Goal: Task Accomplishment & Management: Manage account settings

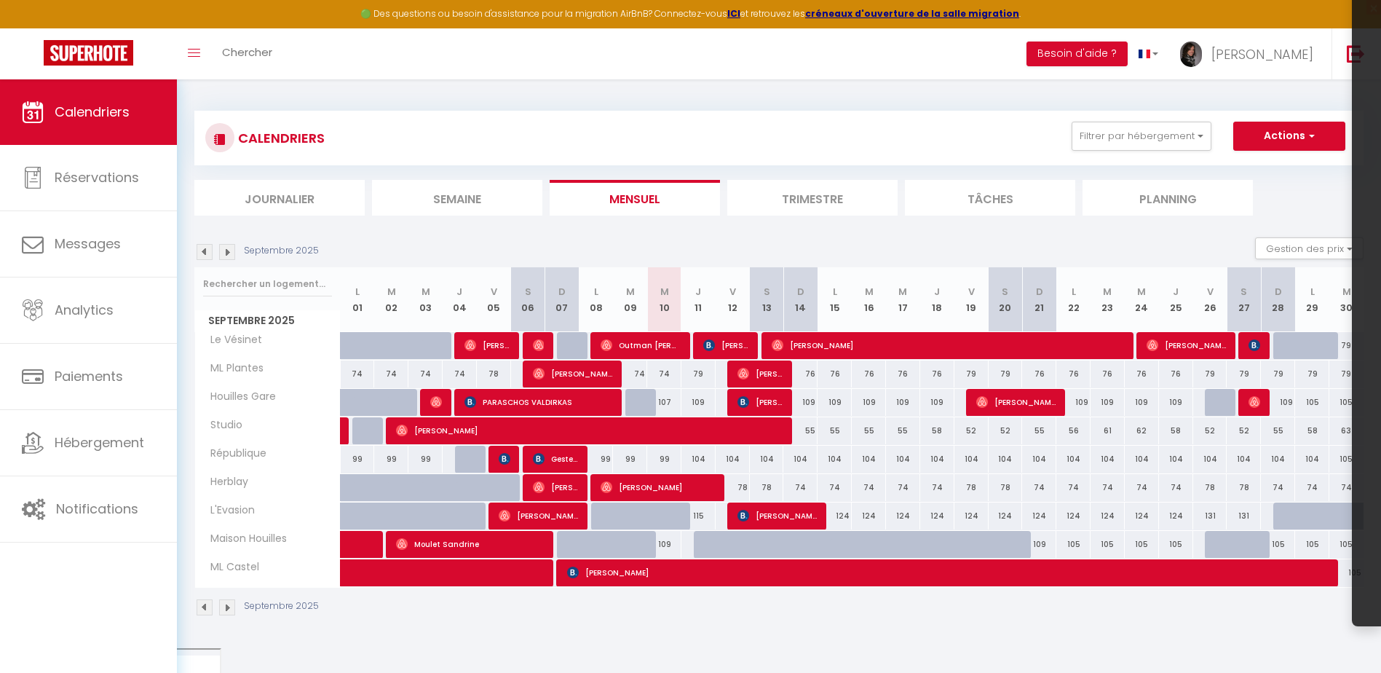
click at [1216, 410] on div at bounding box center [1222, 403] width 34 height 28
select select "1"
type input "Ven 26 Septembre 2025"
type input "Sam 27 Septembre 2025"
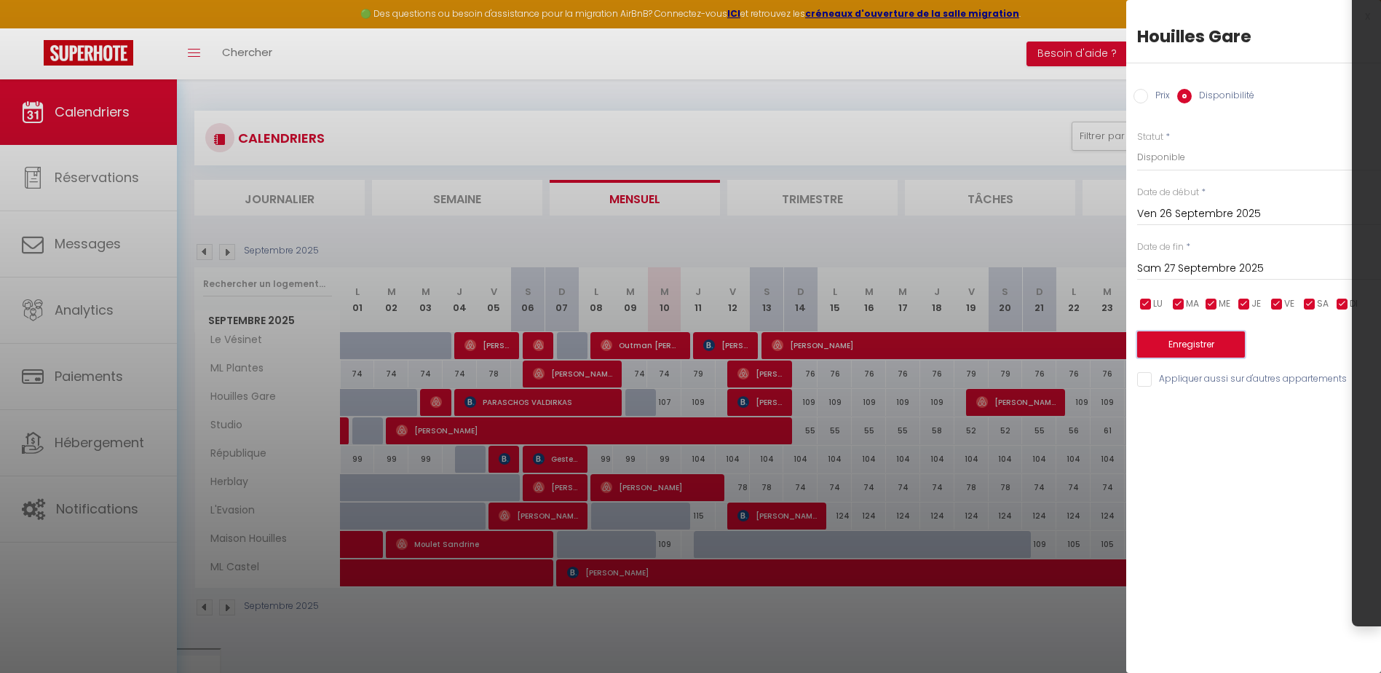
click at [1204, 344] on button "Enregistrer" at bounding box center [1191, 344] width 108 height 26
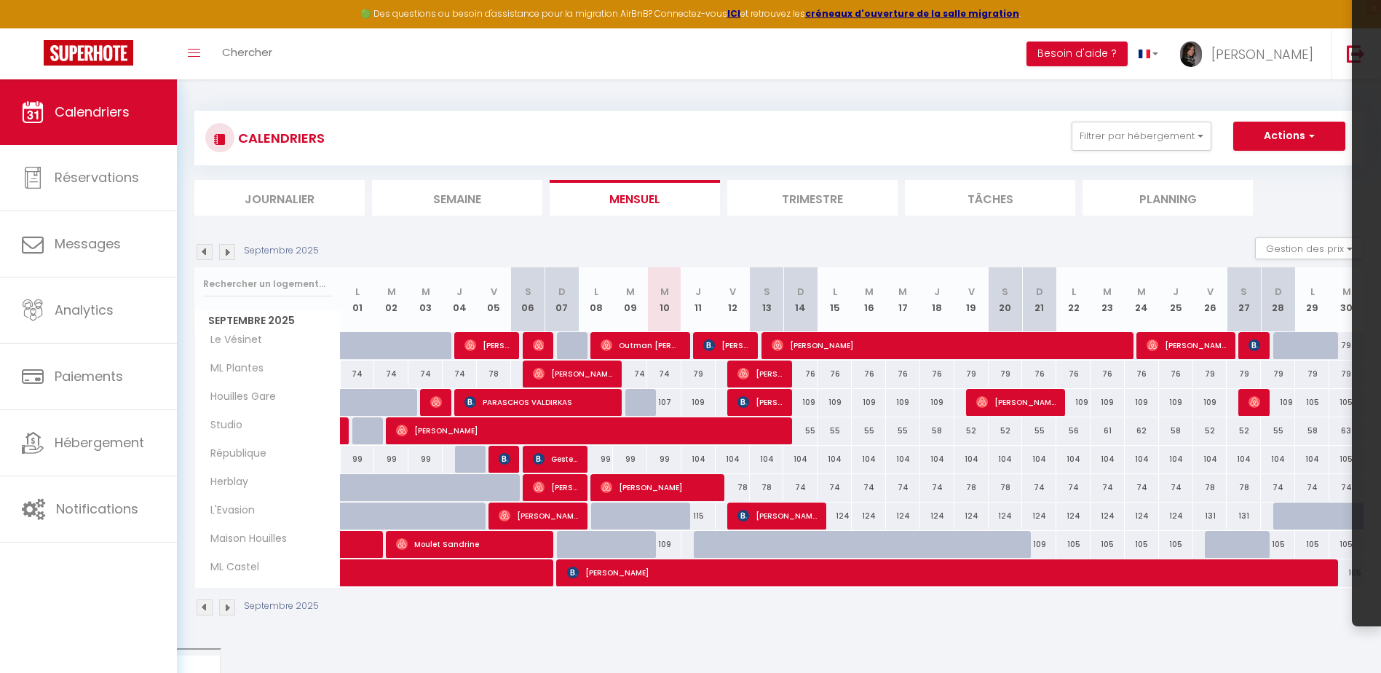
click at [659, 545] on div "109" at bounding box center [664, 544] width 34 height 27
select select "1"
type input "Mer 10 Septembre 2025"
type input "Jeu 11 Septembre 2025"
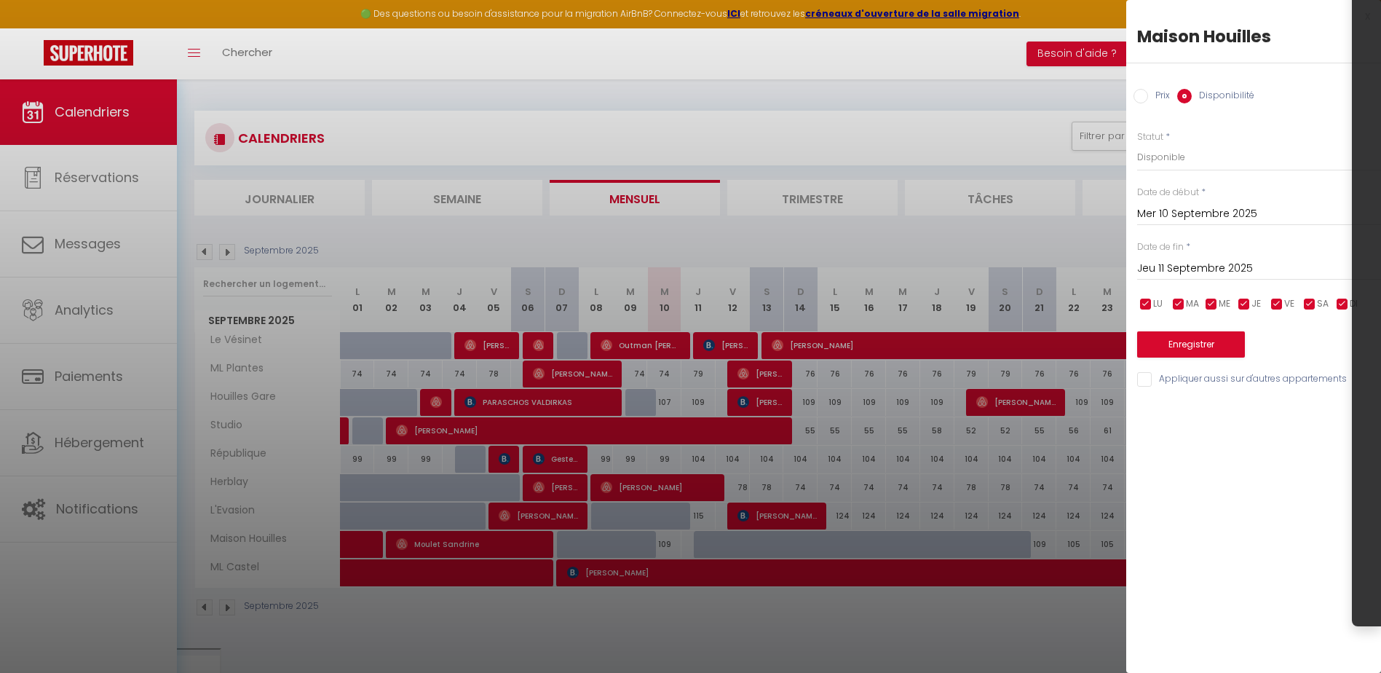
click at [1154, 95] on label "Prix" at bounding box center [1159, 97] width 22 height 16
click at [1148, 95] on input "Prix" at bounding box center [1140, 96] width 15 height 15
radio input "true"
radio input "false"
drag, startPoint x: 1147, startPoint y: 154, endPoint x: 1189, endPoint y: 154, distance: 42.9
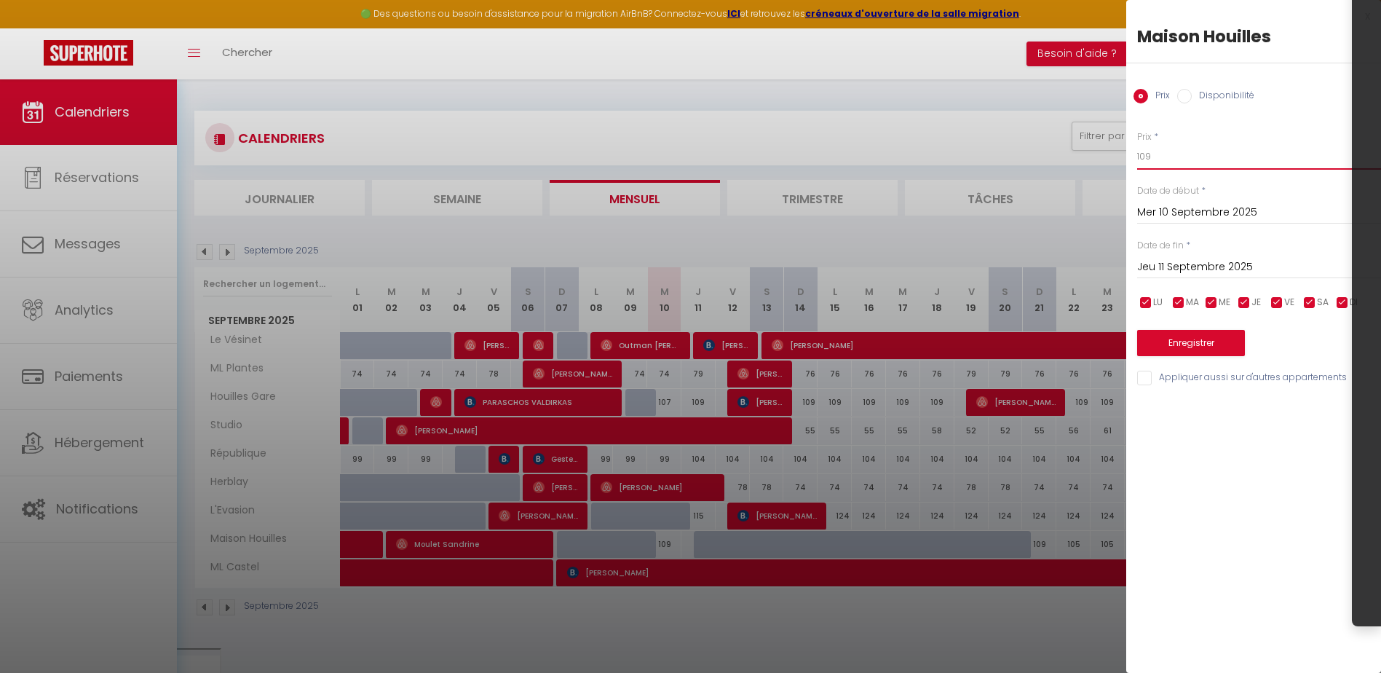
click at [1184, 154] on input "109" at bounding box center [1259, 156] width 244 height 26
type input "105"
click at [1173, 333] on button "Enregistrer" at bounding box center [1191, 343] width 108 height 26
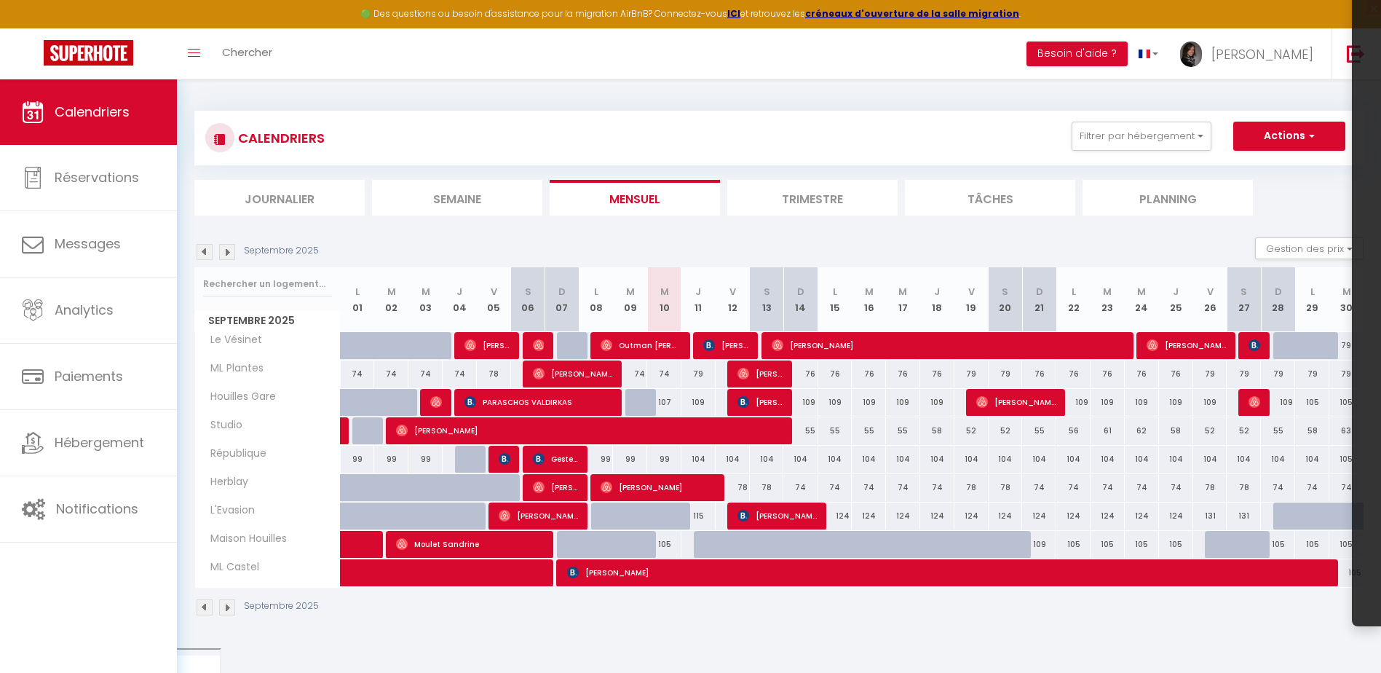
click at [839, 513] on div "124" at bounding box center [834, 515] width 34 height 27
type input "124"
type input "Lun 15 Septembre 2025"
type input "[DATE] Septembre 2025"
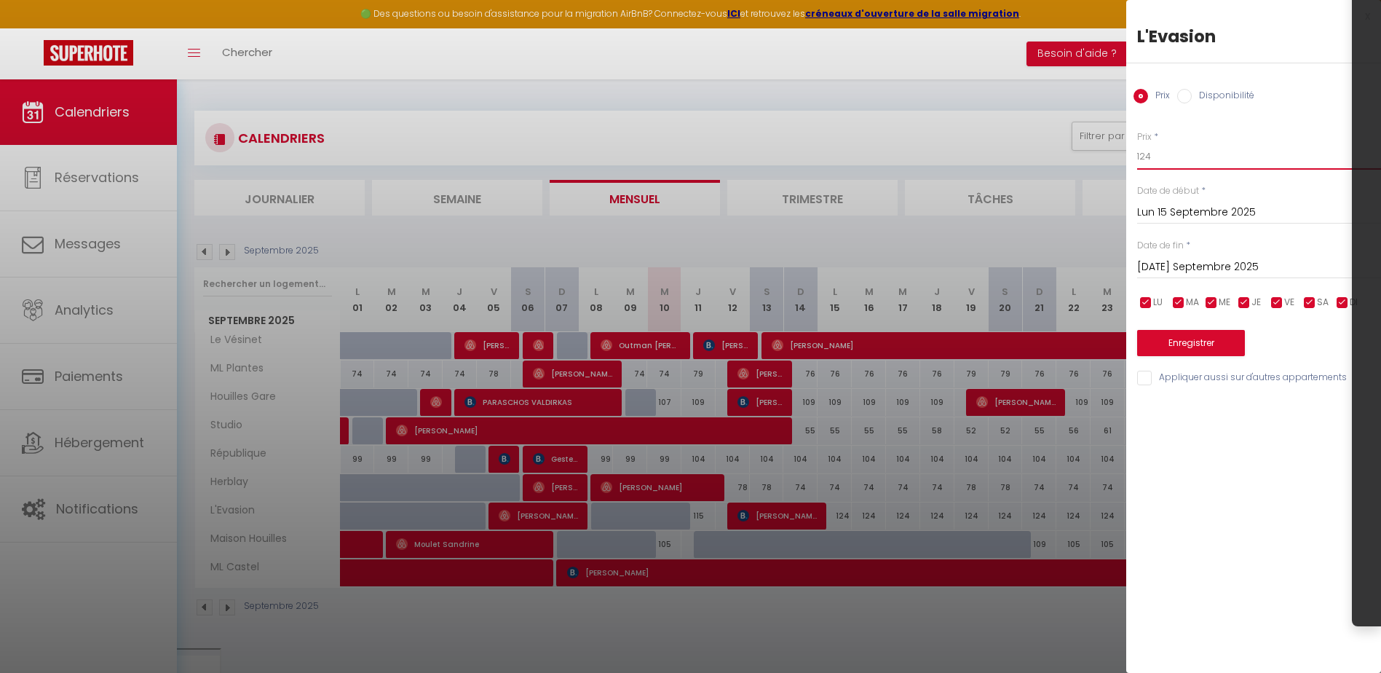
drag, startPoint x: 1191, startPoint y: 158, endPoint x: 1095, endPoint y: 173, distance: 97.2
click at [1095, 173] on body "🟢 Des questions ou besoin d'assistance pour la migration AirBnB? Connectez-vous…" at bounding box center [690, 421] width 1381 height 685
type input "119"
click at [1179, 267] on input "[DATE] Septembre 2025" at bounding box center [1259, 267] width 244 height 19
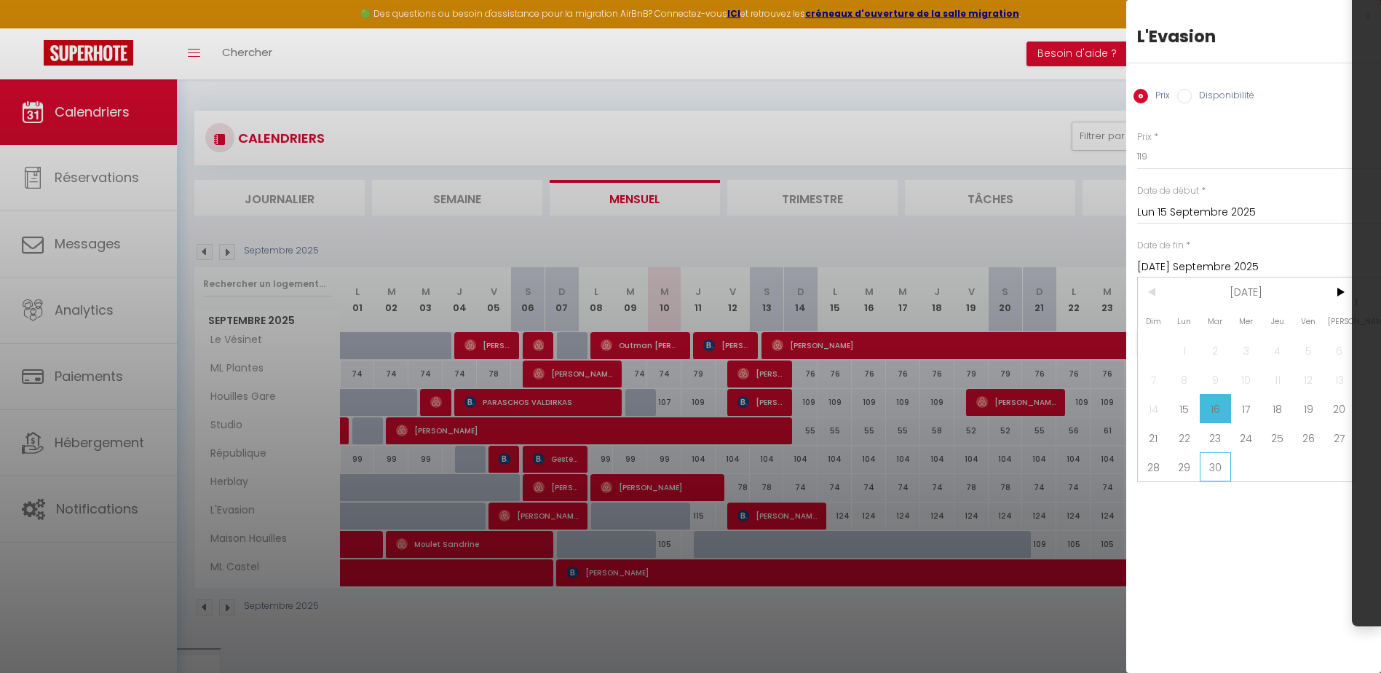
click at [1223, 470] on span "30" at bounding box center [1215, 466] width 31 height 29
type input "[DATE] Septembre 2025"
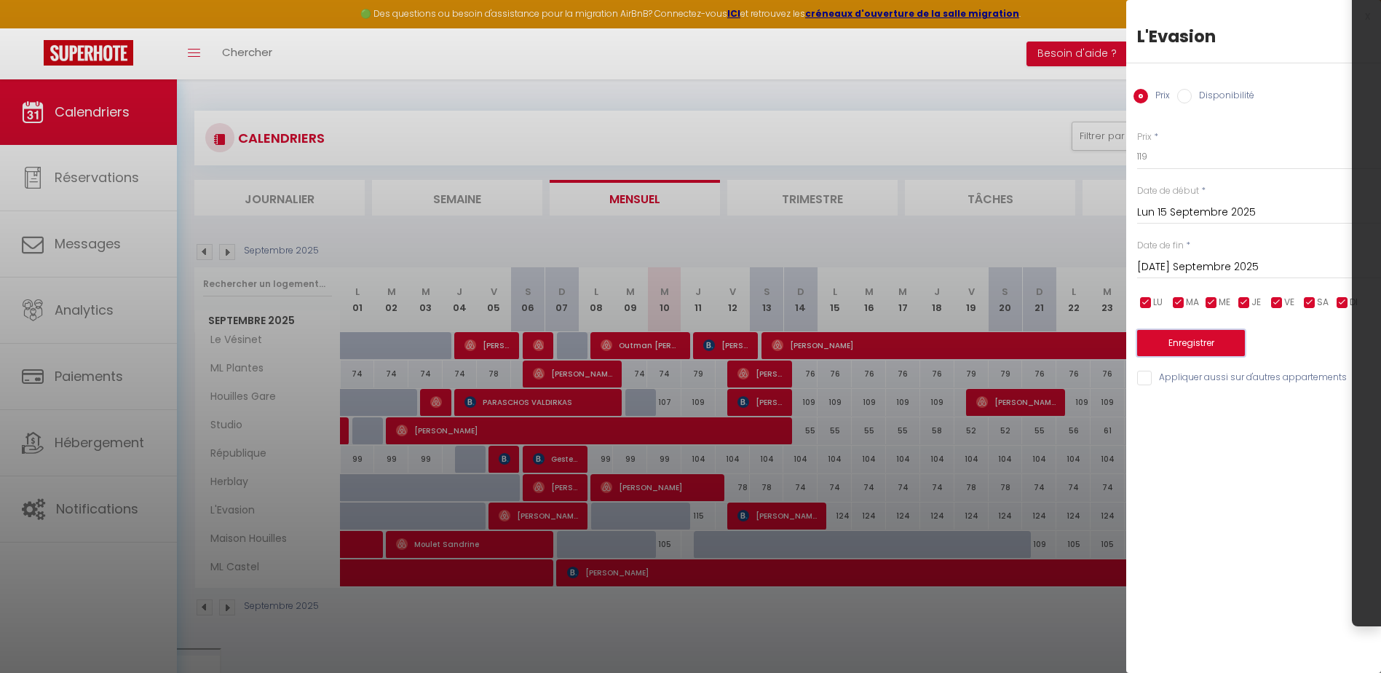
click at [1192, 339] on button "Enregistrer" at bounding box center [1191, 343] width 108 height 26
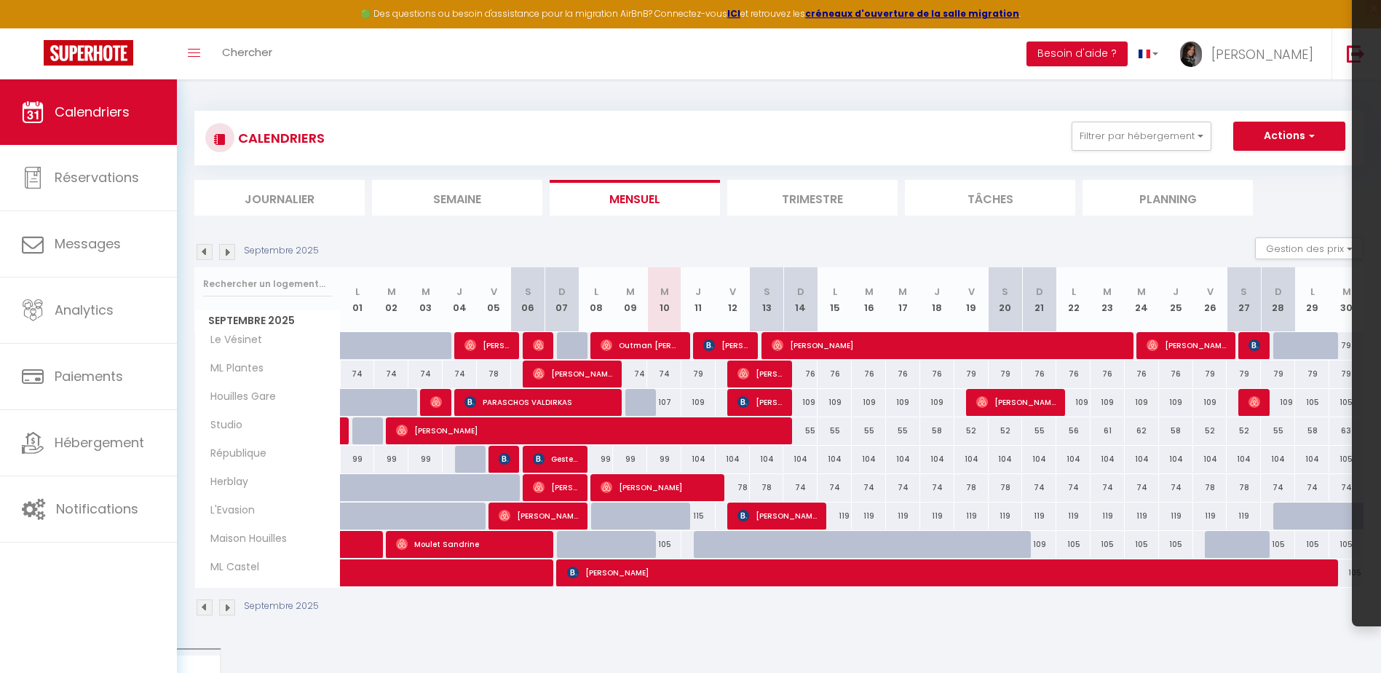
click at [226, 254] on img at bounding box center [227, 252] width 16 height 16
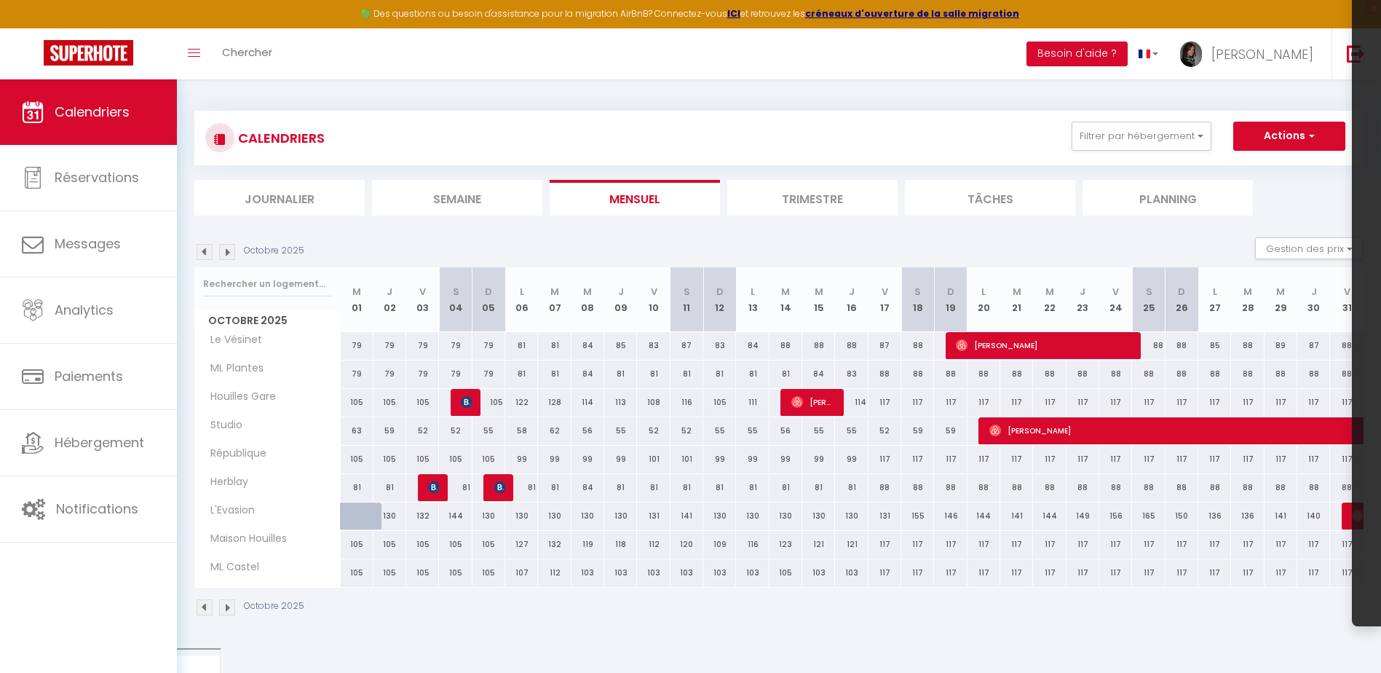
click at [205, 256] on img at bounding box center [205, 252] width 16 height 16
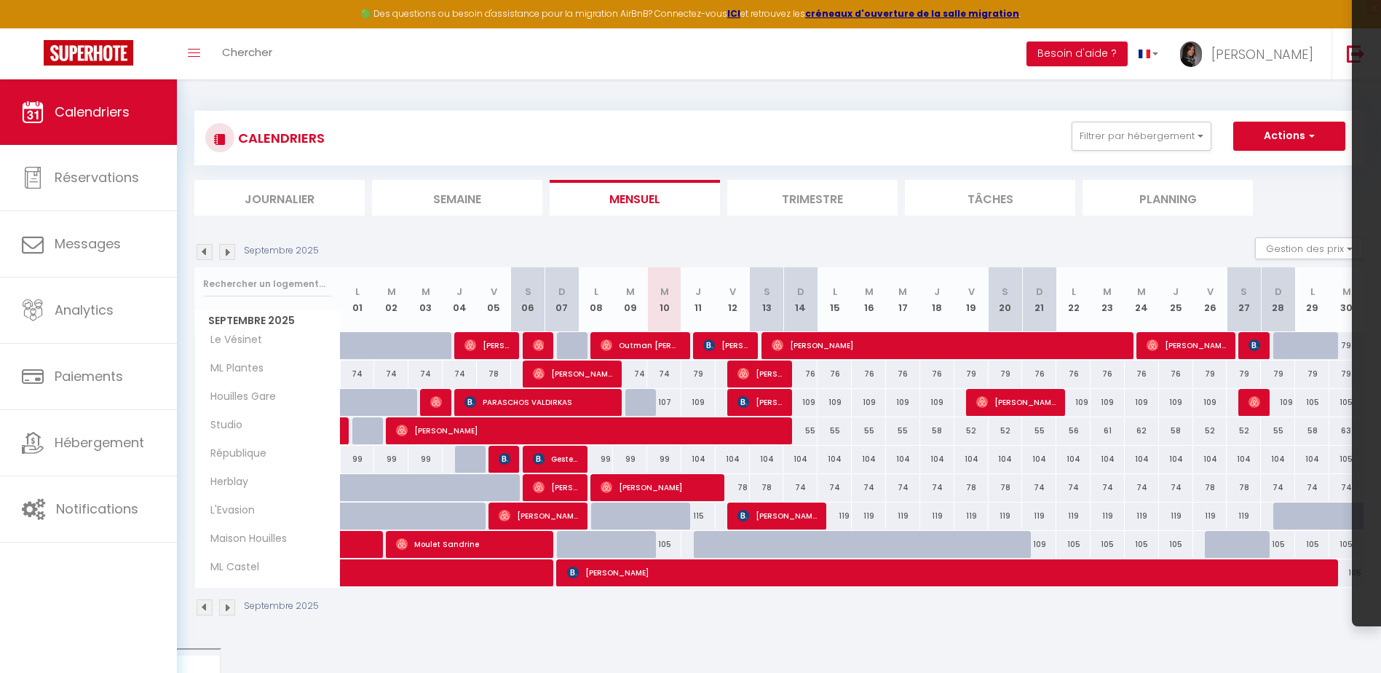
click at [231, 248] on img at bounding box center [227, 252] width 16 height 16
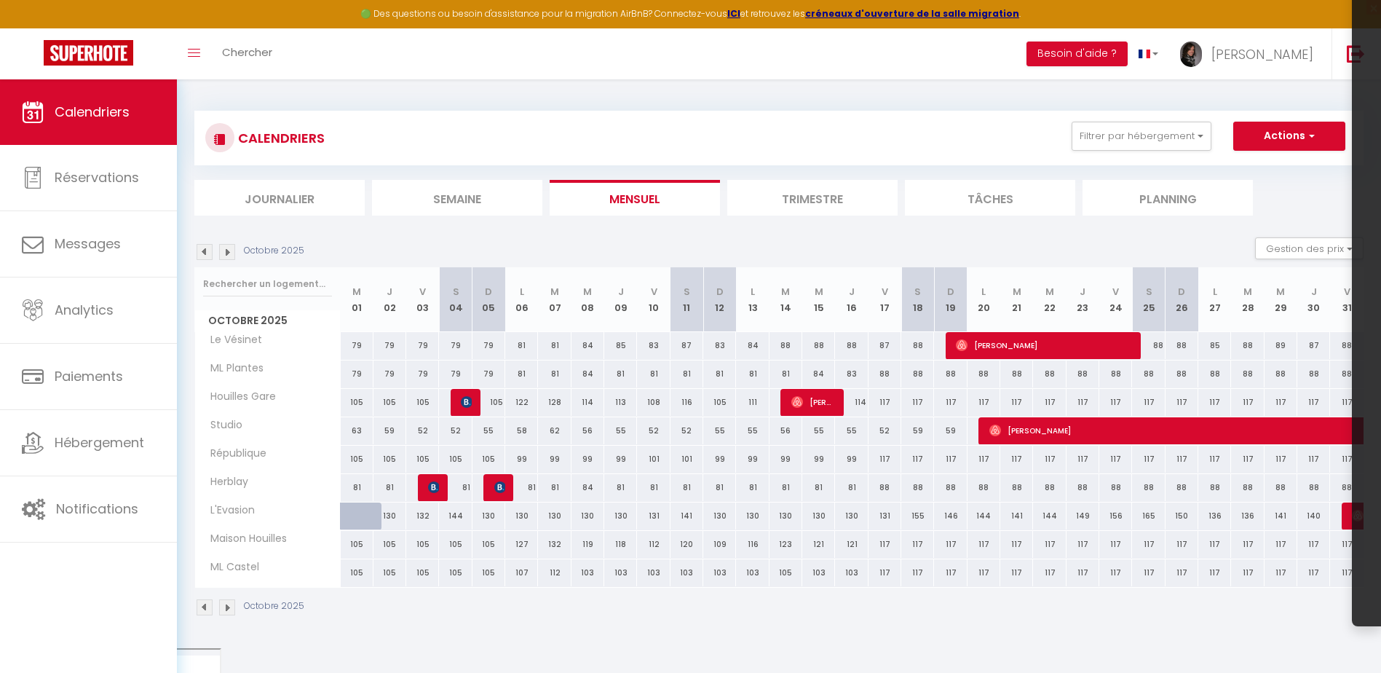
click at [204, 254] on img at bounding box center [205, 252] width 16 height 16
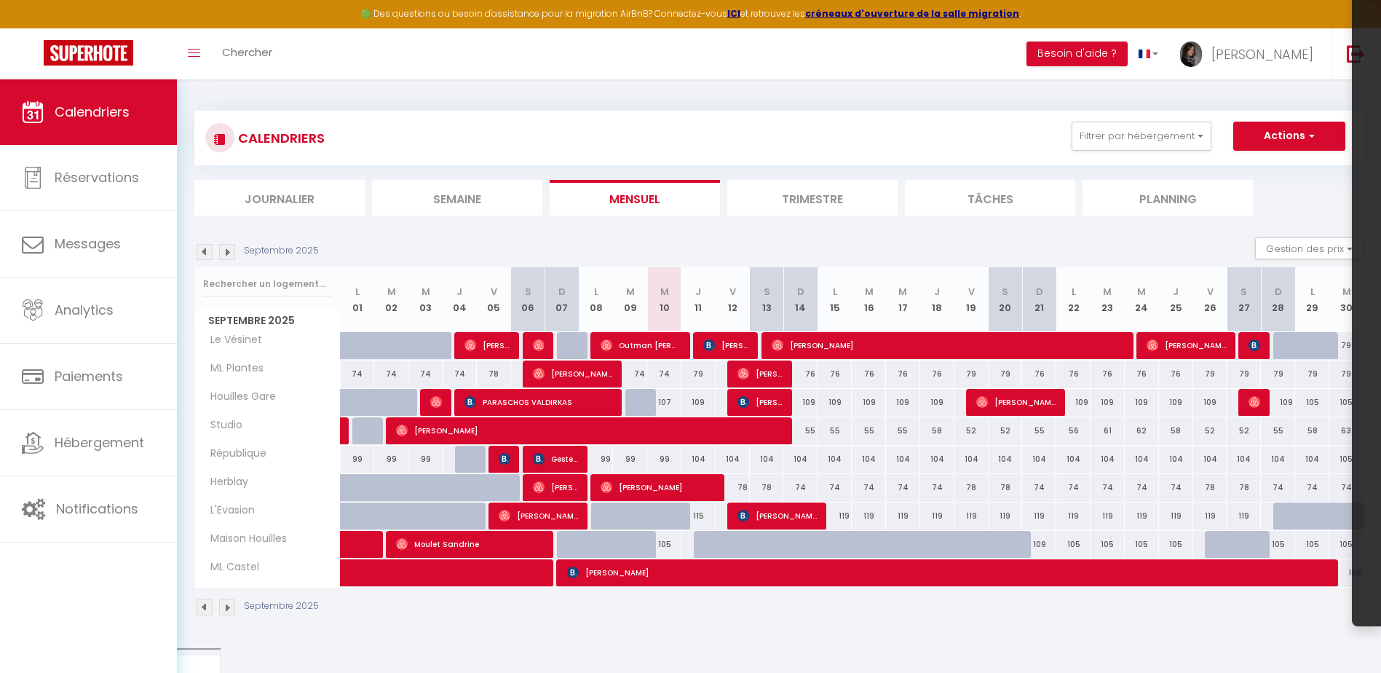
click at [700, 459] on div "104" at bounding box center [698, 459] width 34 height 27
type input "104"
type input "Jeu 11 Septembre 2025"
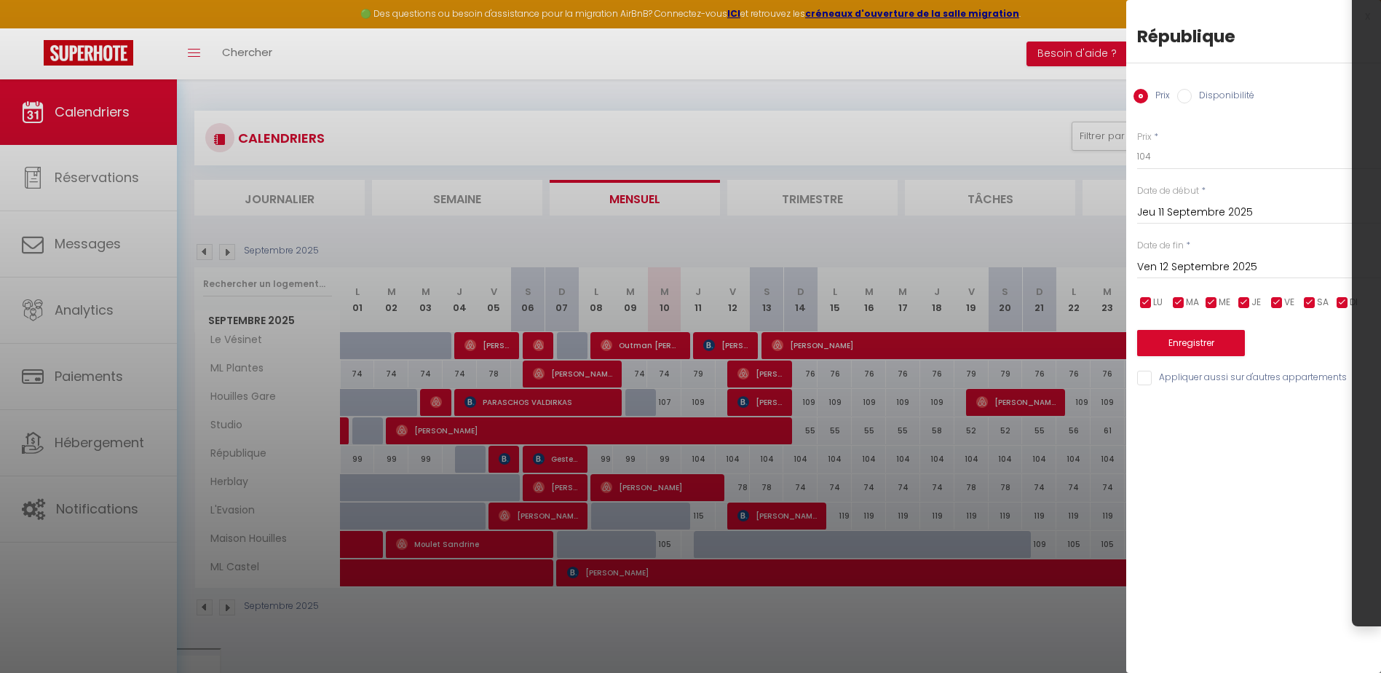
click at [1260, 264] on input "Ven 12 Septembre 2025" at bounding box center [1259, 267] width 244 height 19
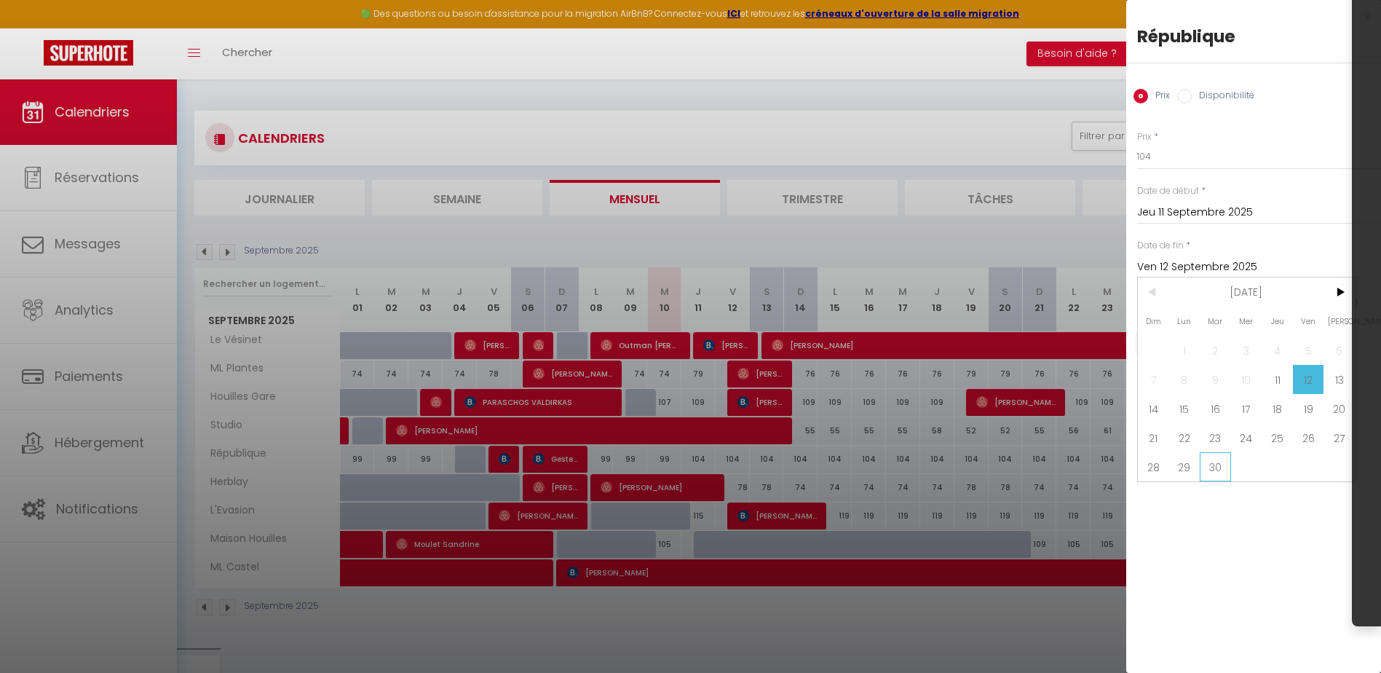
click at [1221, 467] on span "30" at bounding box center [1215, 466] width 31 height 29
type input "[DATE] Septembre 2025"
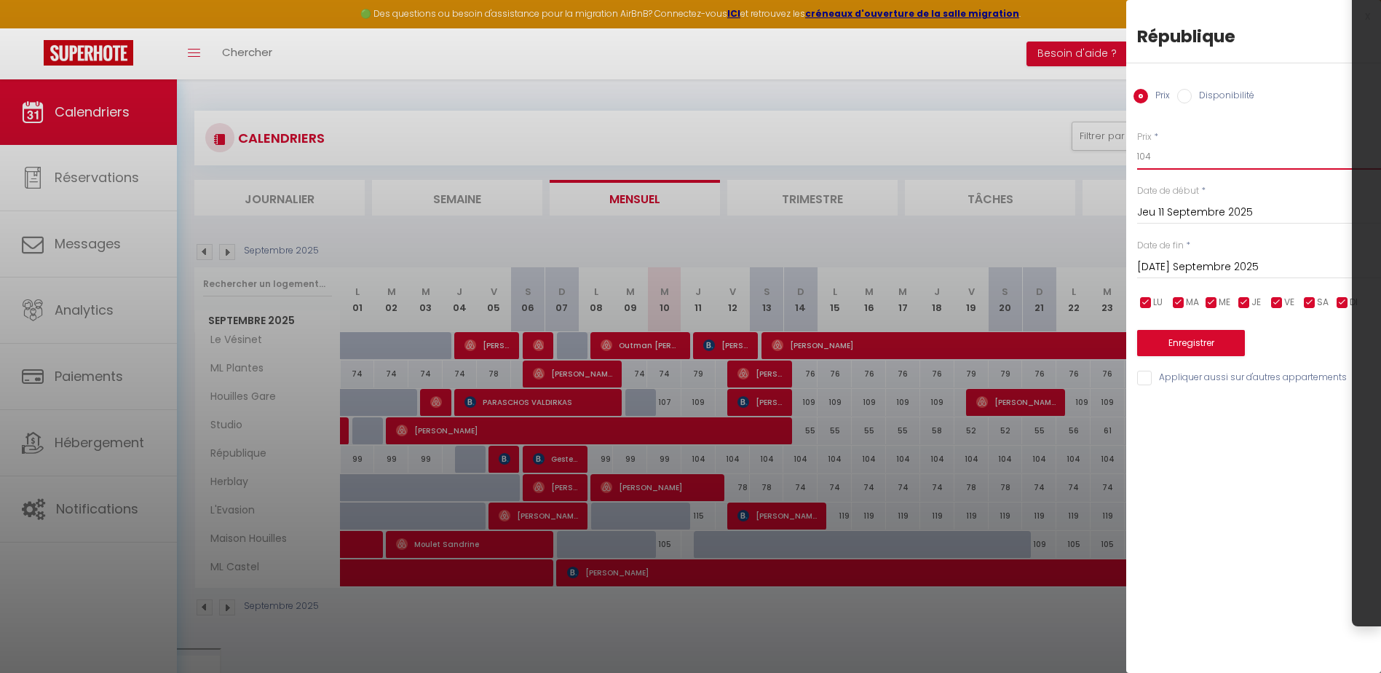
drag, startPoint x: 1160, startPoint y: 159, endPoint x: 1067, endPoint y: 143, distance: 93.8
click at [1067, 143] on body "🟢 Des questions ou besoin d'assistance pour la migration AirBnB? Connectez-vous…" at bounding box center [690, 421] width 1381 height 685
click at [1280, 300] on input "checkbox" at bounding box center [1277, 303] width 15 height 15
checkbox input "false"
click at [1307, 305] on input "checkbox" at bounding box center [1309, 303] width 15 height 15
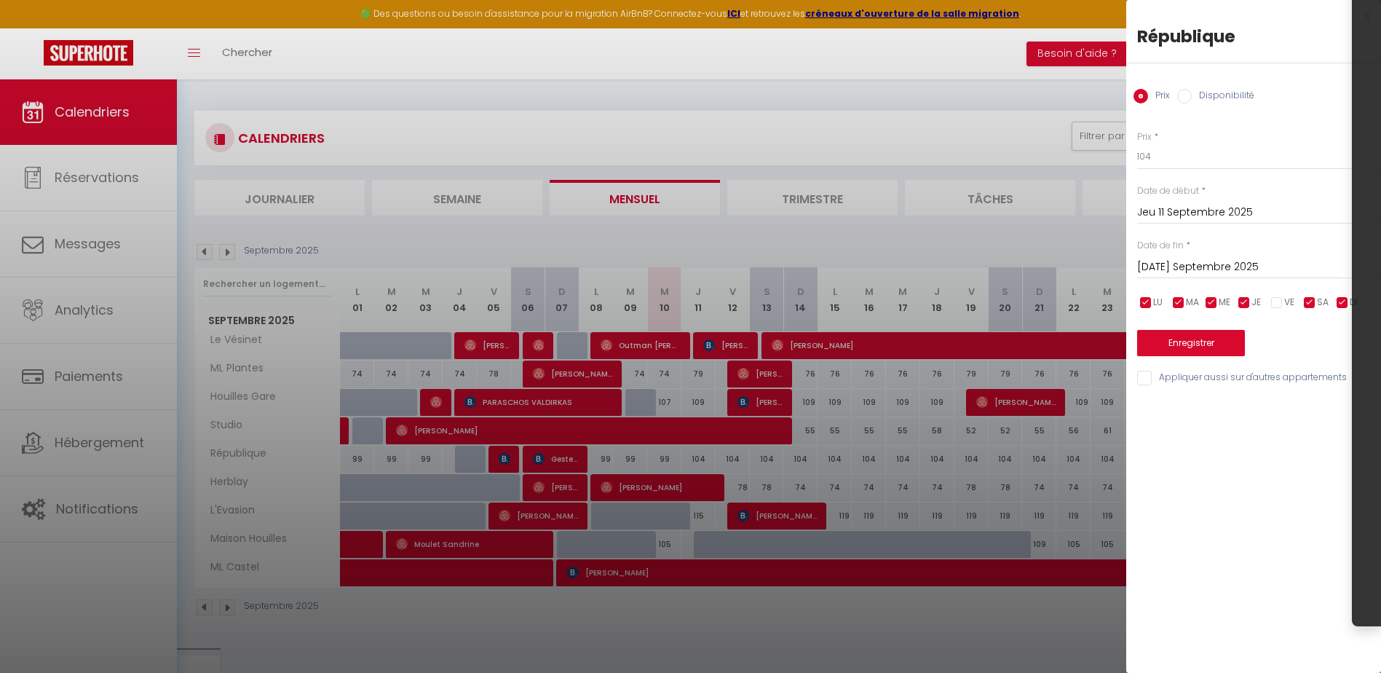
checkbox input "false"
type input "99"
click at [1199, 347] on button "Enregistrer" at bounding box center [1191, 343] width 108 height 26
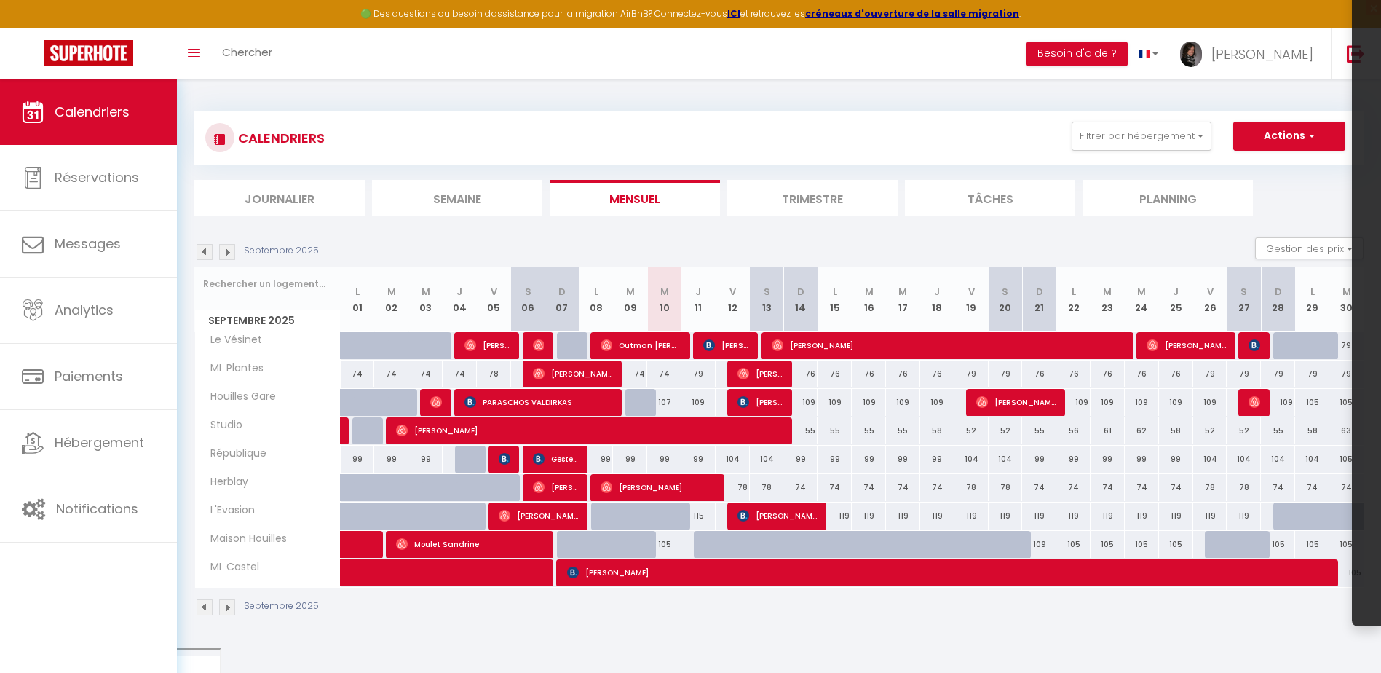
click at [1309, 464] on div "104" at bounding box center [1312, 459] width 34 height 27
type input "104"
type input "Lun 29 Septembre 2025"
type input "[DATE] Septembre 2025"
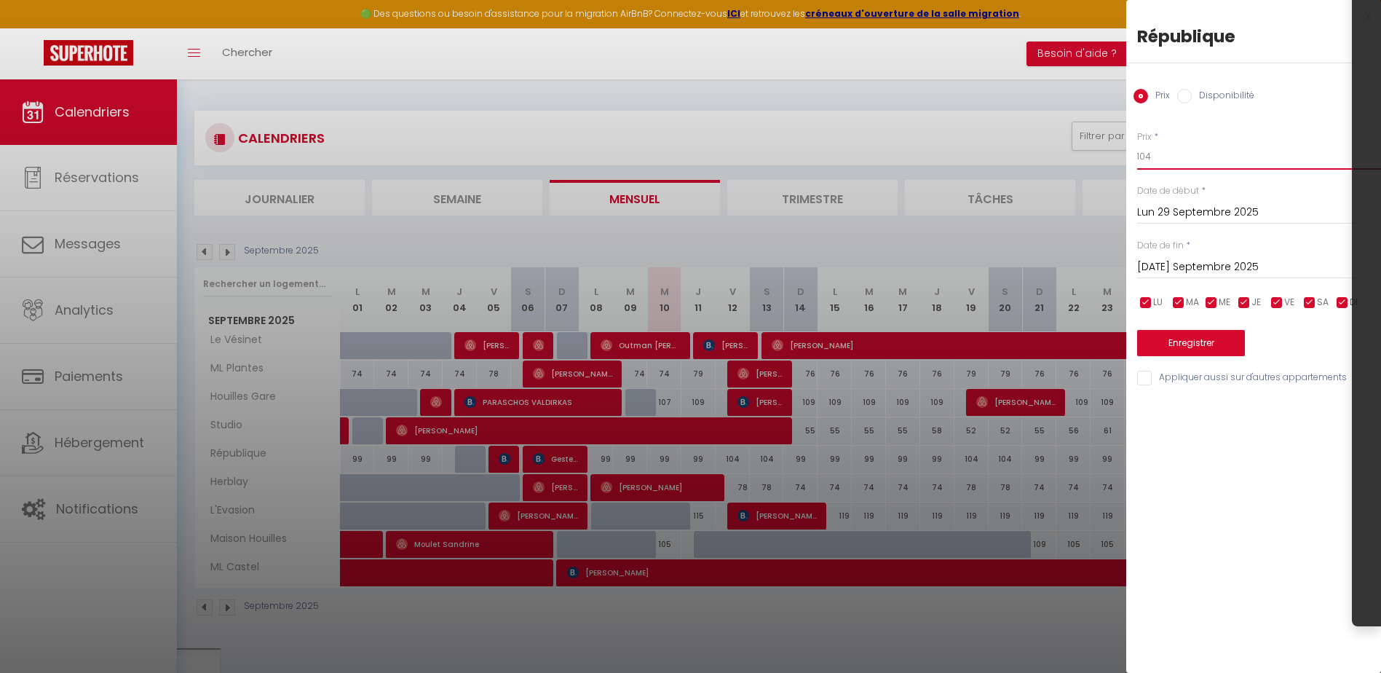
drag, startPoint x: 1176, startPoint y: 154, endPoint x: 1109, endPoint y: 153, distance: 66.2
click at [1110, 153] on body "🟢 Des questions ou besoin d'assistance pour la migration AirBnB? Connectez-vous…" at bounding box center [690, 421] width 1381 height 685
type input "99"
click at [1217, 277] on div "[DATE] Septembre 2025 < [DATE] > Dim Lun Mar Mer Jeu Ven Sam 1 2 3 4 5 6 7 8 9 …" at bounding box center [1259, 266] width 244 height 26
click at [1217, 273] on input "[DATE] Septembre 2025" at bounding box center [1259, 267] width 244 height 19
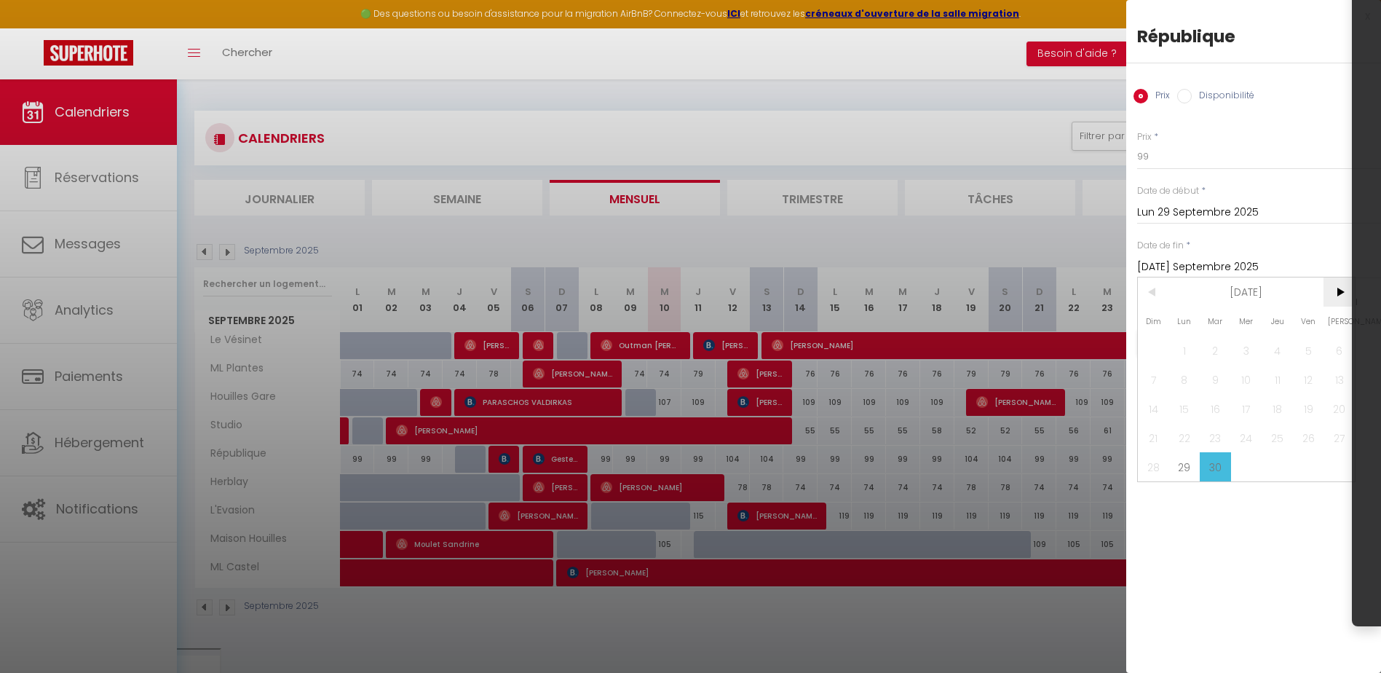
click at [1339, 298] on span ">" at bounding box center [1338, 291] width 31 height 29
click at [1248, 338] on span "1" at bounding box center [1246, 350] width 31 height 29
type input "Mer 01 Octobre 2025"
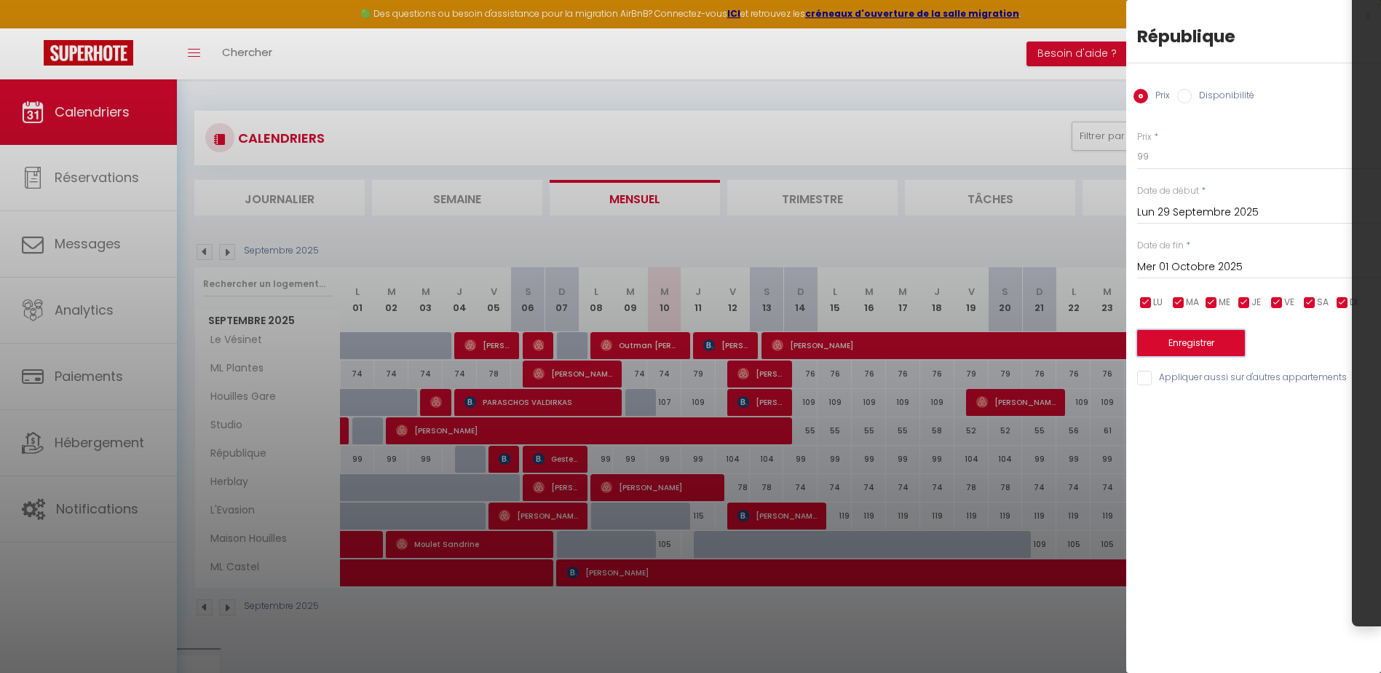
click at [1224, 352] on button "Enregistrer" at bounding box center [1191, 343] width 108 height 26
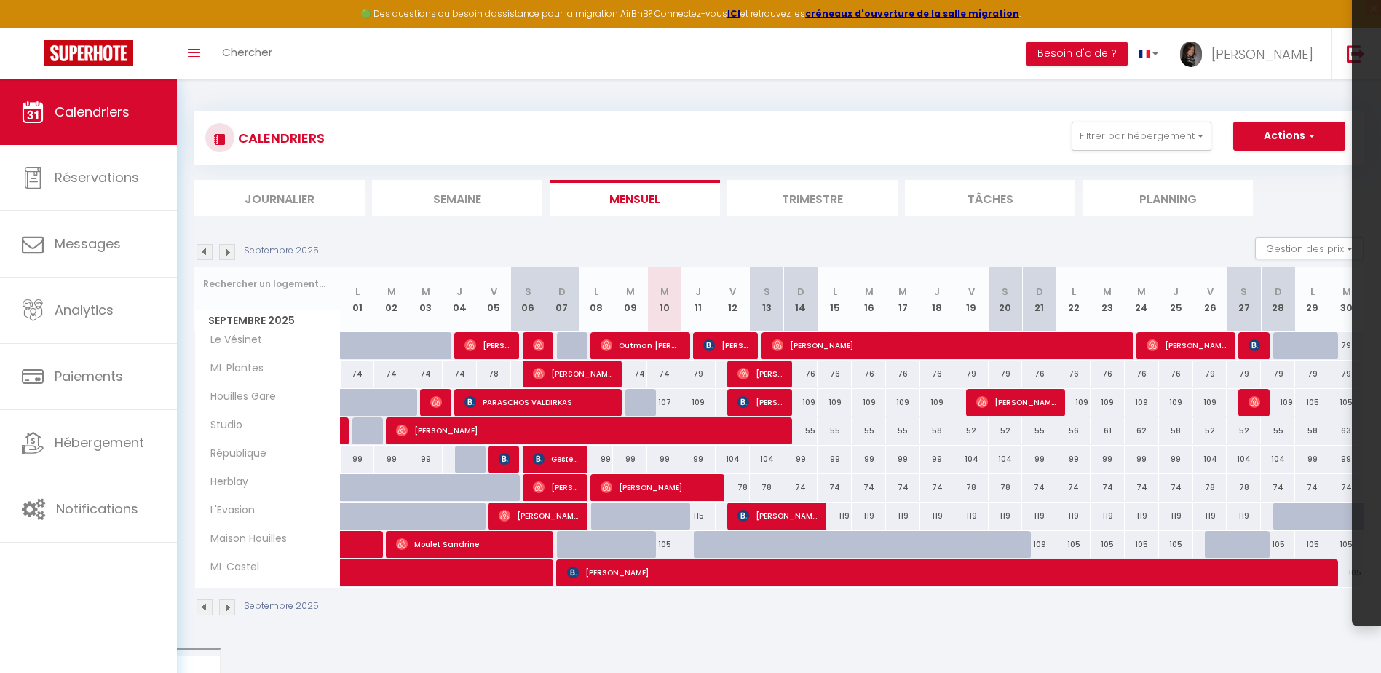
click at [815, 400] on div "109" at bounding box center [800, 402] width 34 height 27
type input "109"
type input "Dim 14 Septembre 2025"
type input "Lun 15 Septembre 2025"
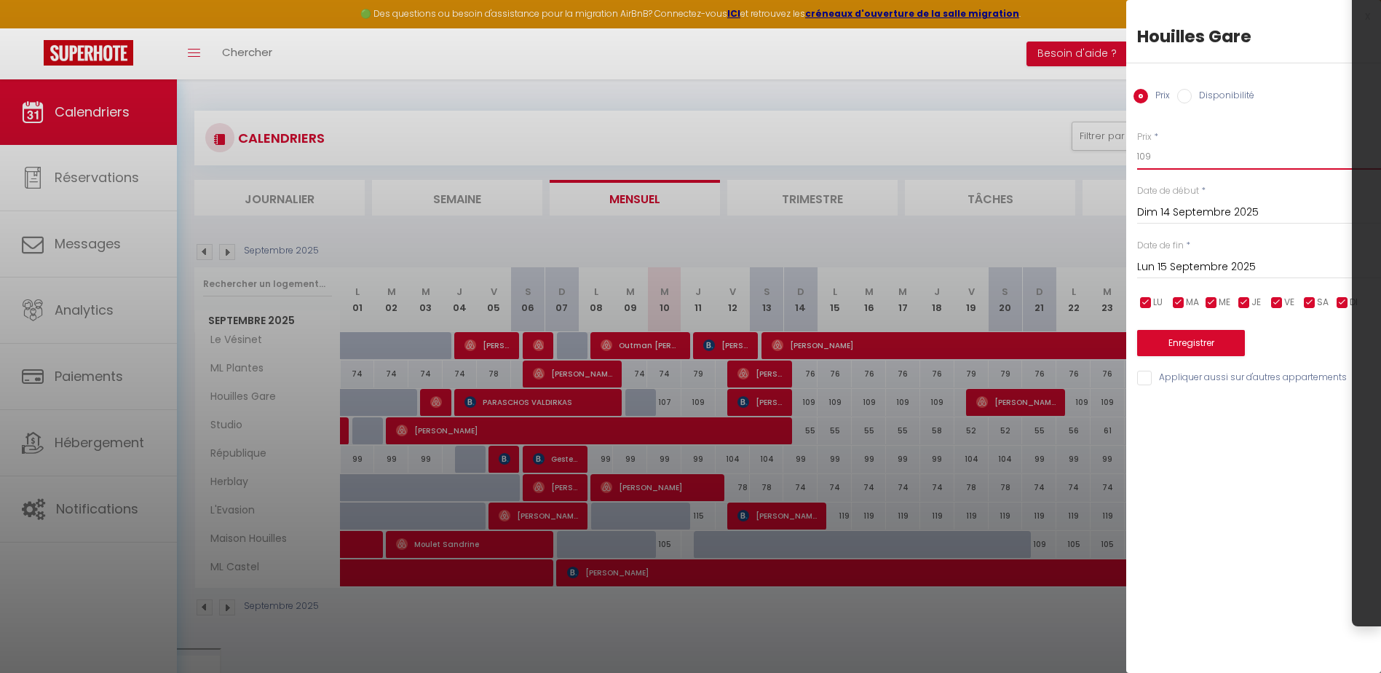
drag, startPoint x: 1143, startPoint y: 158, endPoint x: 1169, endPoint y: 161, distance: 26.4
click at [1169, 161] on input "109" at bounding box center [1259, 156] width 244 height 26
type input "104"
click at [1180, 268] on input "Lun 15 Septembre 2025" at bounding box center [1259, 267] width 244 height 19
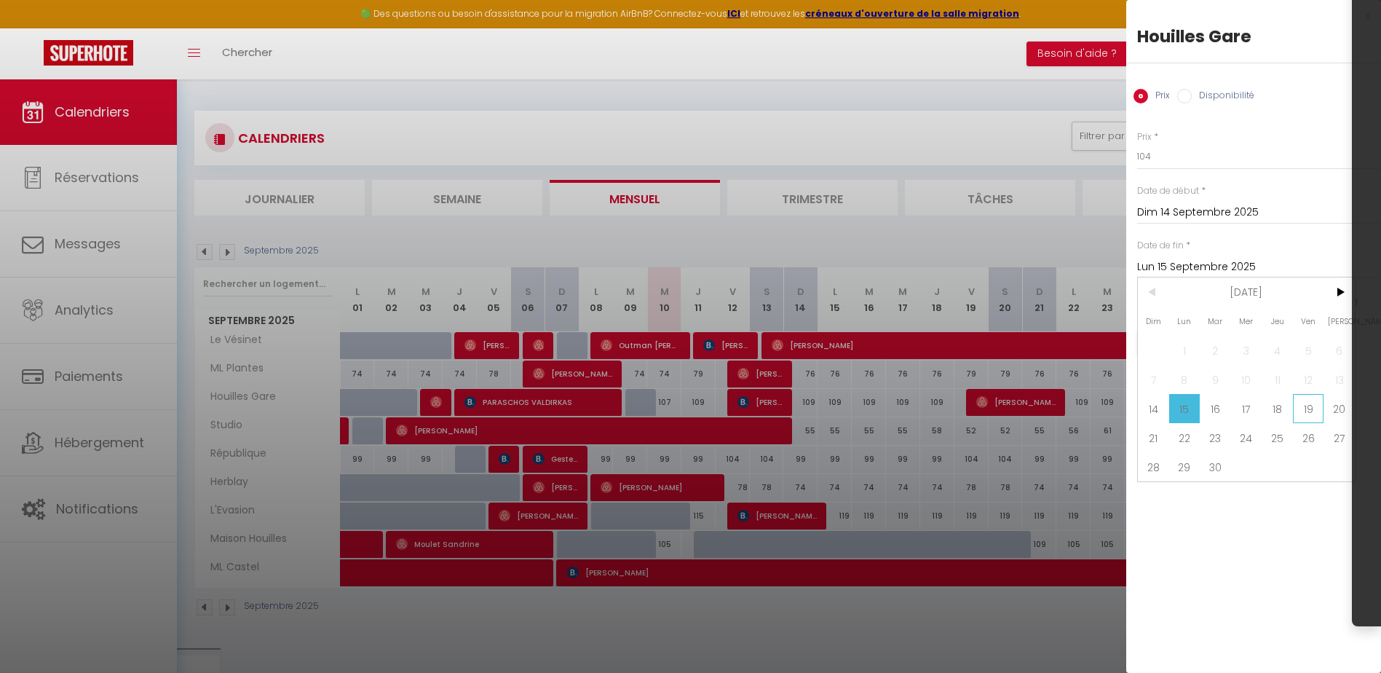
click at [1305, 415] on span "19" at bounding box center [1308, 408] width 31 height 29
type input "Ven 19 Septembre 2025"
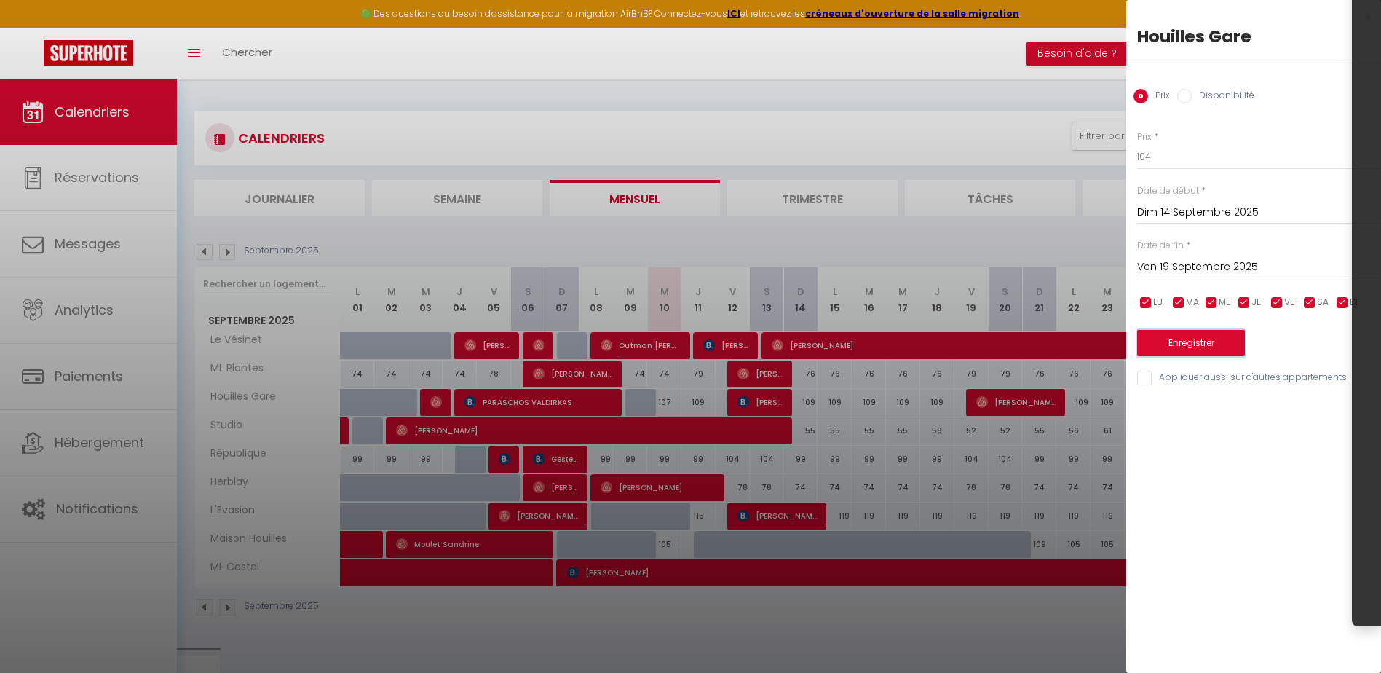
click at [1213, 345] on button "Enregistrer" at bounding box center [1191, 343] width 108 height 26
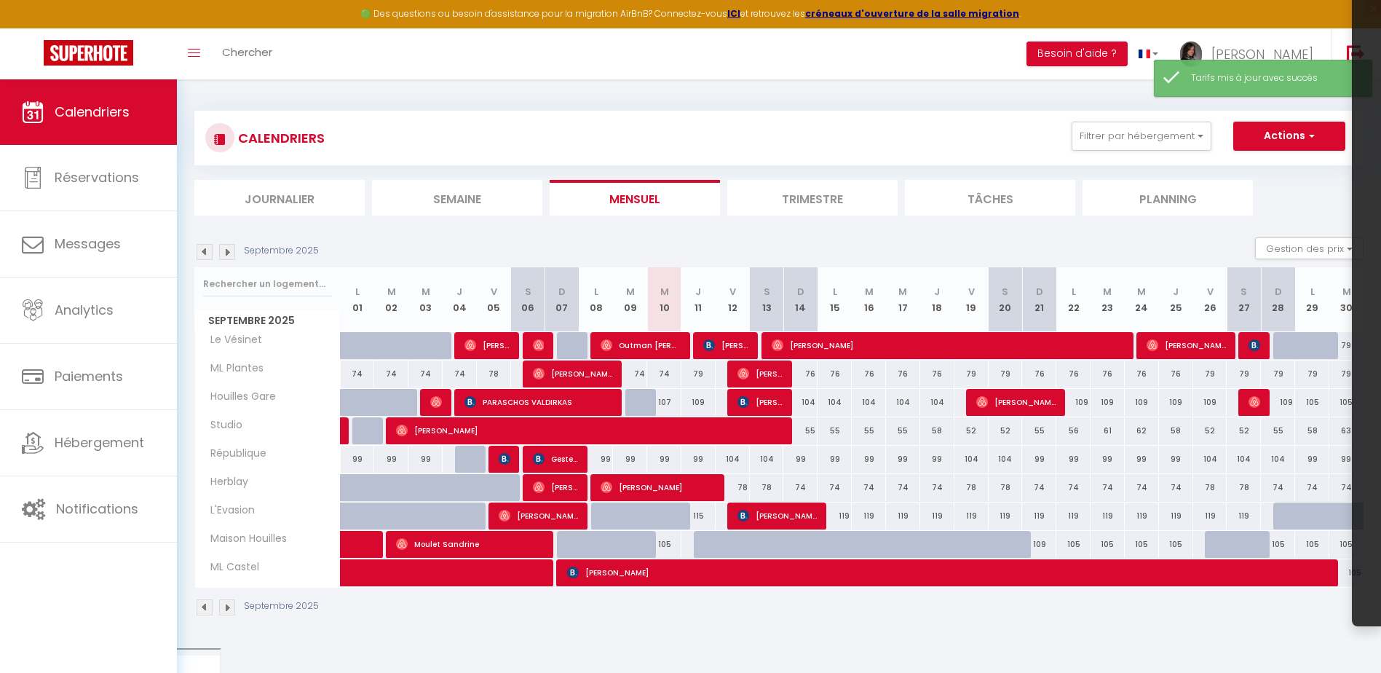
click at [1085, 403] on div "109" at bounding box center [1073, 402] width 34 height 27
type input "109"
type input "Lun 22 Septembre 2025"
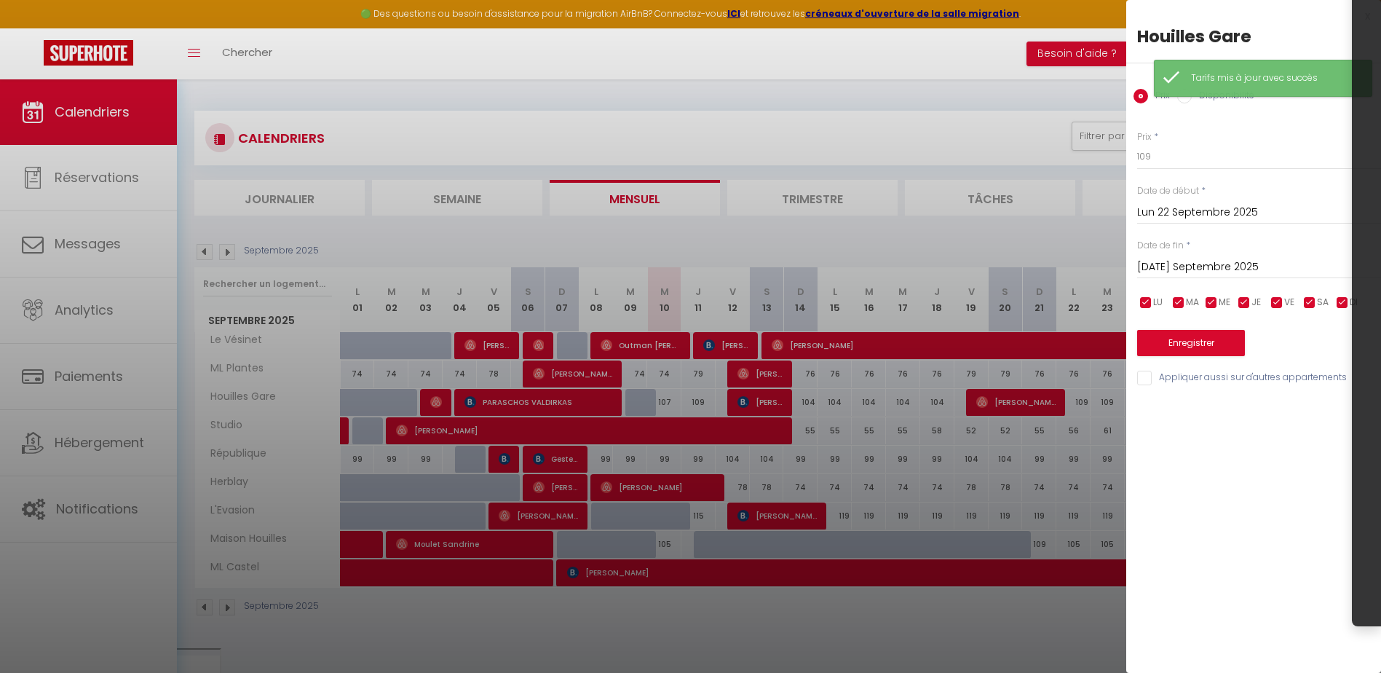
click at [1194, 261] on input "[DATE] Septembre 2025" at bounding box center [1259, 267] width 244 height 19
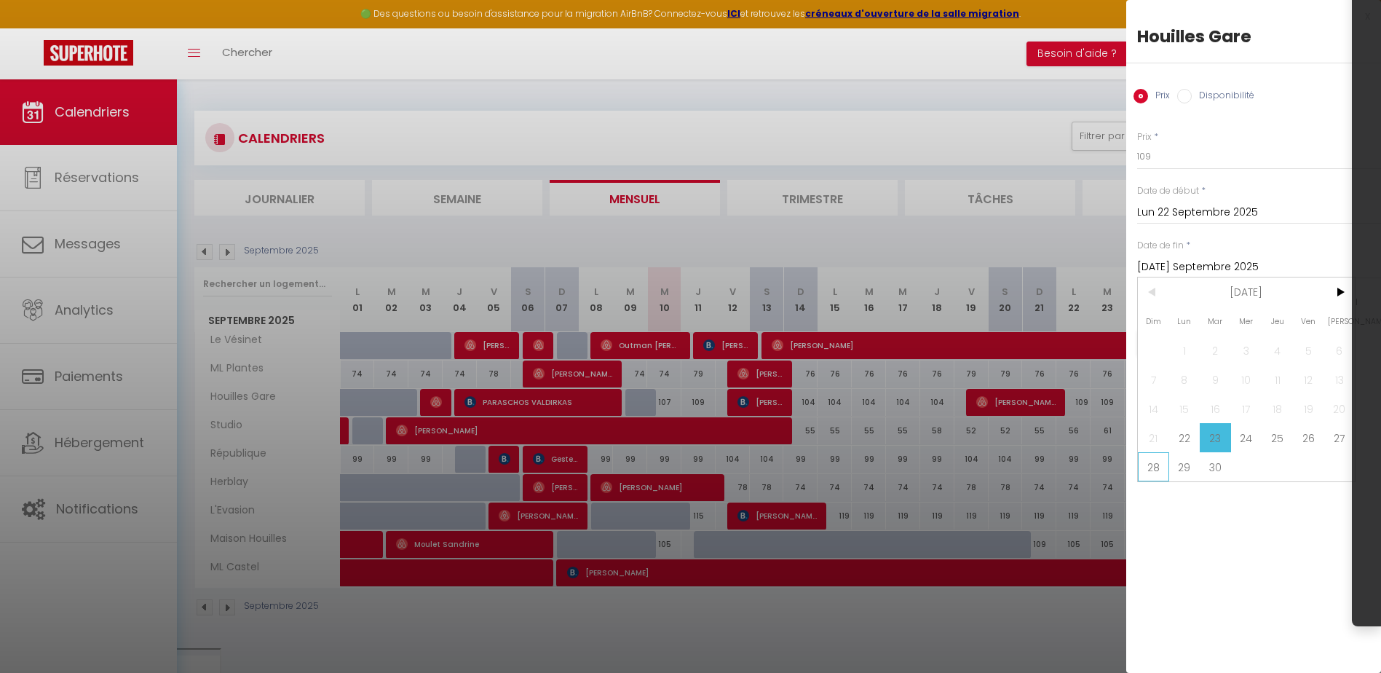
click at [1159, 465] on span "28" at bounding box center [1153, 466] width 31 height 29
type input "Dim 28 Septembre 2025"
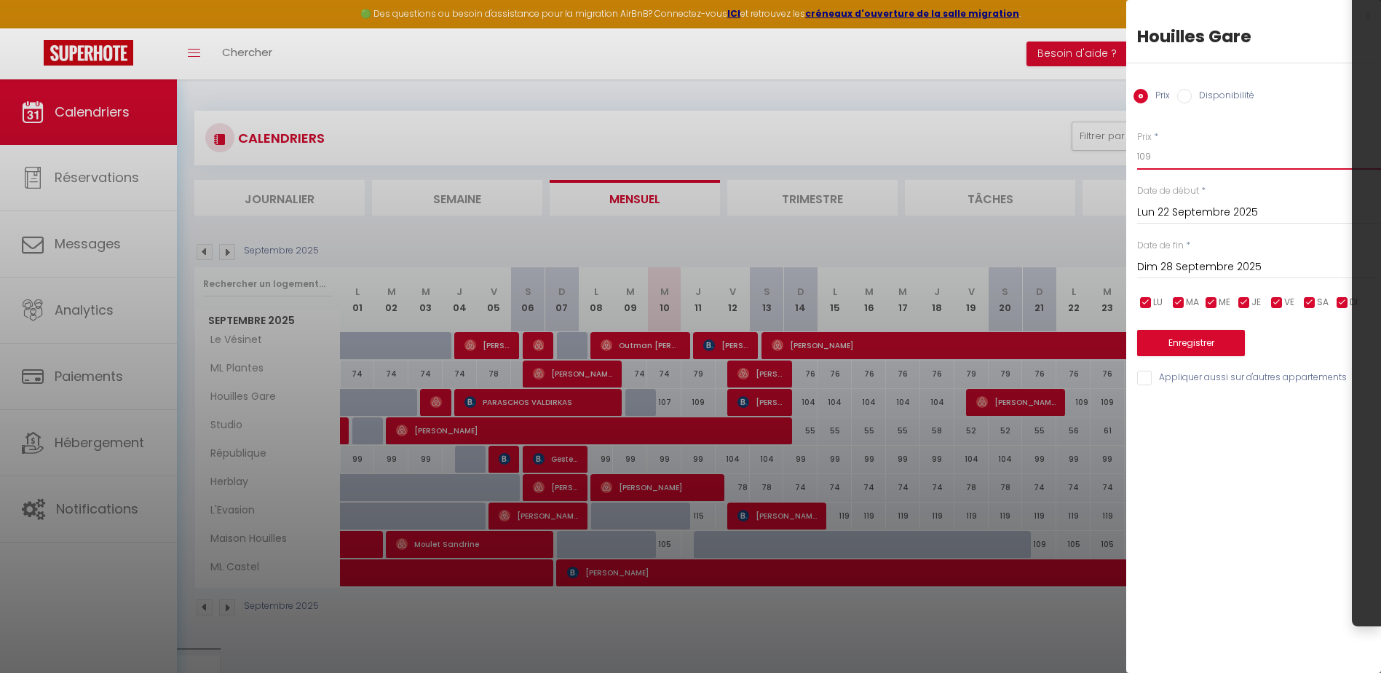
click at [1165, 154] on input "109" at bounding box center [1259, 156] width 244 height 26
click at [1150, 156] on input "105" at bounding box center [1259, 156] width 244 height 26
type input "104"
click at [1231, 330] on button "Enregistrer" at bounding box center [1191, 343] width 108 height 26
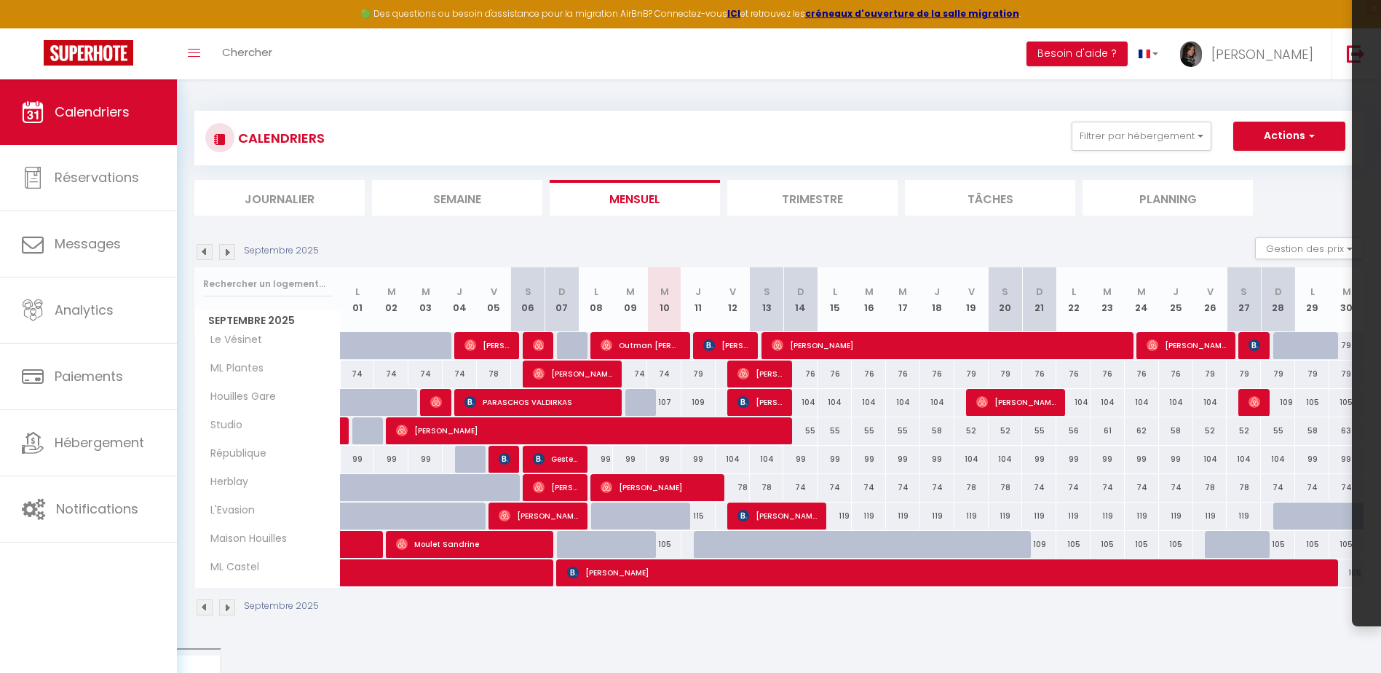
click at [1279, 401] on div "109" at bounding box center [1278, 402] width 34 height 27
type input "109"
type input "Dim 28 Septembre 2025"
type input "Lun 29 Septembre 2025"
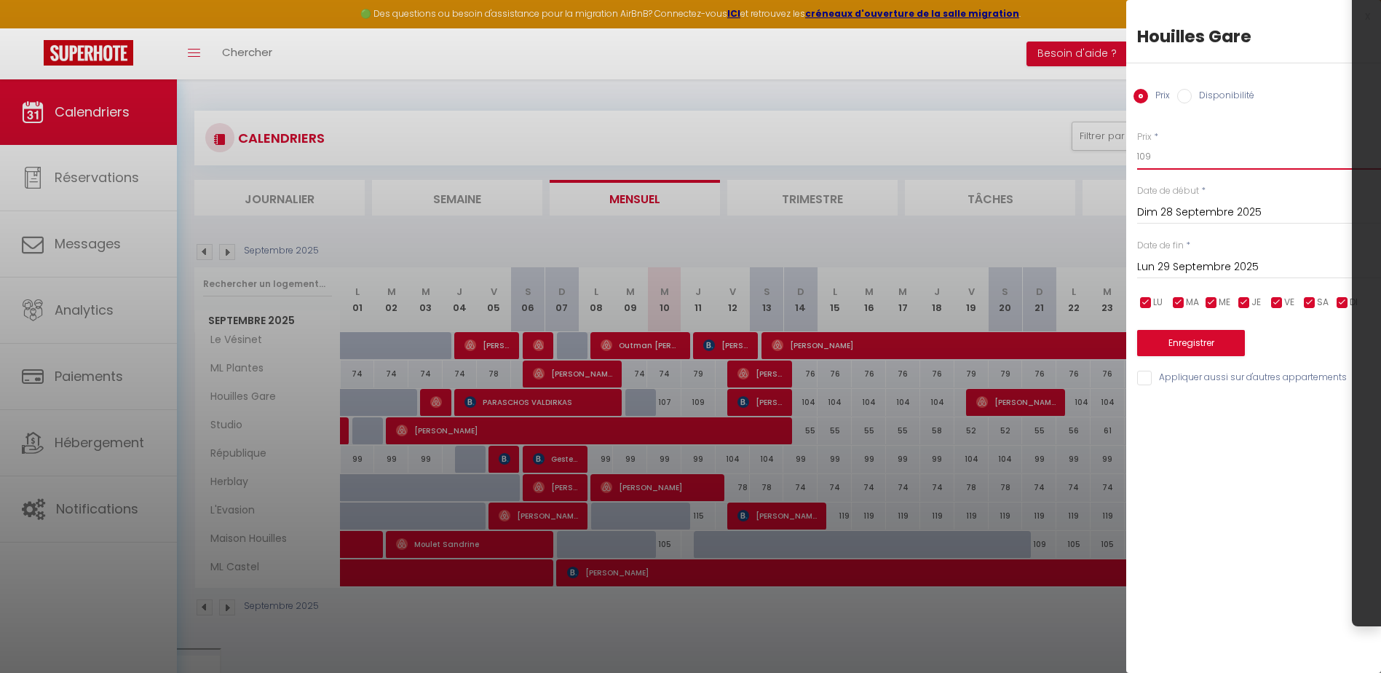
drag, startPoint x: 1146, startPoint y: 158, endPoint x: 1178, endPoint y: 162, distance: 32.3
click at [1176, 162] on input "109" at bounding box center [1259, 156] width 244 height 26
type input "105"
click at [1227, 338] on button "Enregistrer" at bounding box center [1191, 343] width 108 height 26
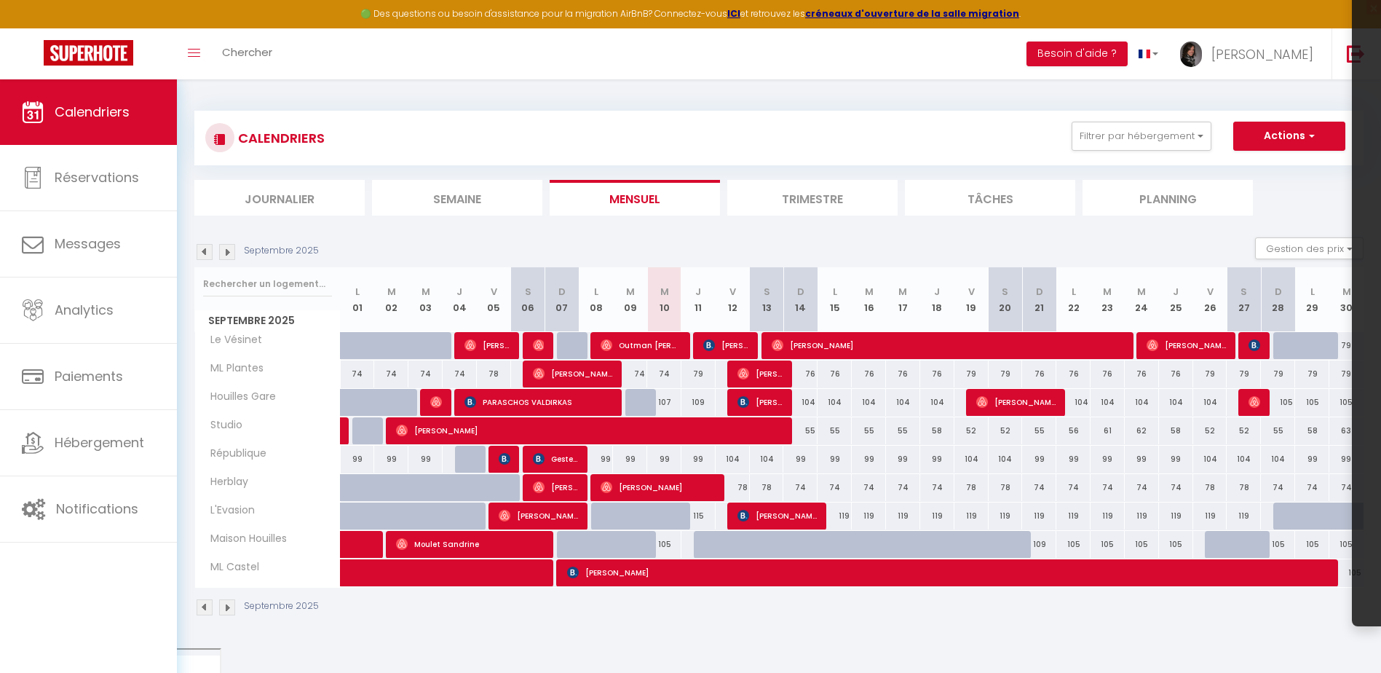
click at [702, 373] on div "79" at bounding box center [698, 373] width 34 height 27
type input "79"
type input "Jeu 11 Septembre 2025"
type input "Ven 12 Septembre 2025"
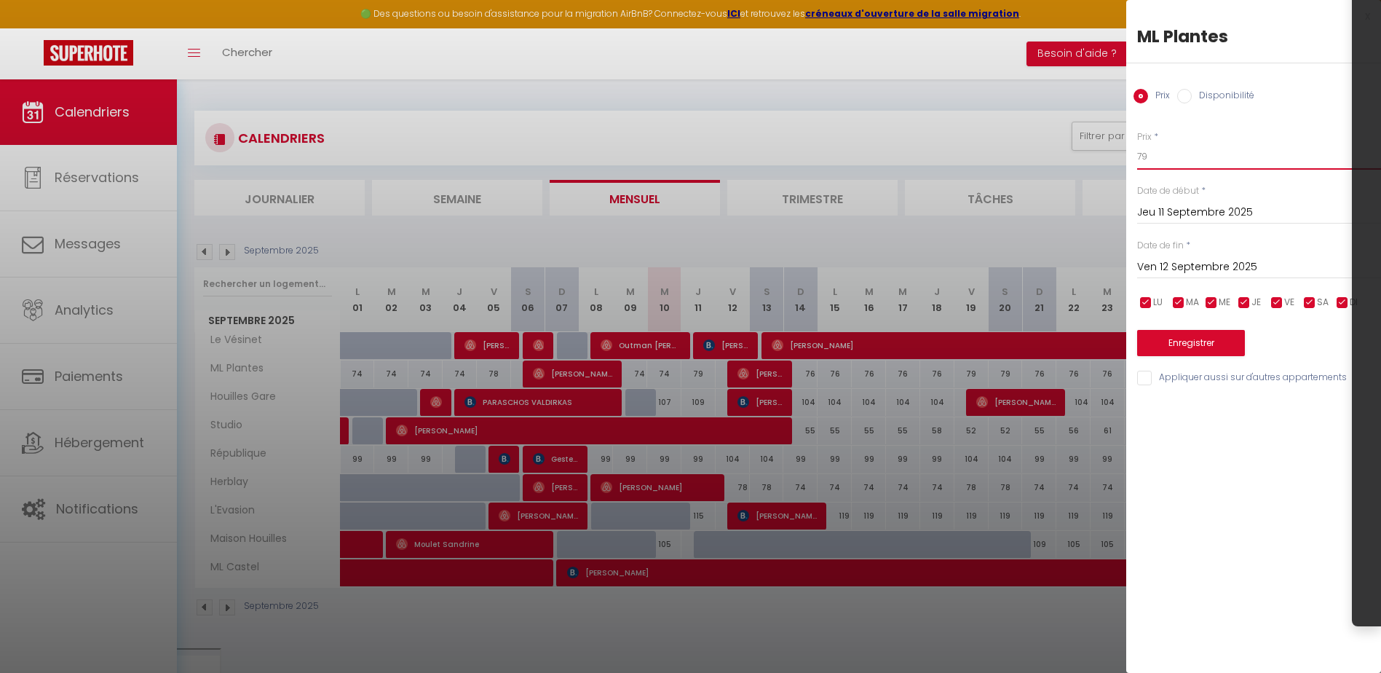
click at [1140, 159] on input "79" at bounding box center [1259, 156] width 244 height 26
type input "78"
click at [1193, 349] on button "Enregistrer" at bounding box center [1191, 343] width 108 height 26
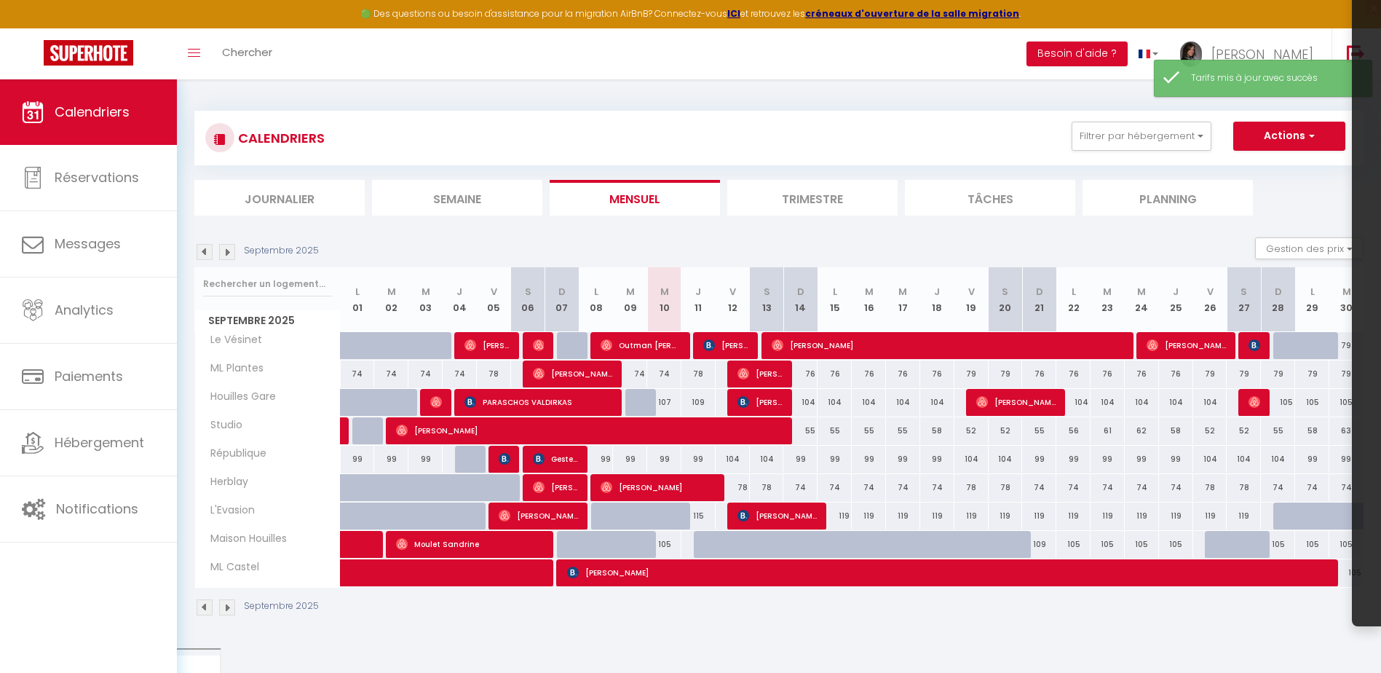
click at [973, 374] on div "79" at bounding box center [971, 373] width 34 height 27
type input "79"
type input "Ven 19 Septembre 2025"
type input "Sam 20 Septembre 2025"
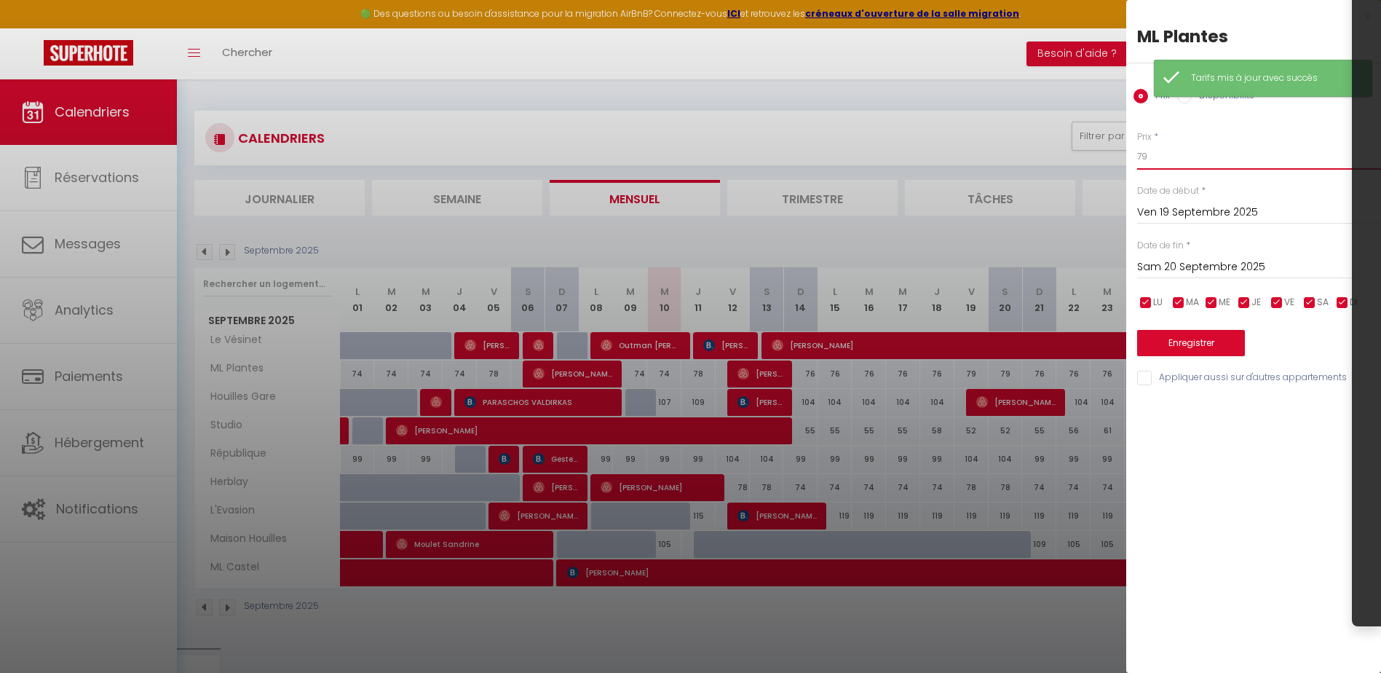
click at [1139, 157] on input "79" at bounding box center [1259, 156] width 244 height 26
drag, startPoint x: 1143, startPoint y: 156, endPoint x: 1171, endPoint y: 156, distance: 28.4
click at [1165, 156] on input "79" at bounding box center [1259, 156] width 244 height 26
type input "78"
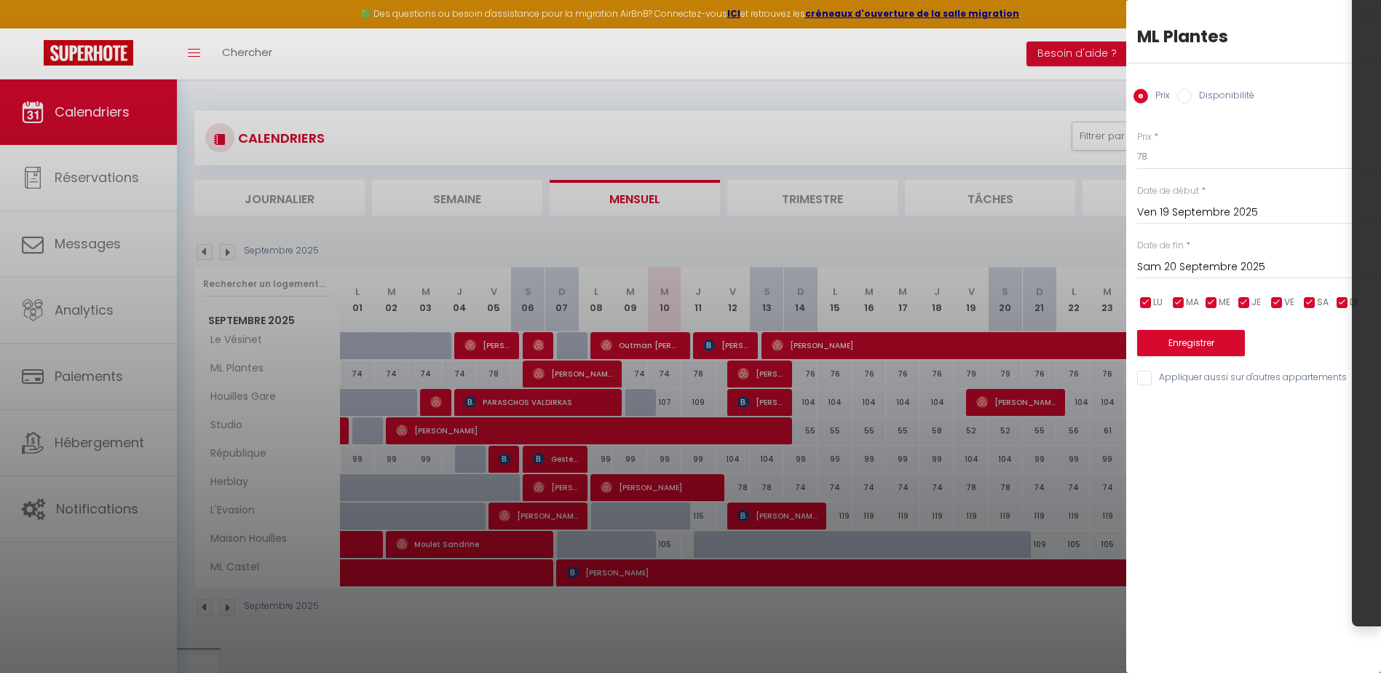
click at [1202, 274] on input "Sam 20 Septembre 2025" at bounding box center [1259, 267] width 244 height 19
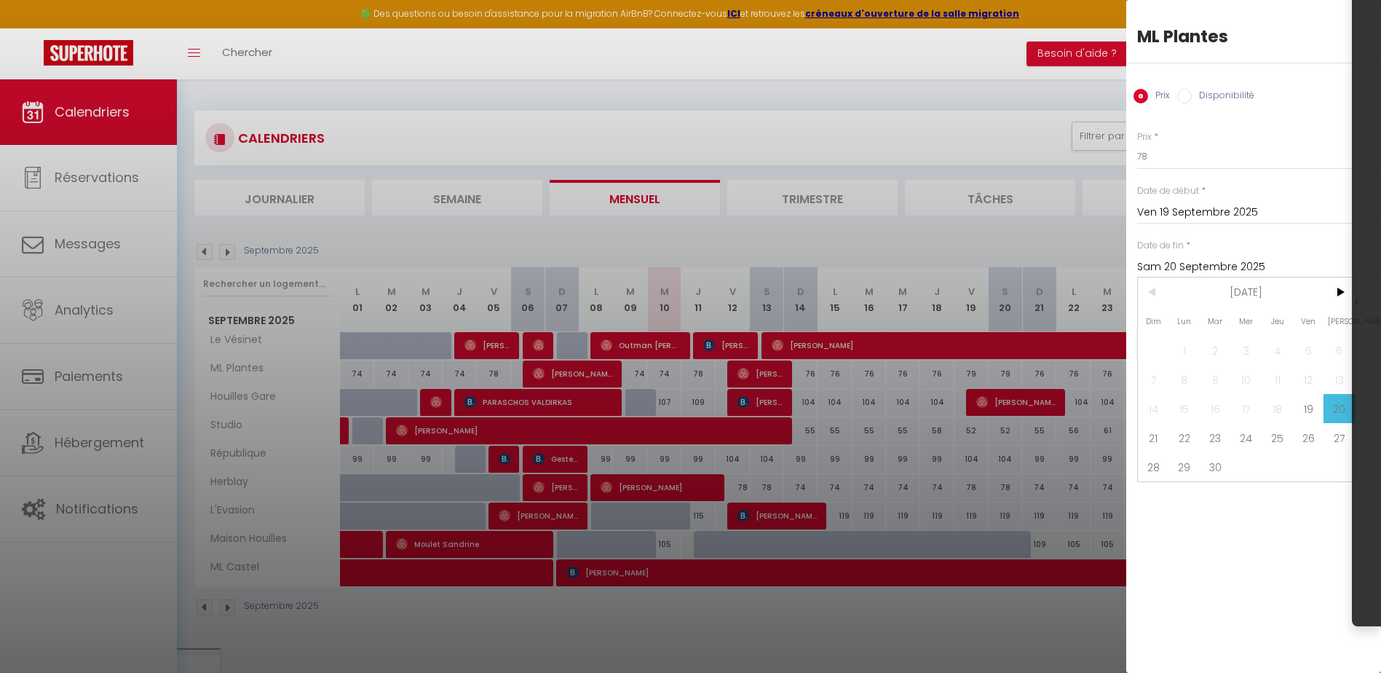
drag, startPoint x: 1163, startPoint y: 443, endPoint x: 1181, endPoint y: 436, distance: 20.3
click at [1163, 442] on span "21" at bounding box center [1153, 437] width 31 height 29
type input "Dim 21 Septembre 2025"
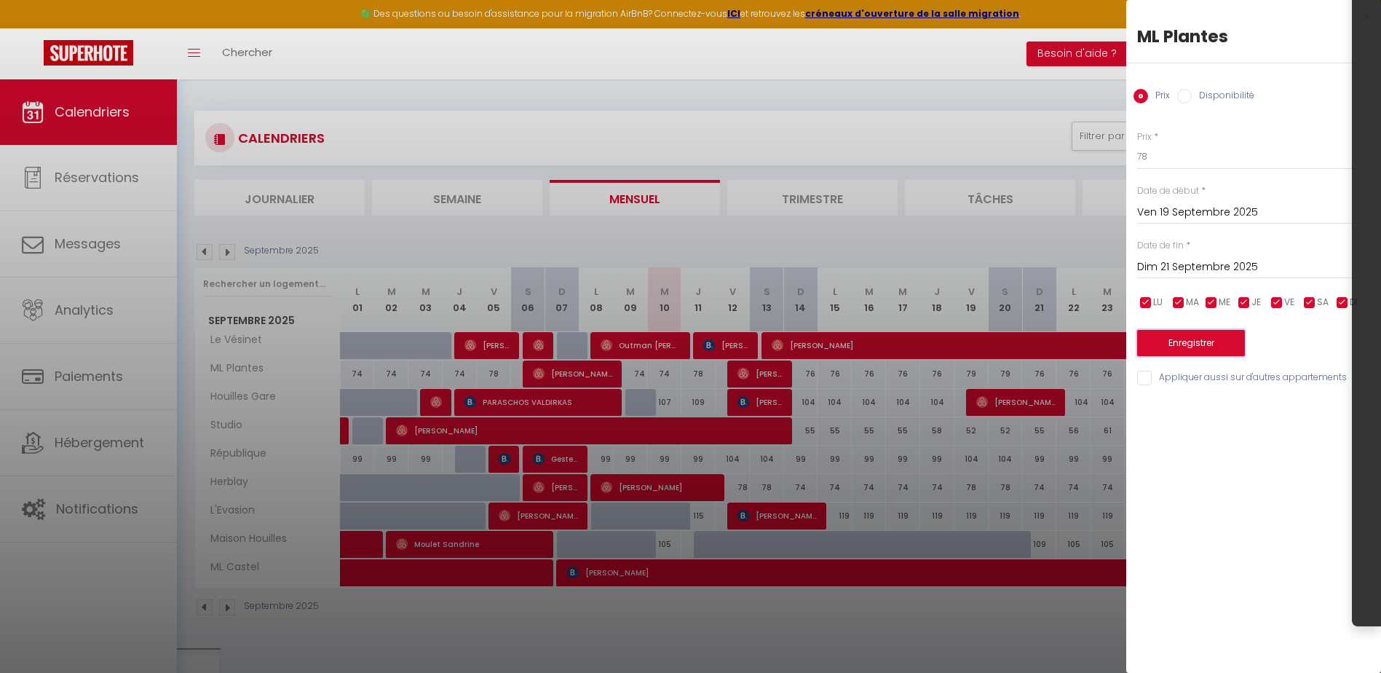
click at [1197, 341] on button "Enregistrer" at bounding box center [1191, 343] width 108 height 26
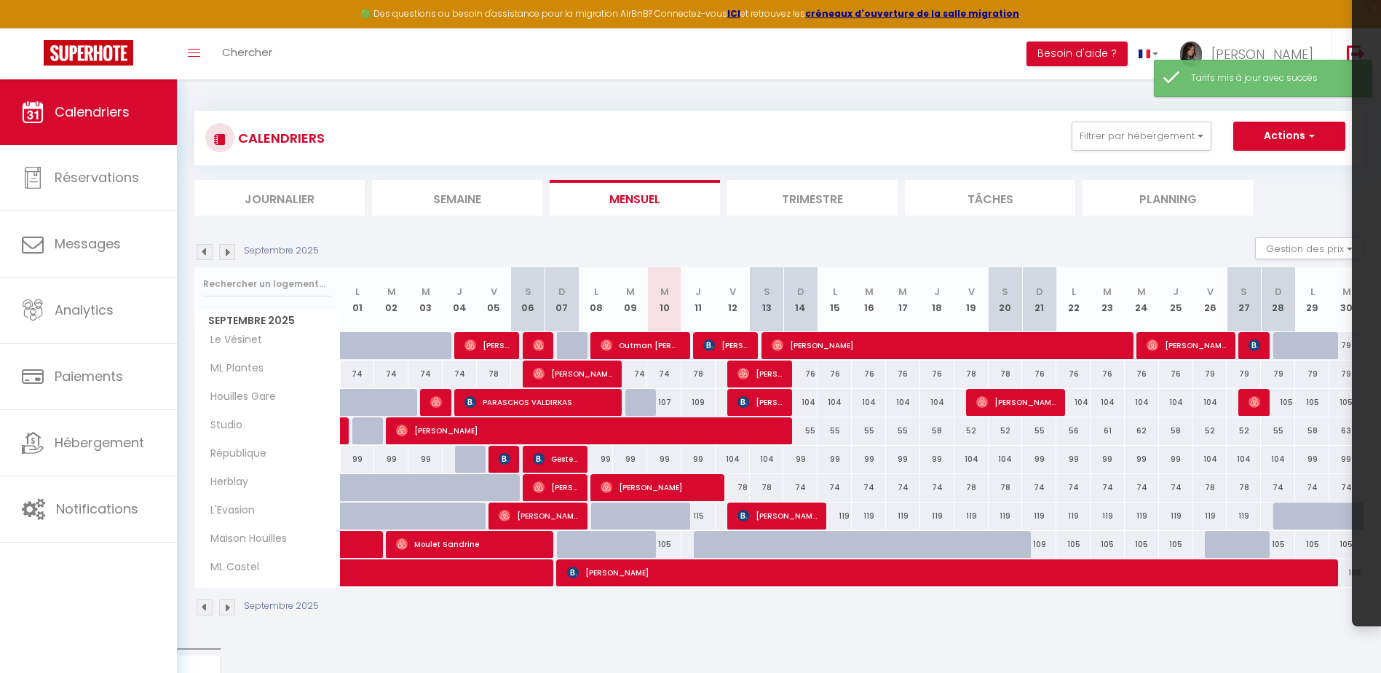
click at [1205, 371] on div "79" at bounding box center [1210, 373] width 34 height 27
type input "79"
type input "Ven 26 Septembre 2025"
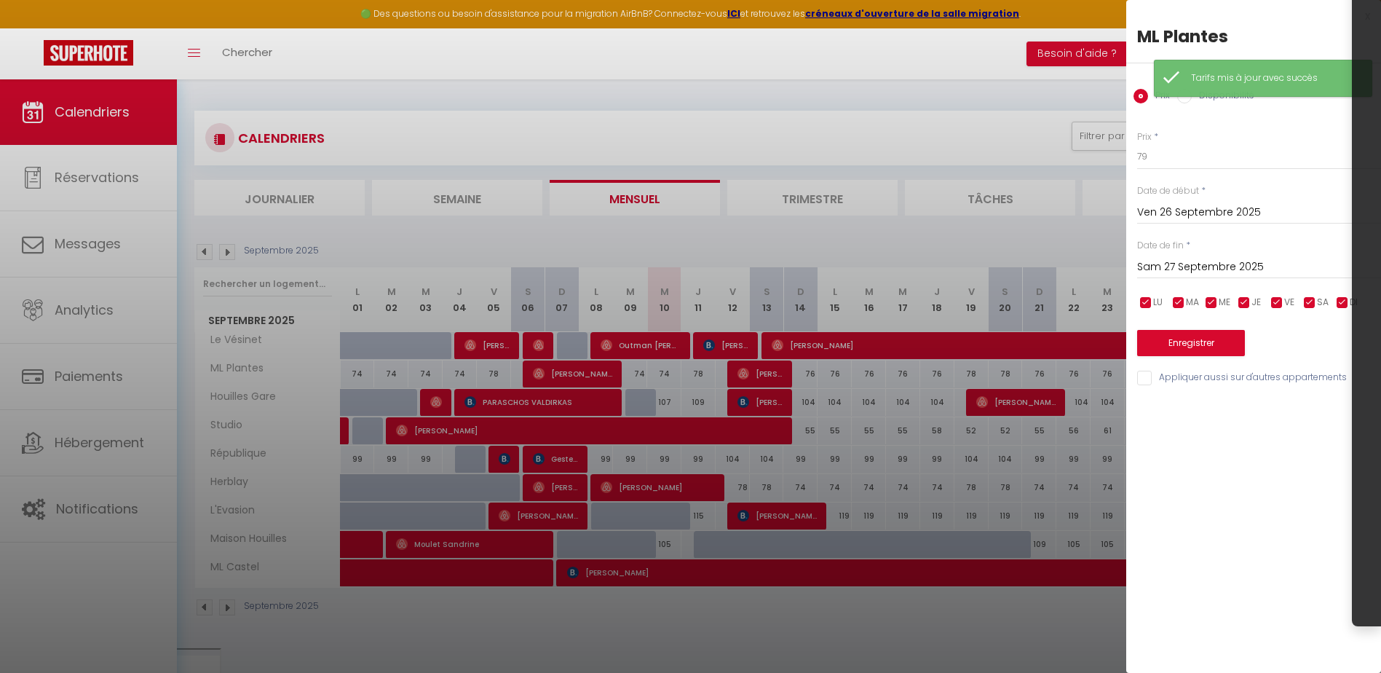
click at [1182, 268] on input "Sam 27 Septembre 2025" at bounding box center [1259, 267] width 244 height 19
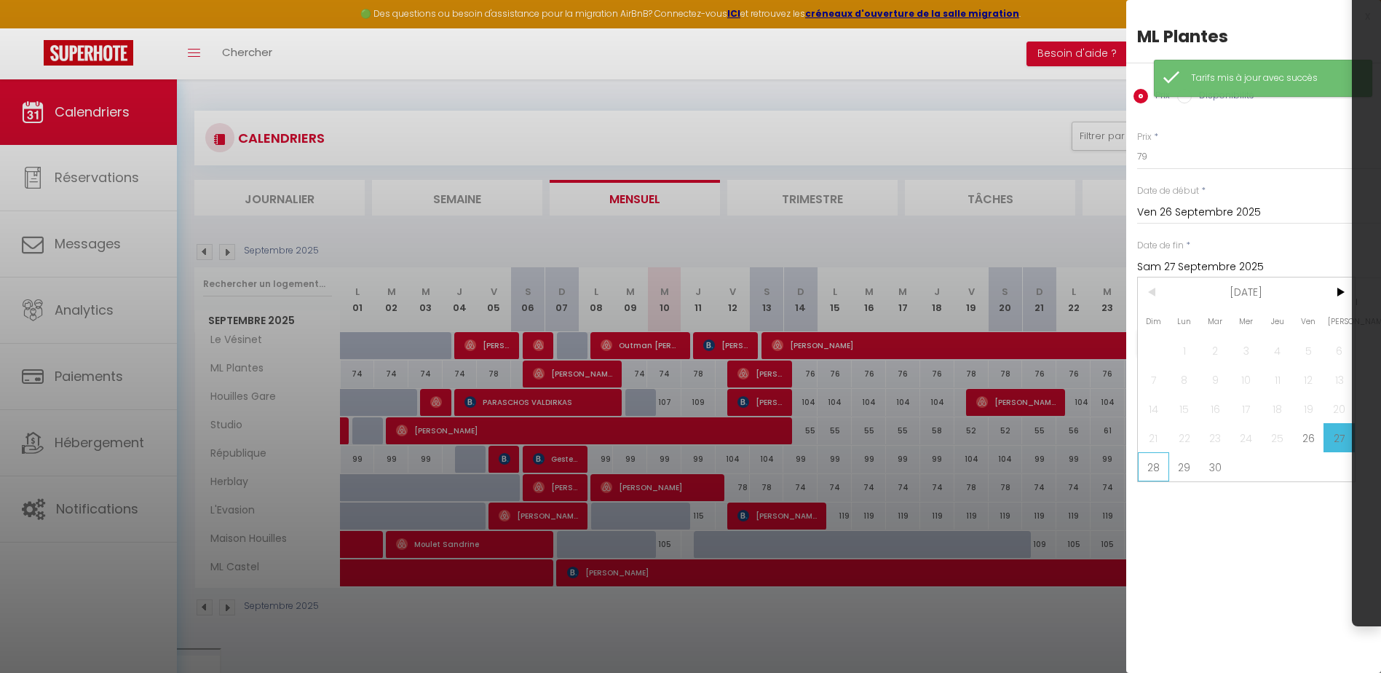
click at [1157, 470] on span "28" at bounding box center [1153, 466] width 31 height 29
type input "Dim 28 Septembre 2025"
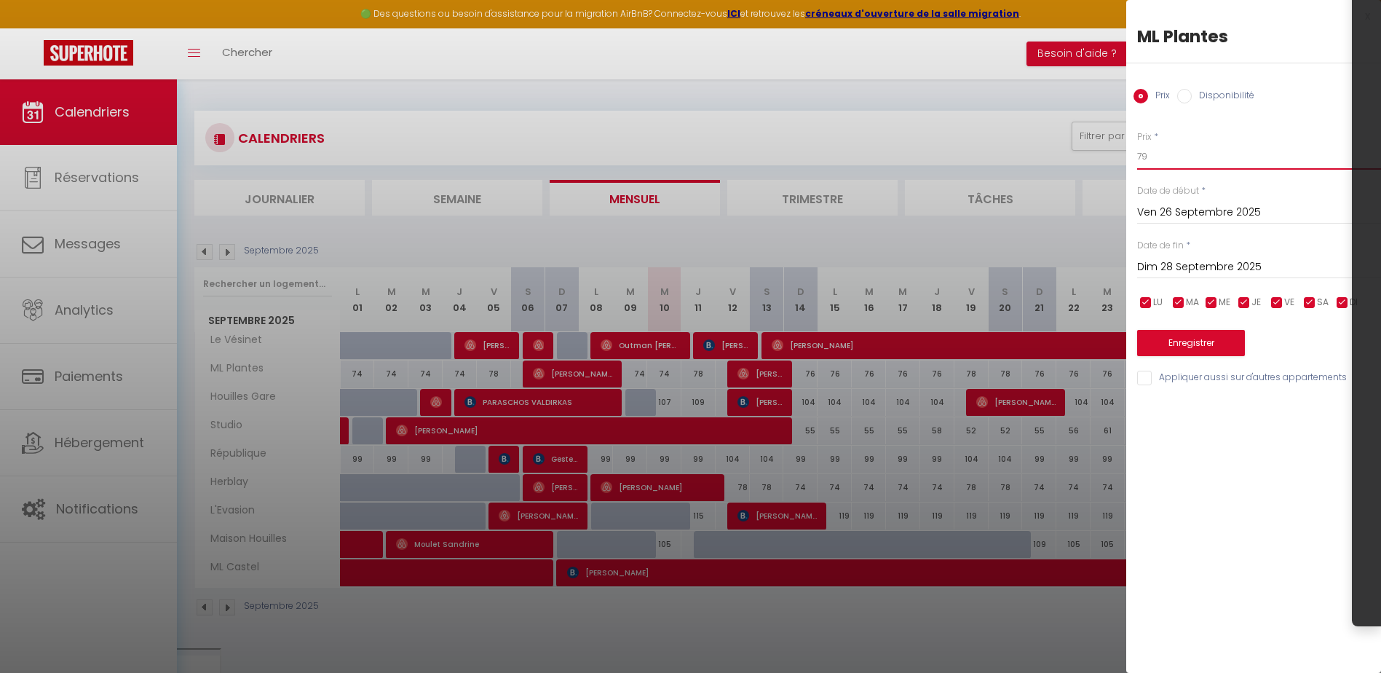
drag, startPoint x: 1141, startPoint y: 161, endPoint x: 1152, endPoint y: 161, distance: 10.2
click at [1152, 161] on input "79" at bounding box center [1259, 156] width 244 height 26
type input "78"
click at [1227, 349] on button "Enregistrer" at bounding box center [1191, 343] width 108 height 26
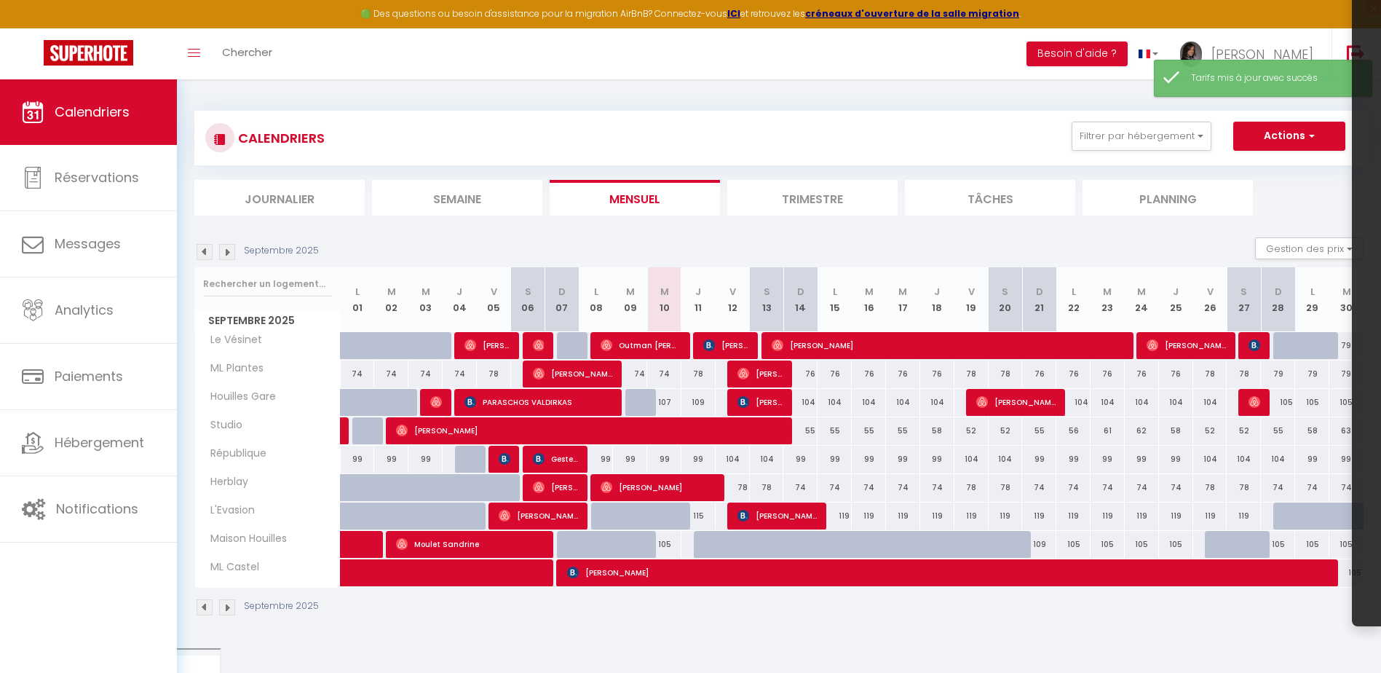
drag, startPoint x: 1284, startPoint y: 372, endPoint x: 1246, endPoint y: 308, distance: 74.8
click at [1284, 372] on div "79" at bounding box center [1278, 373] width 34 height 27
type input "79"
type input "Dim 28 Septembre 2025"
type input "Lun 29 Septembre 2025"
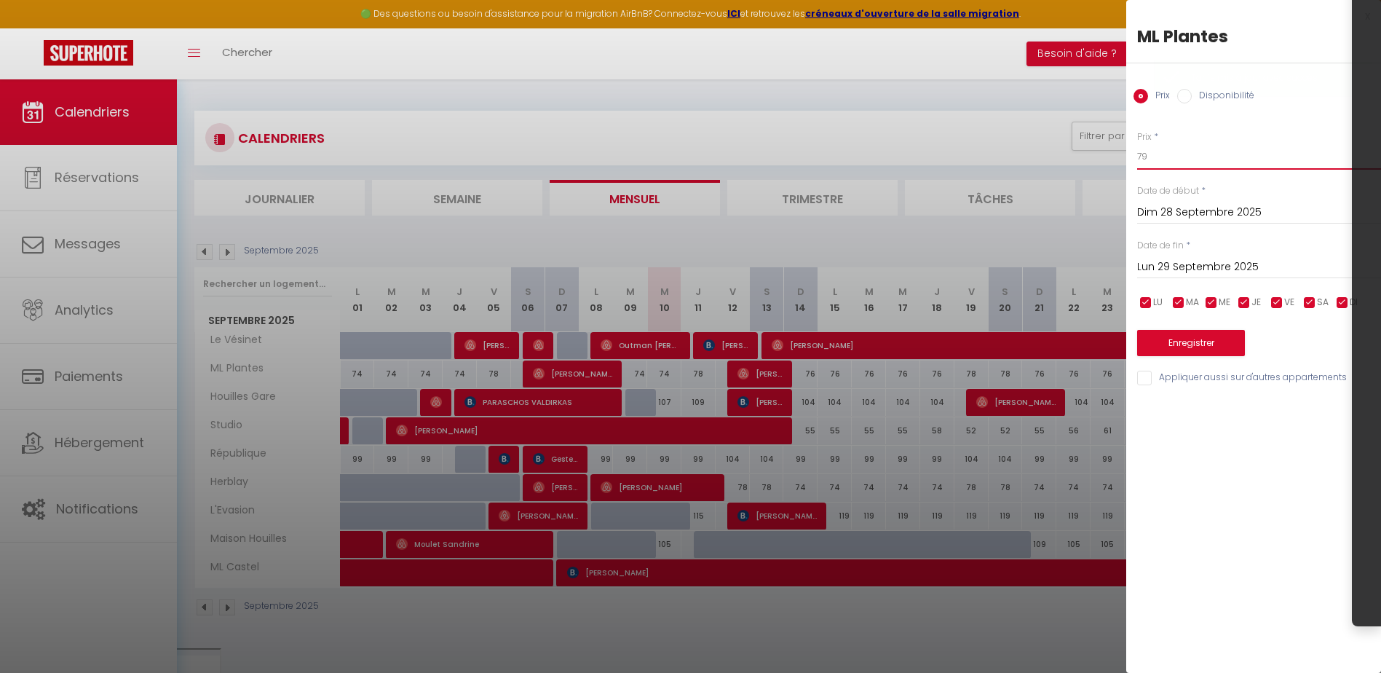
drag, startPoint x: 1149, startPoint y: 163, endPoint x: 1114, endPoint y: 159, distance: 35.2
click at [1114, 159] on body "🟢 Des questions ou besoin d'assistance pour la migration AirBnB? Connectez-vous…" at bounding box center [690, 421] width 1381 height 685
type input "76"
click at [1212, 265] on input "Lun 29 Septembre 2025" at bounding box center [1259, 267] width 244 height 19
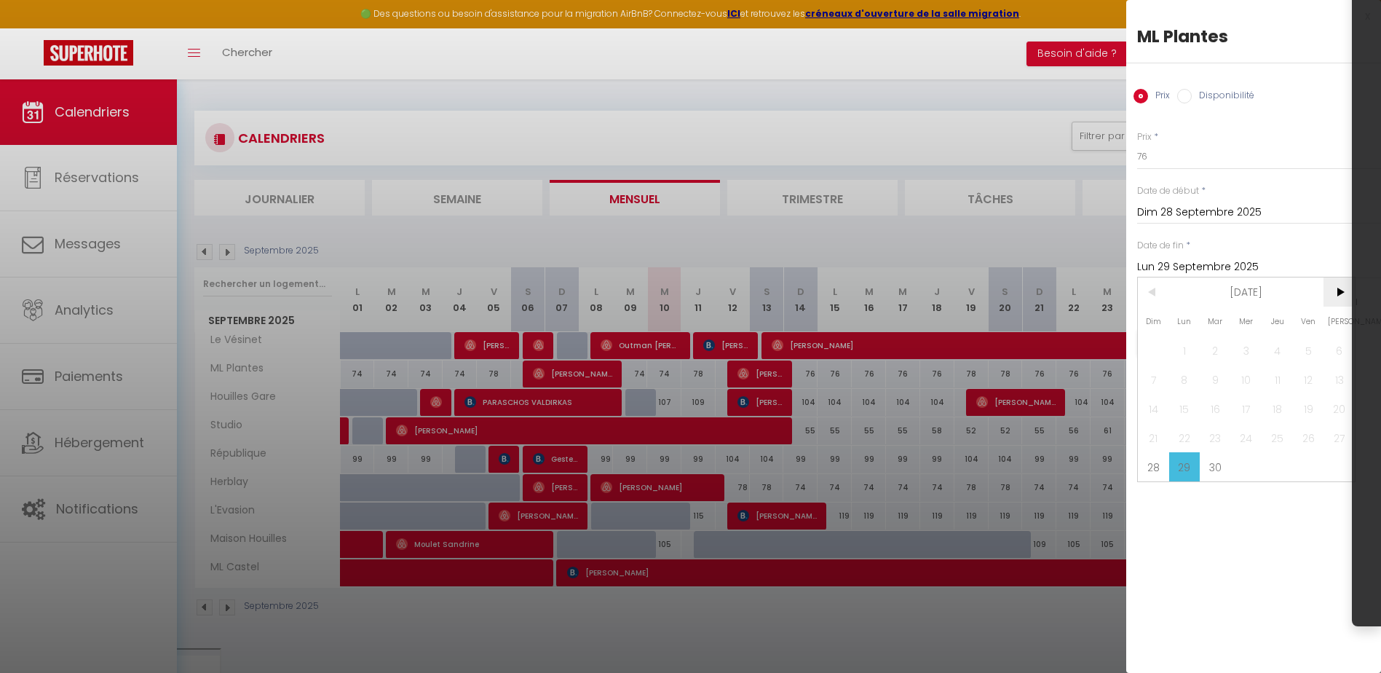
click at [1335, 293] on span ">" at bounding box center [1338, 291] width 31 height 29
click at [1248, 354] on span "1" at bounding box center [1246, 350] width 31 height 29
type input "Mer 01 Octobre 2025"
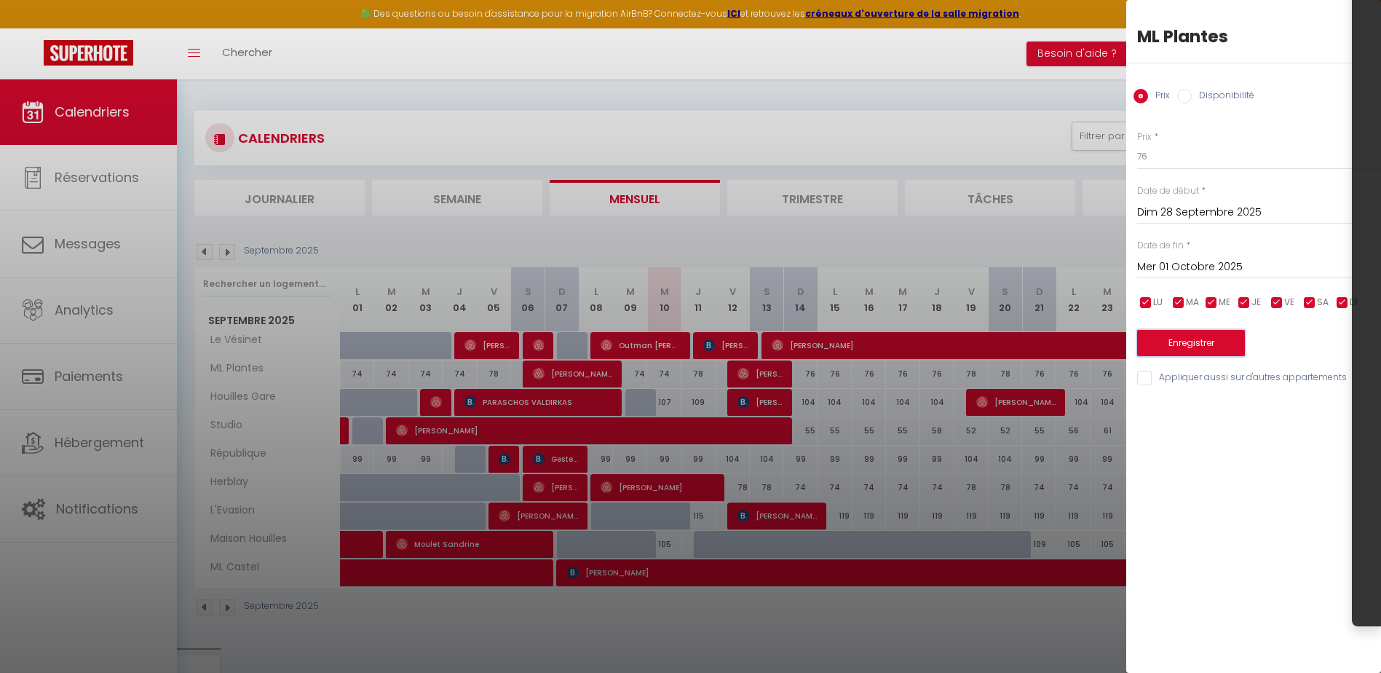
click at [1217, 338] on button "Enregistrer" at bounding box center [1191, 343] width 108 height 26
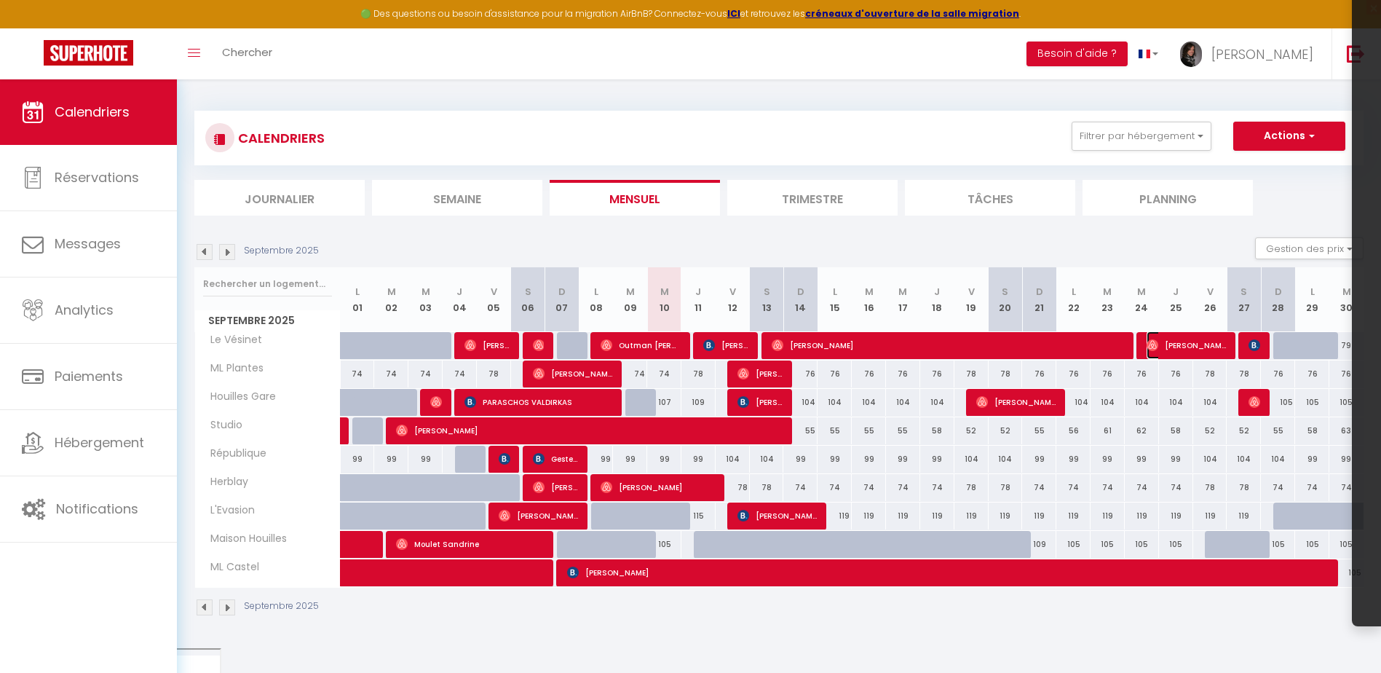
click at [1173, 339] on span "[PERSON_NAME]" at bounding box center [1187, 345] width 80 height 28
select select "OK"
select select "0"
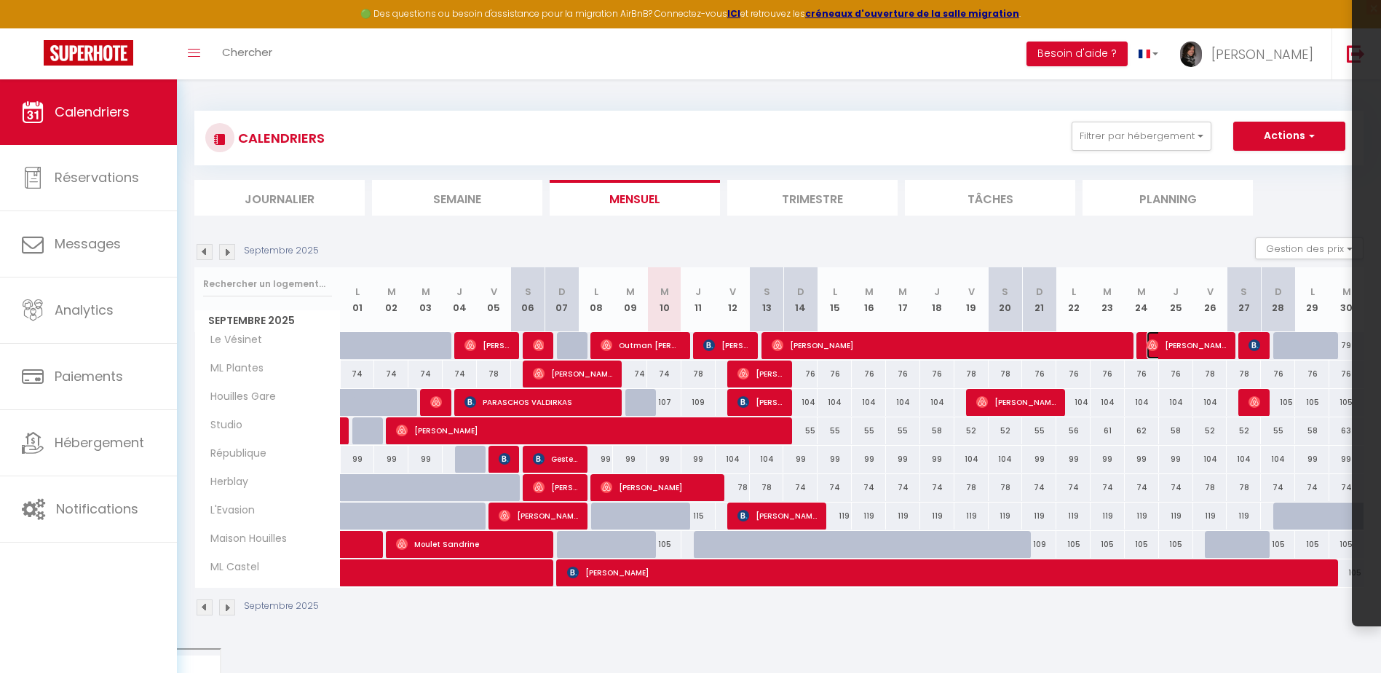
select select "1"
select select
select select "36446"
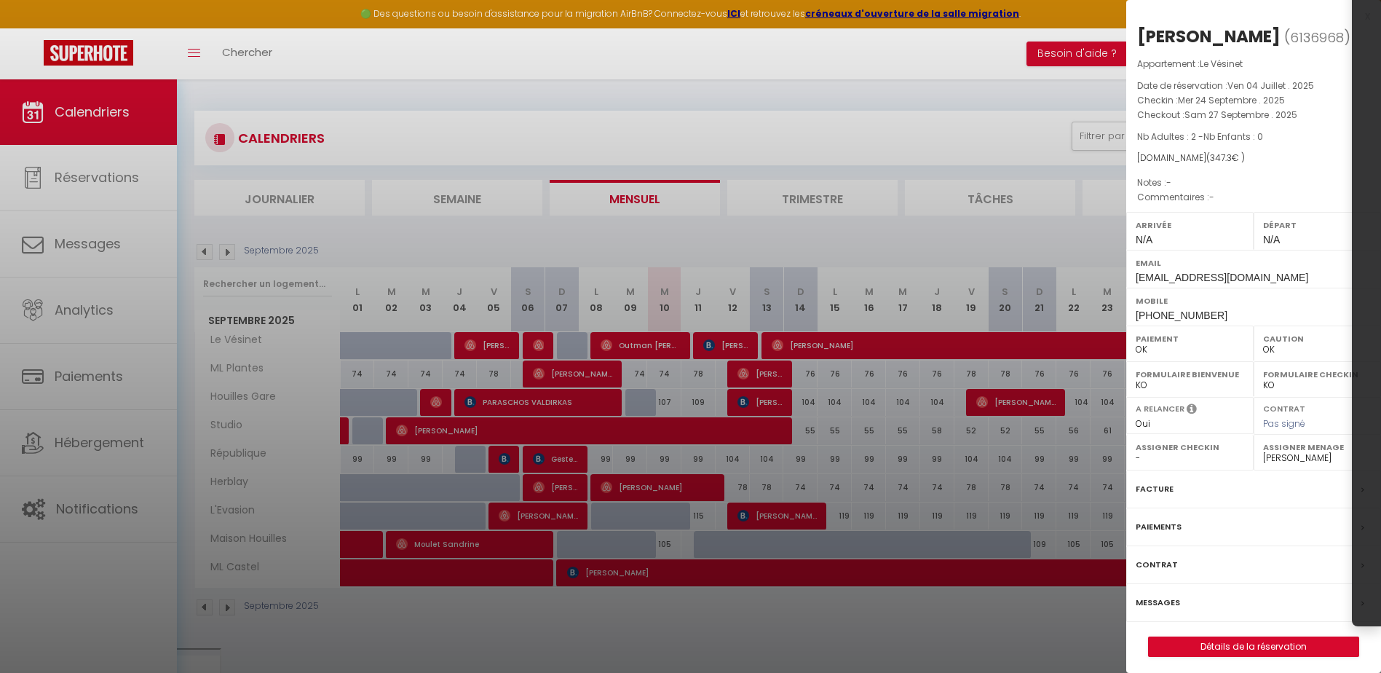
click at [1155, 479] on div "Facture" at bounding box center [1253, 489] width 255 height 38
click at [1160, 491] on div at bounding box center [690, 336] width 1381 height 673
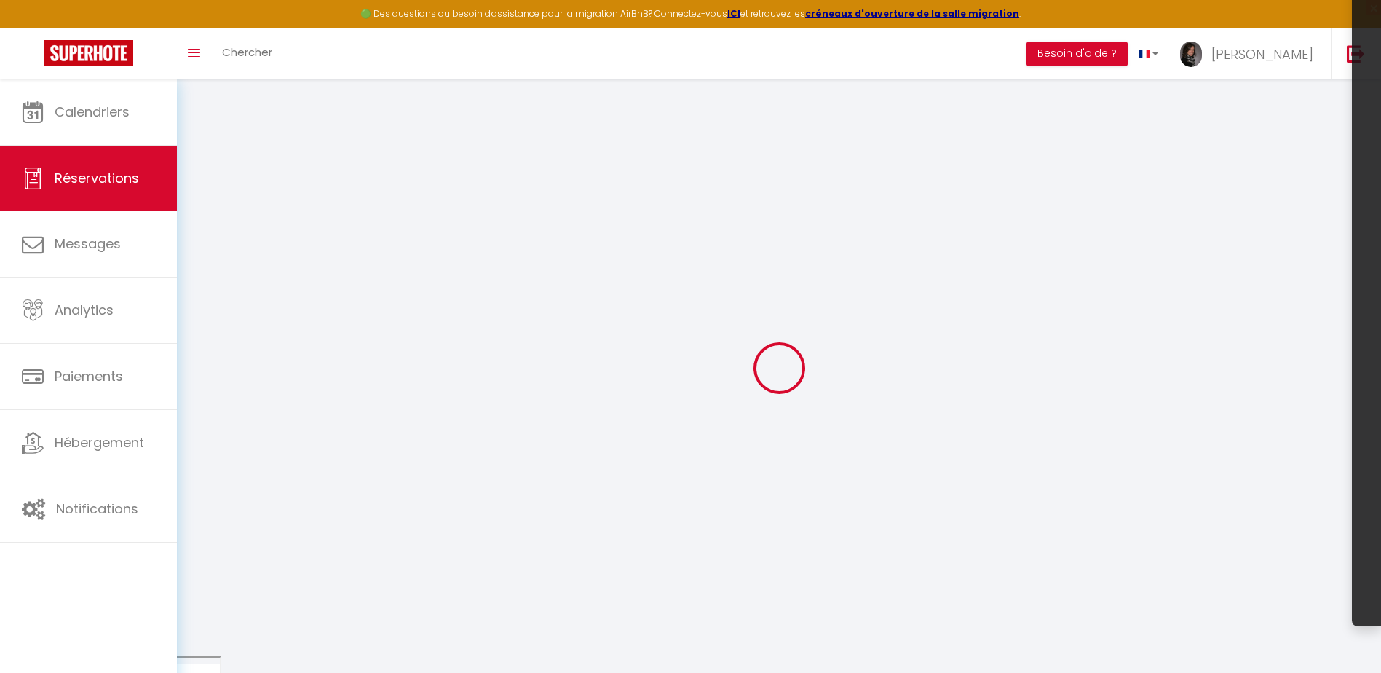
select select "cleaning"
select select "taxes"
select select
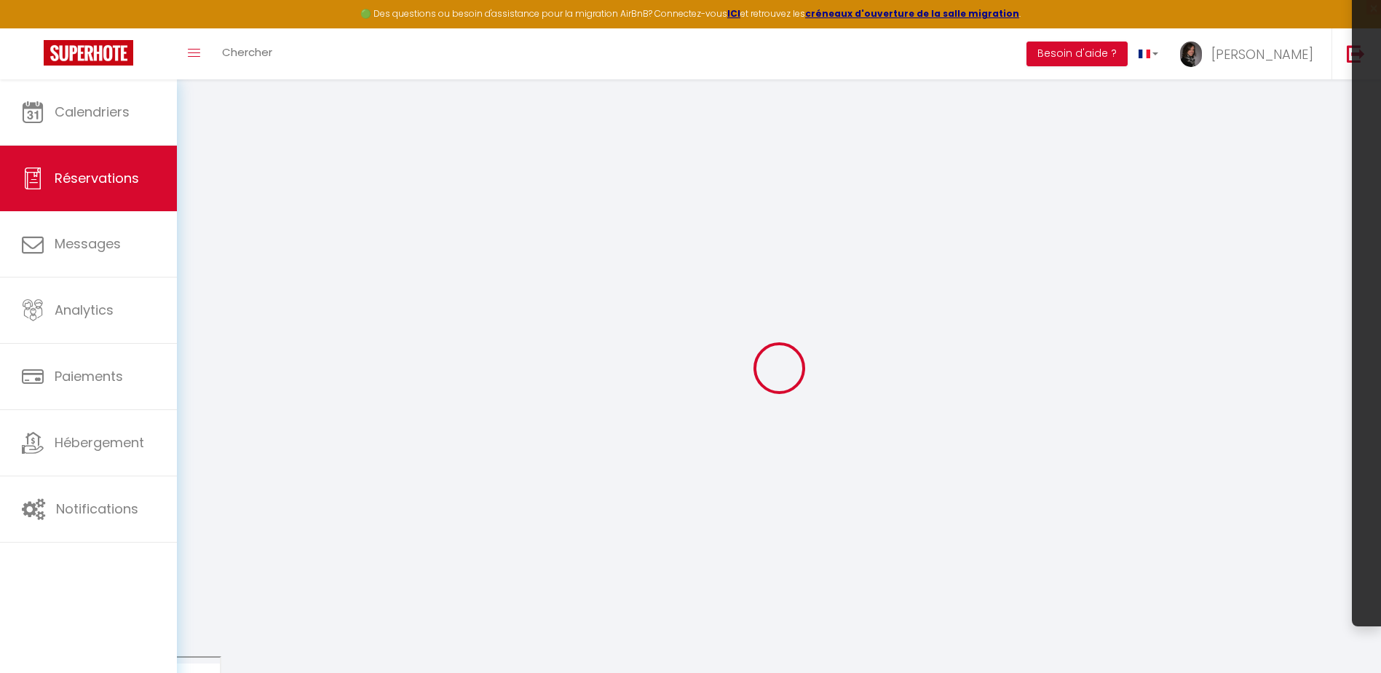
checkbox input "false"
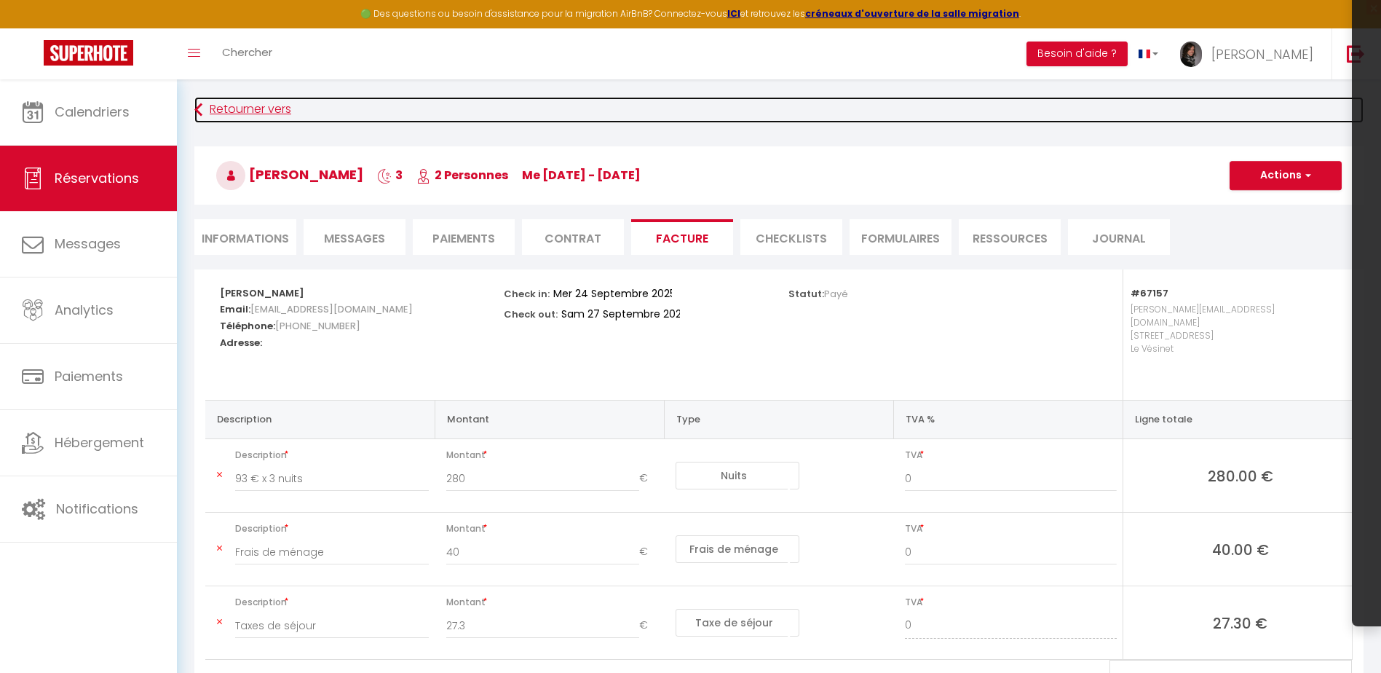
click at [255, 111] on link "Retourner vers" at bounding box center [778, 110] width 1169 height 26
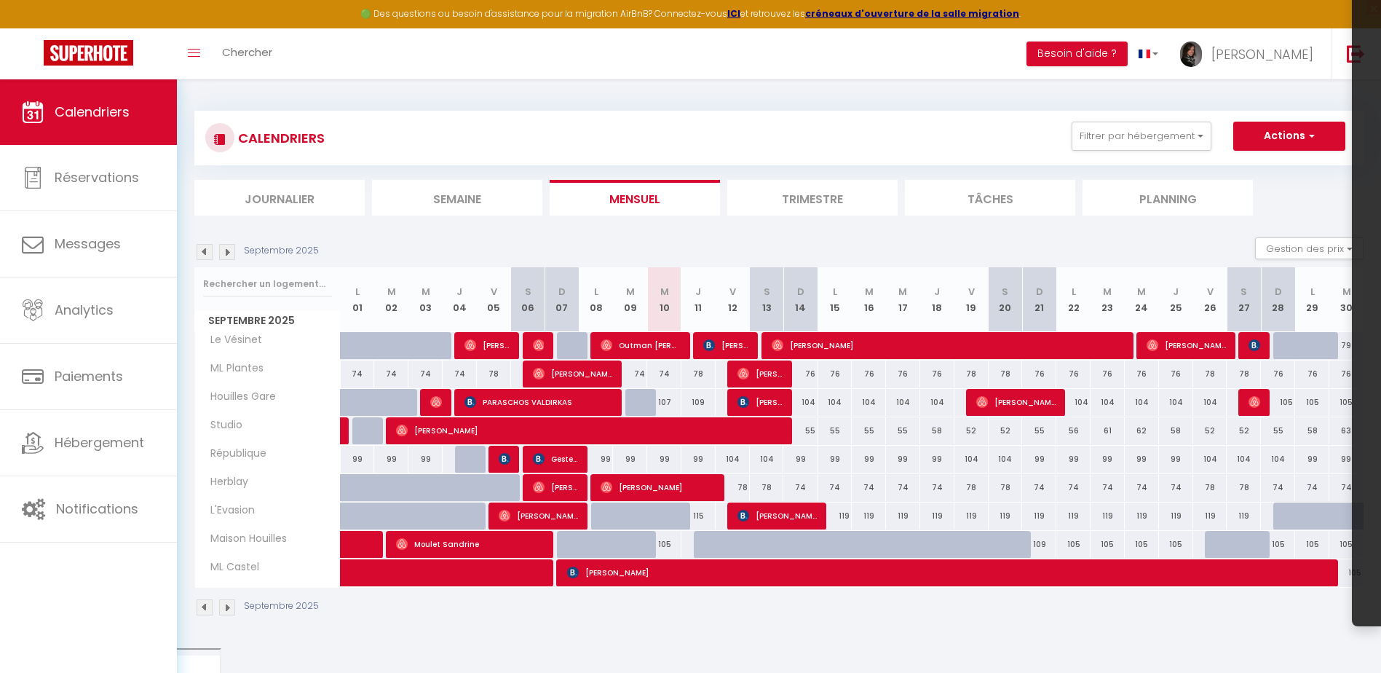
click at [1037, 542] on div "109" at bounding box center [1039, 544] width 34 height 27
type input "109"
type input "Dim 21 Septembre 2025"
type input "Lun 22 Septembre 2025"
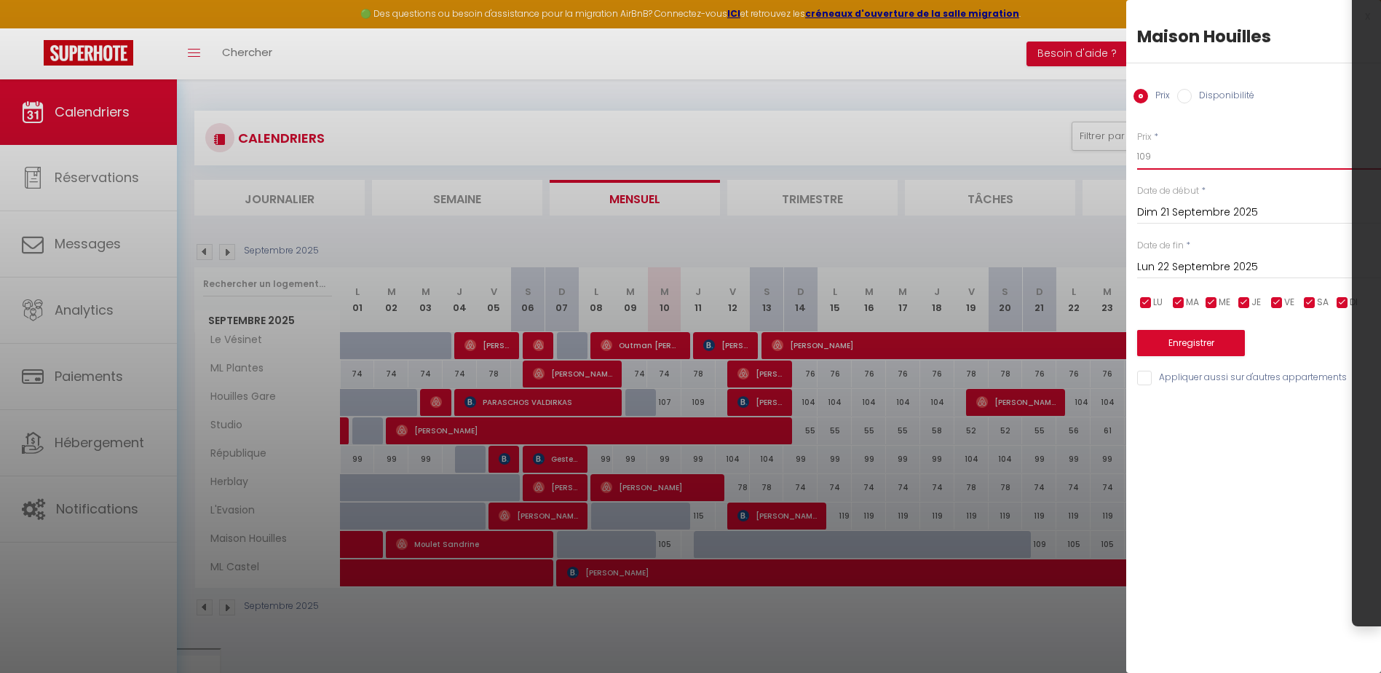
drag, startPoint x: 1145, startPoint y: 156, endPoint x: 1167, endPoint y: 156, distance: 21.8
click at [1164, 156] on input "109" at bounding box center [1259, 156] width 244 height 26
type input "107"
click at [1158, 352] on button "Enregistrer" at bounding box center [1191, 343] width 108 height 26
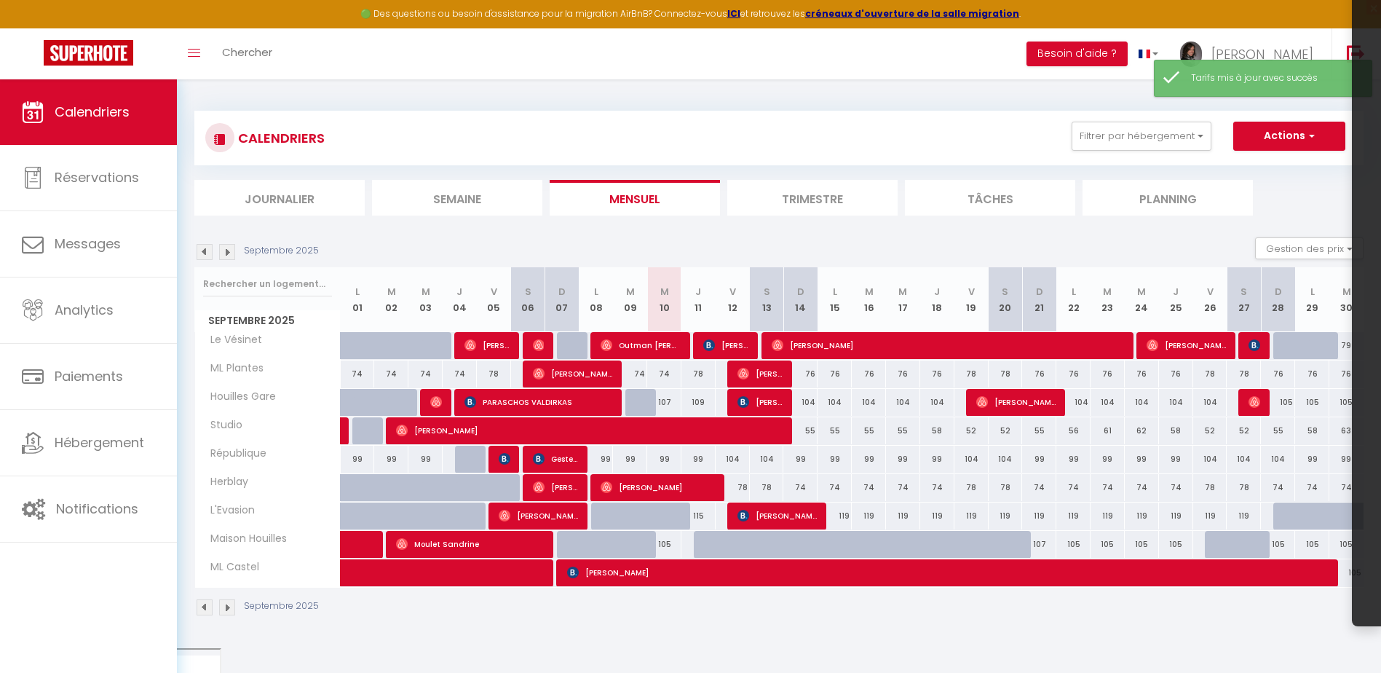
click at [1066, 547] on div "105" at bounding box center [1073, 544] width 34 height 27
type input "105"
type input "Lun 22 Septembre 2025"
type input "[DATE] Septembre 2025"
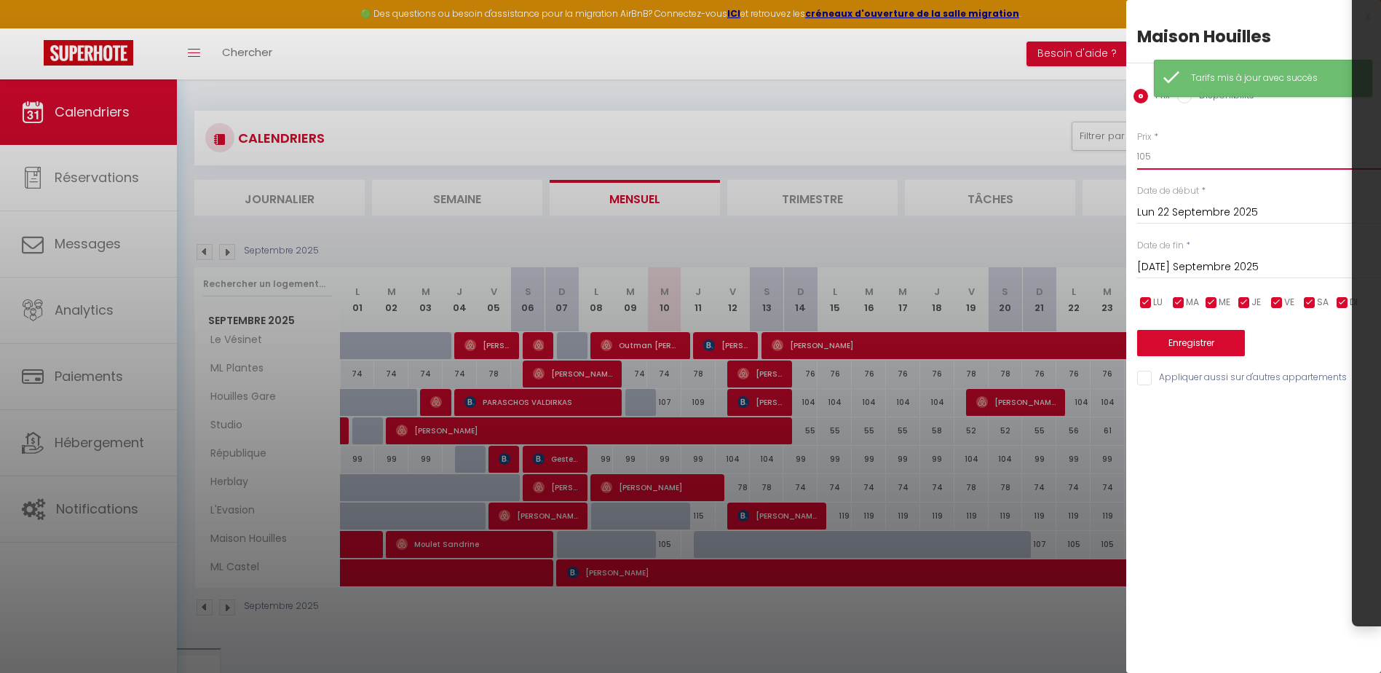
drag, startPoint x: 1144, startPoint y: 162, endPoint x: 1159, endPoint y: 160, distance: 15.4
click at [1159, 160] on input "105" at bounding box center [1259, 156] width 244 height 26
type input "104"
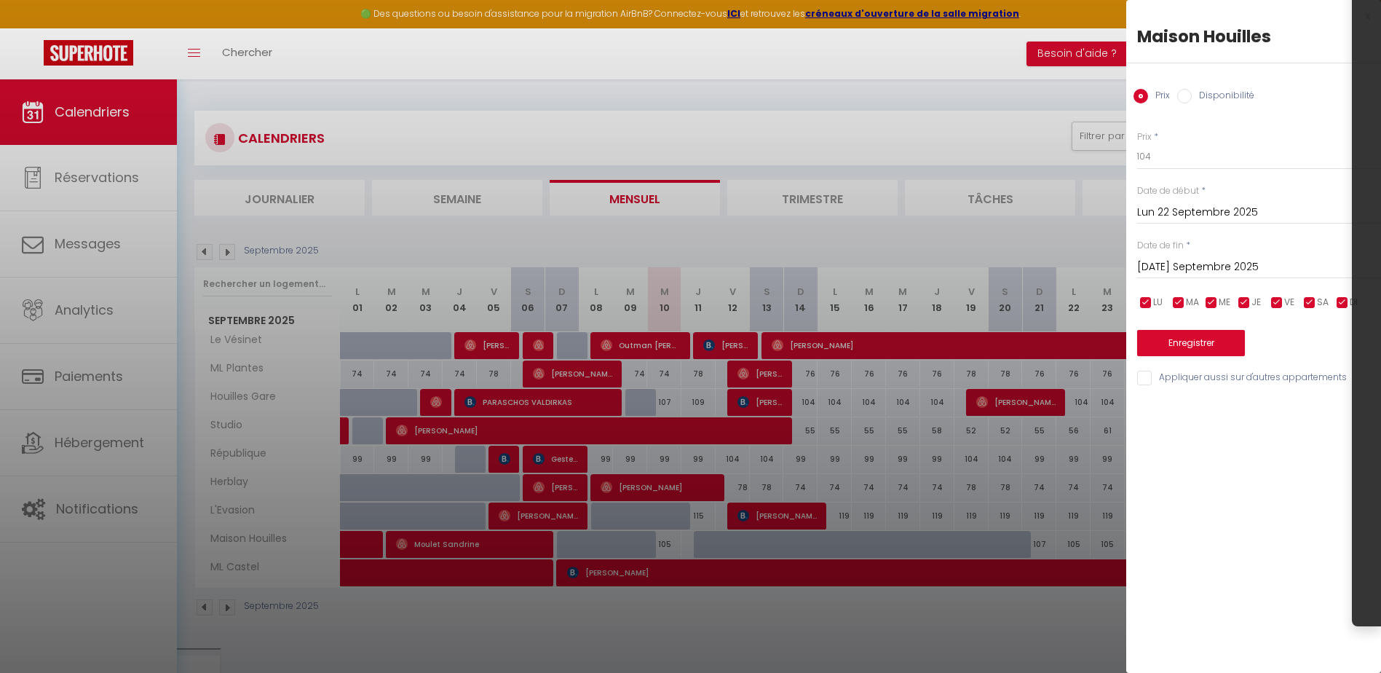
click at [1187, 266] on input "[DATE] Septembre 2025" at bounding box center [1259, 267] width 244 height 19
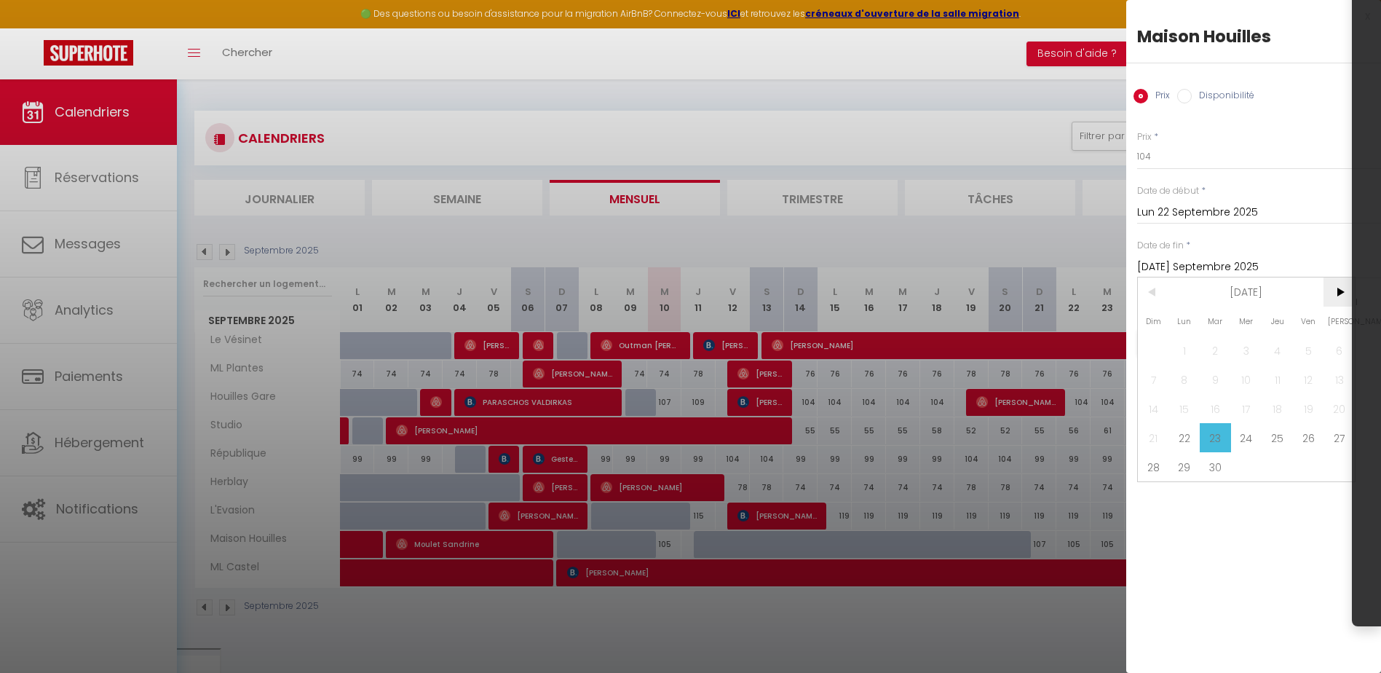
click at [1340, 298] on span ">" at bounding box center [1338, 291] width 31 height 29
click at [1255, 349] on span "1" at bounding box center [1246, 350] width 31 height 29
type input "Mer 01 Octobre 2025"
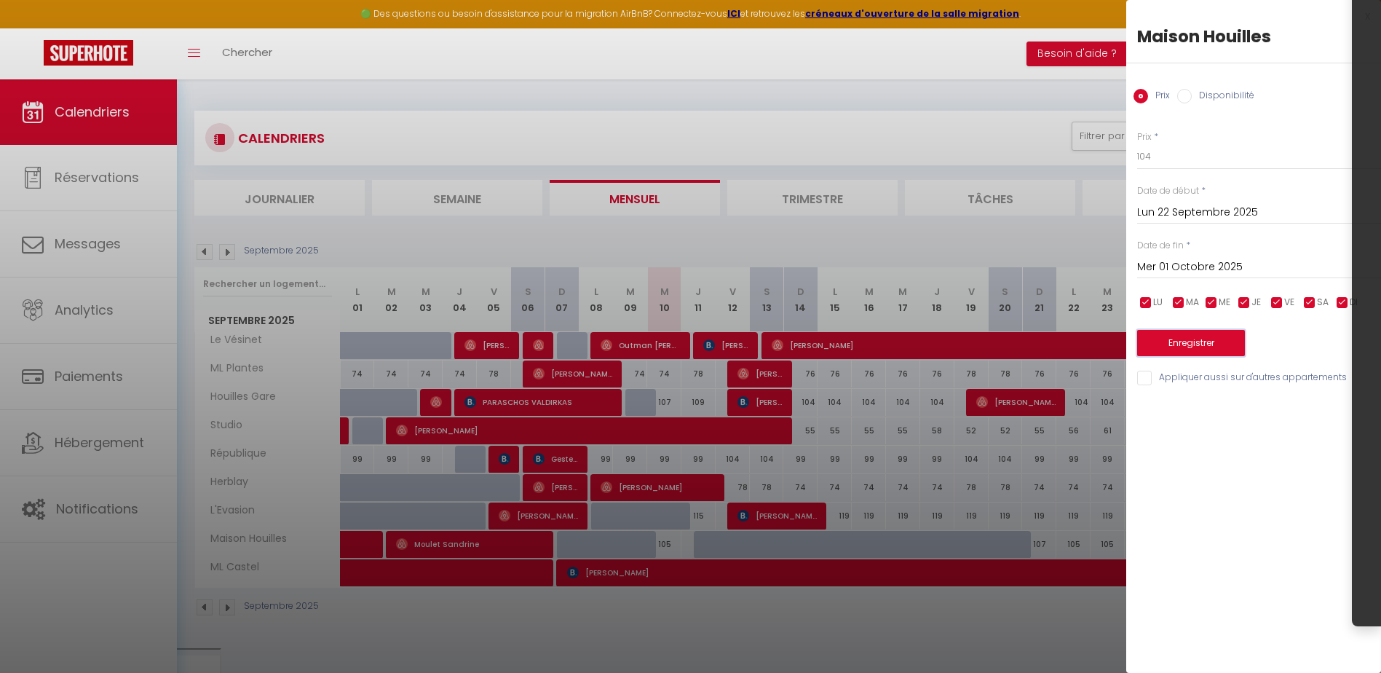
click at [1208, 346] on button "Enregistrer" at bounding box center [1191, 343] width 108 height 26
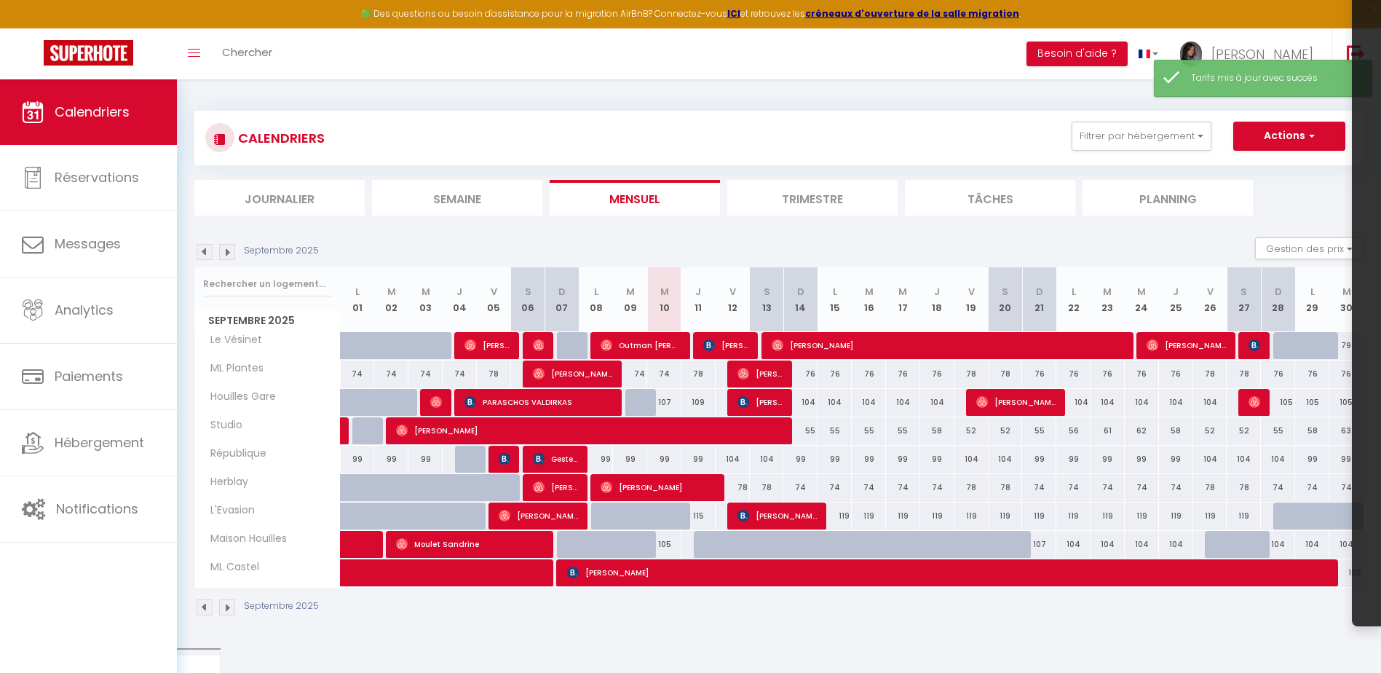
click at [1042, 548] on div "107" at bounding box center [1039, 544] width 34 height 27
type input "107"
type input "Dim 21 Septembre 2025"
type input "Lun 22 Septembre 2025"
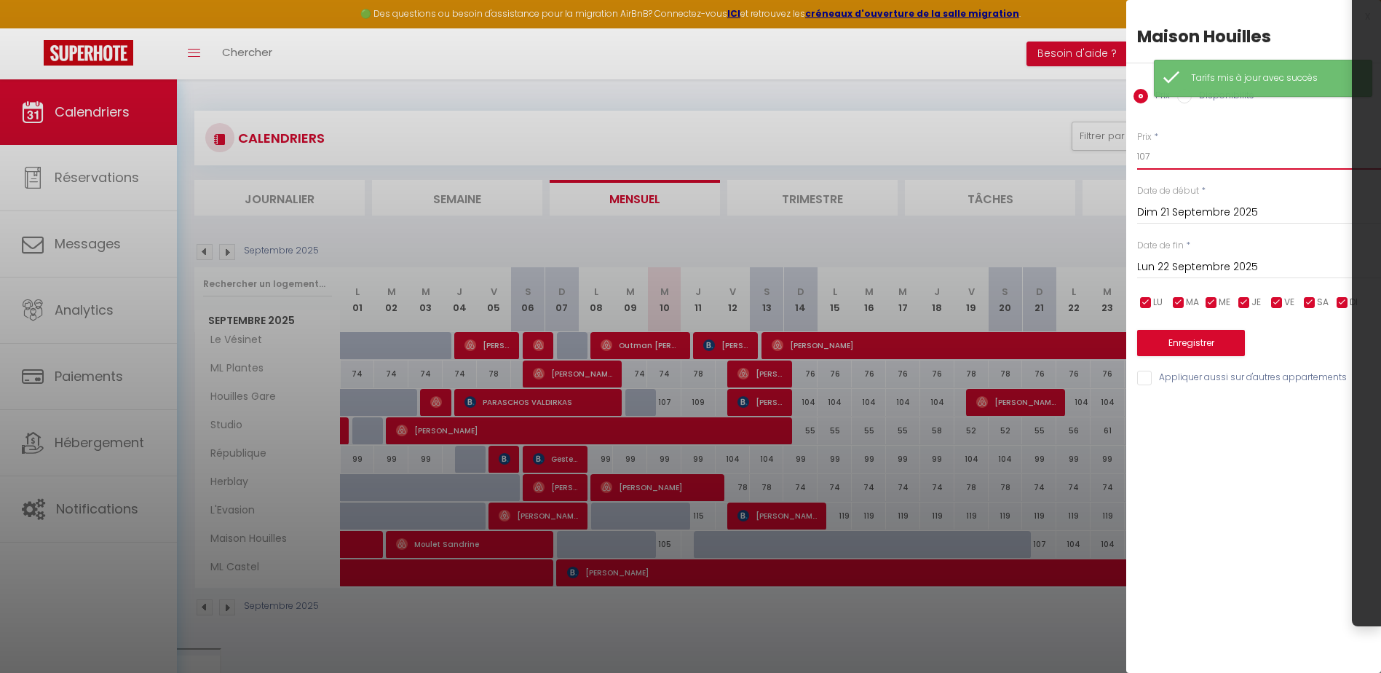
drag, startPoint x: 1142, startPoint y: 161, endPoint x: 1177, endPoint y: 161, distance: 34.9
click at [1177, 161] on input "107" at bounding box center [1259, 156] width 244 height 26
type input "105"
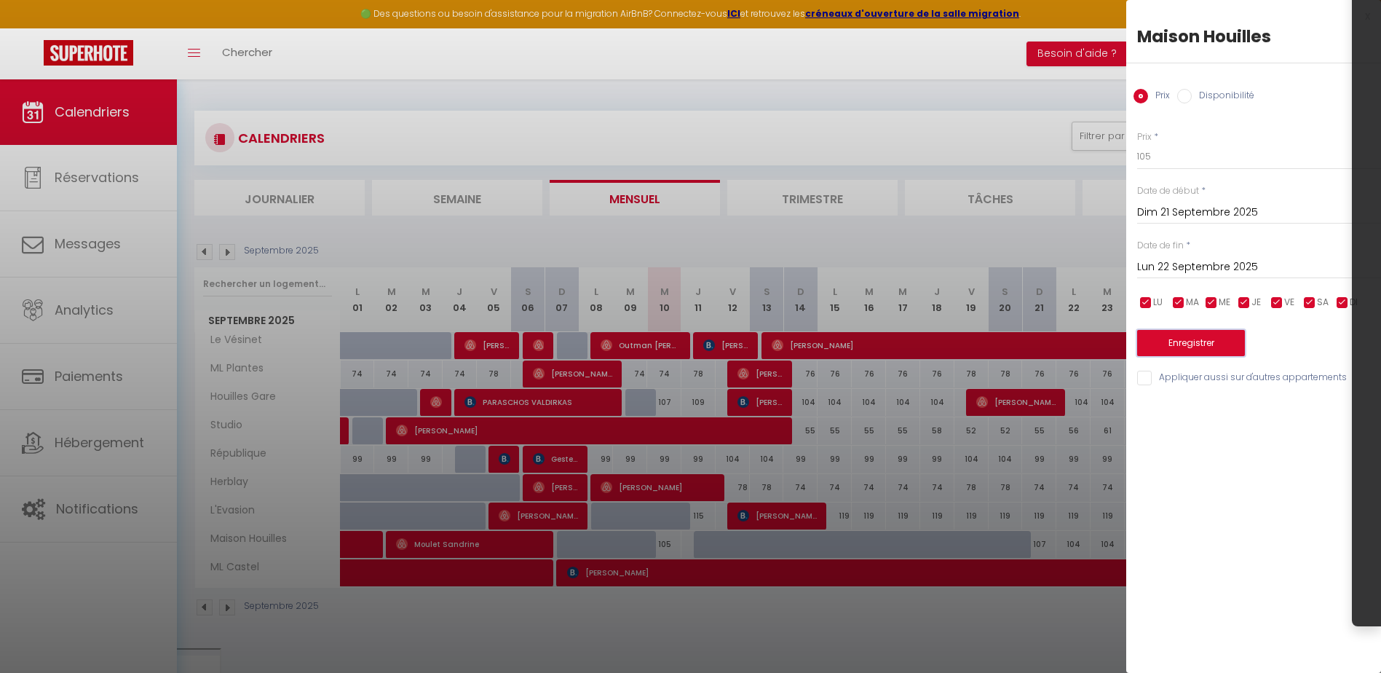
click at [1229, 352] on button "Enregistrer" at bounding box center [1191, 343] width 108 height 26
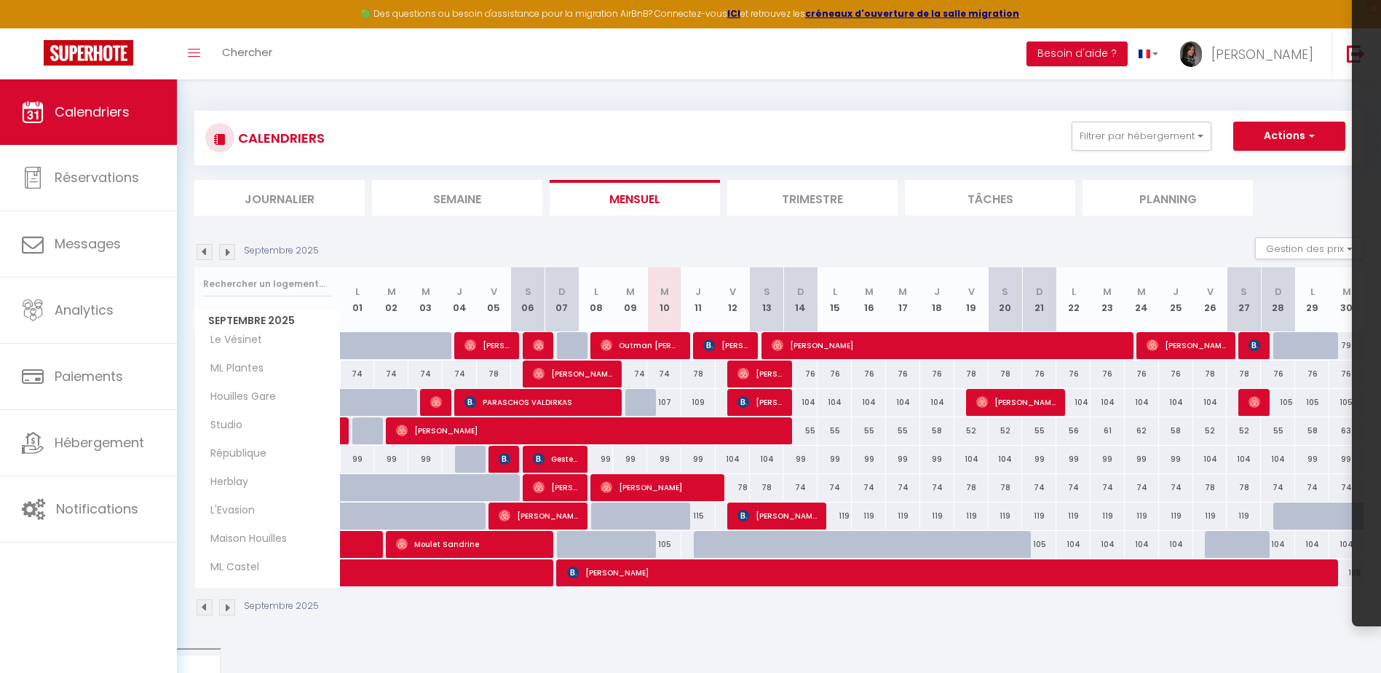
click at [670, 403] on div "107" at bounding box center [664, 402] width 34 height 27
type input "107"
type input "Mer 10 Septembre 2025"
type input "Jeu 11 Septembre 2025"
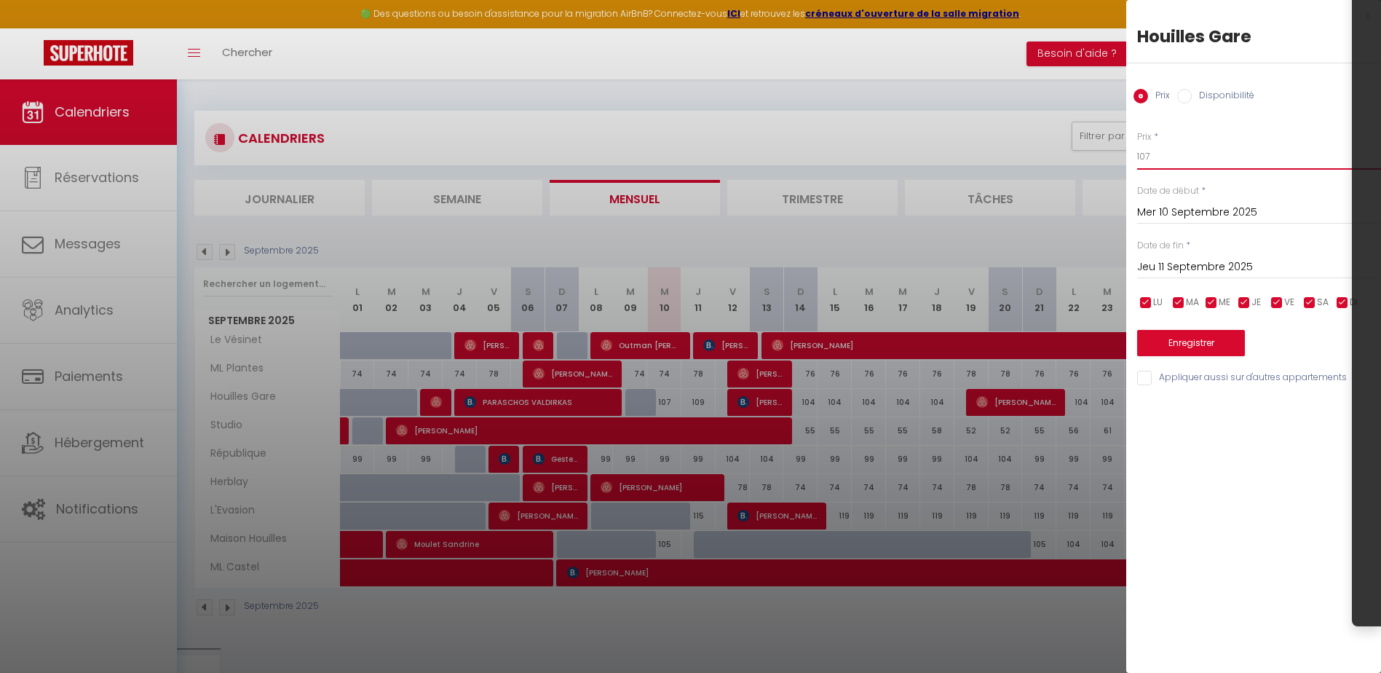
drag, startPoint x: 1147, startPoint y: 155, endPoint x: 1164, endPoint y: 152, distance: 17.7
click at [1164, 152] on input "107" at bounding box center [1259, 156] width 244 height 26
type input "104"
click at [1170, 272] on input "Jeu 11 Septembre 2025" at bounding box center [1259, 267] width 244 height 19
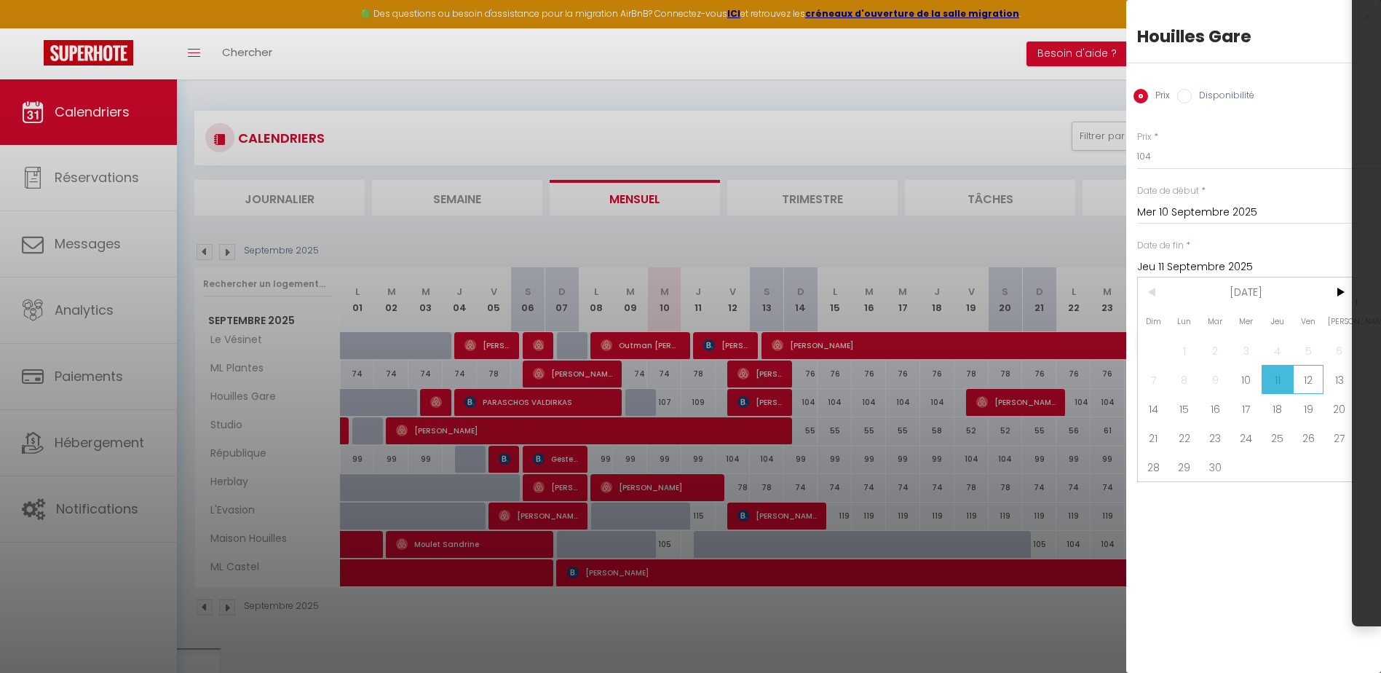
click at [1306, 376] on span "12" at bounding box center [1308, 379] width 31 height 29
type input "Ven 12 Septembre 2025"
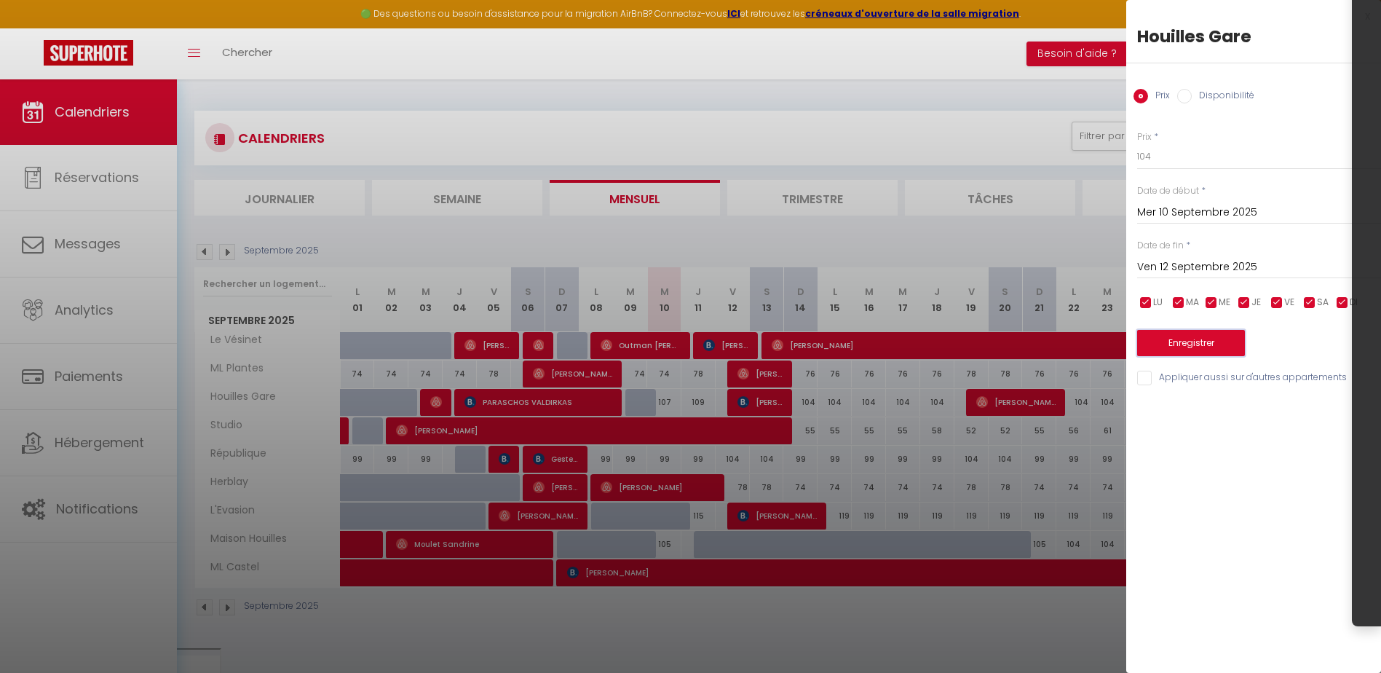
click at [1188, 347] on button "Enregistrer" at bounding box center [1191, 343] width 108 height 26
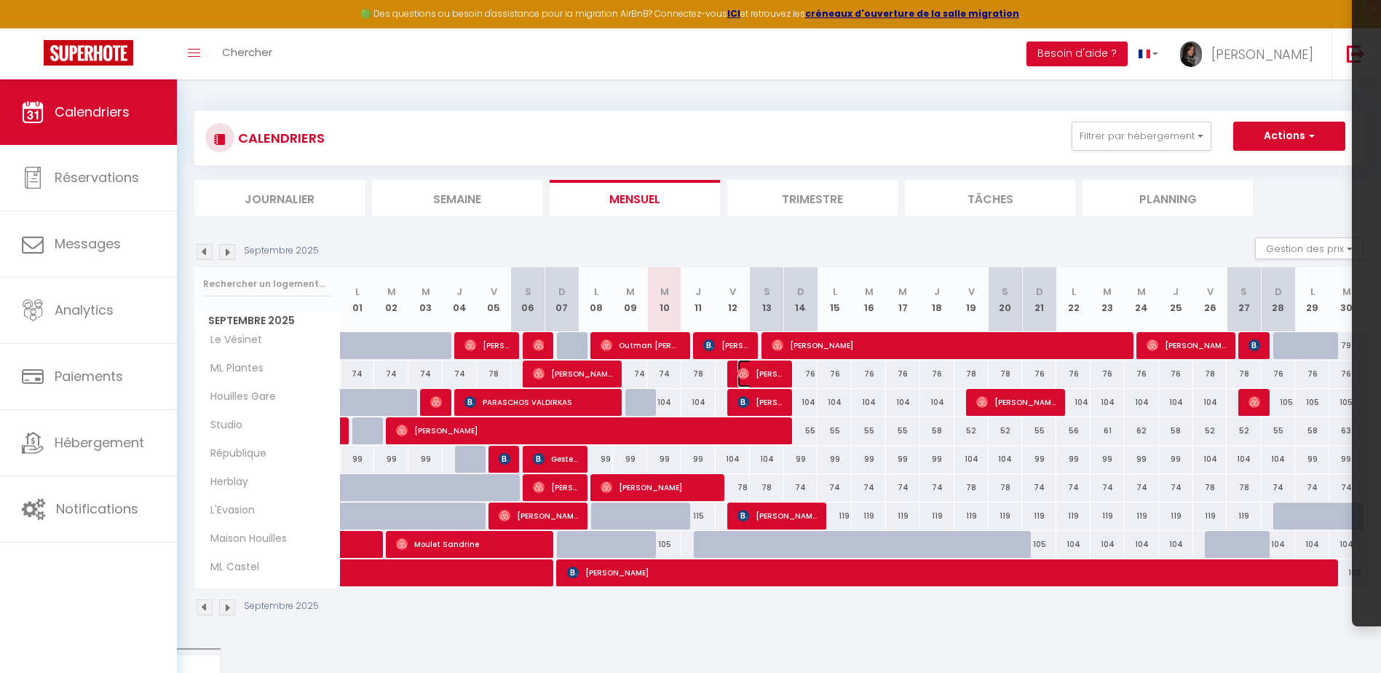
click at [764, 368] on span "[PERSON_NAME]" at bounding box center [760, 374] width 46 height 28
select select "OK"
select select "0"
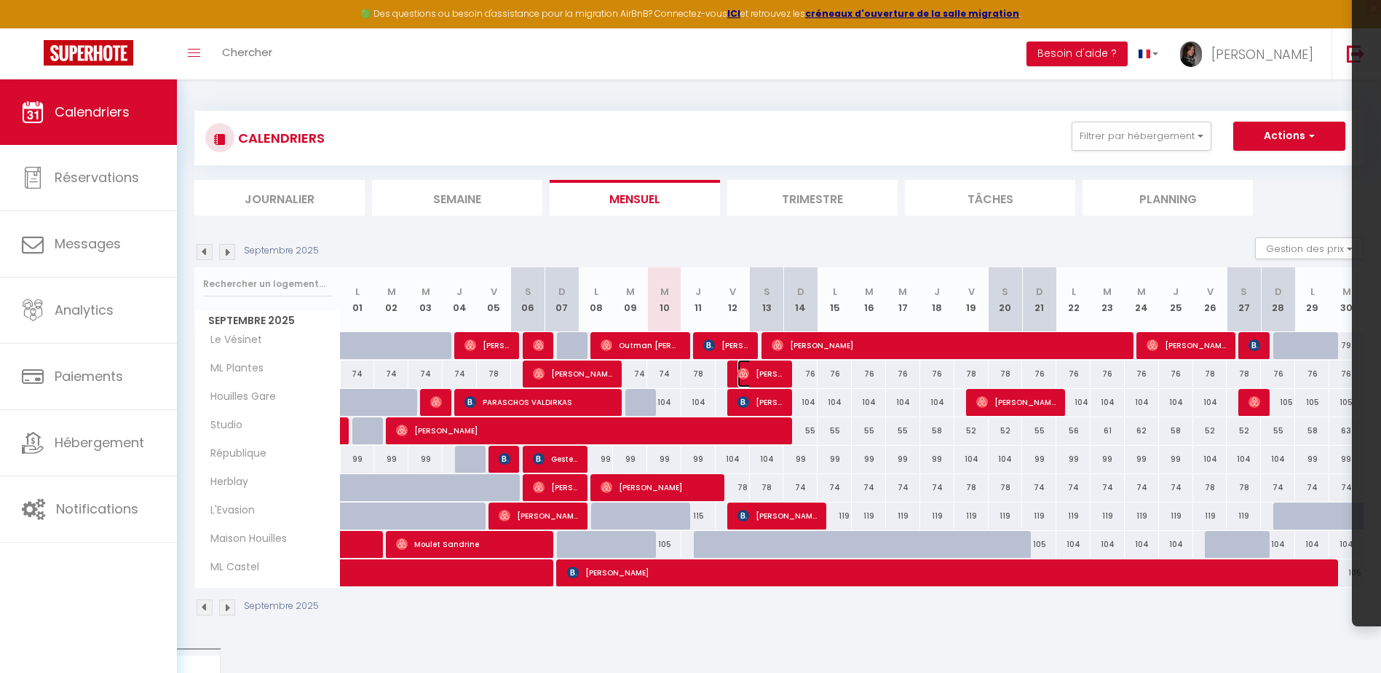
select select "1"
select select
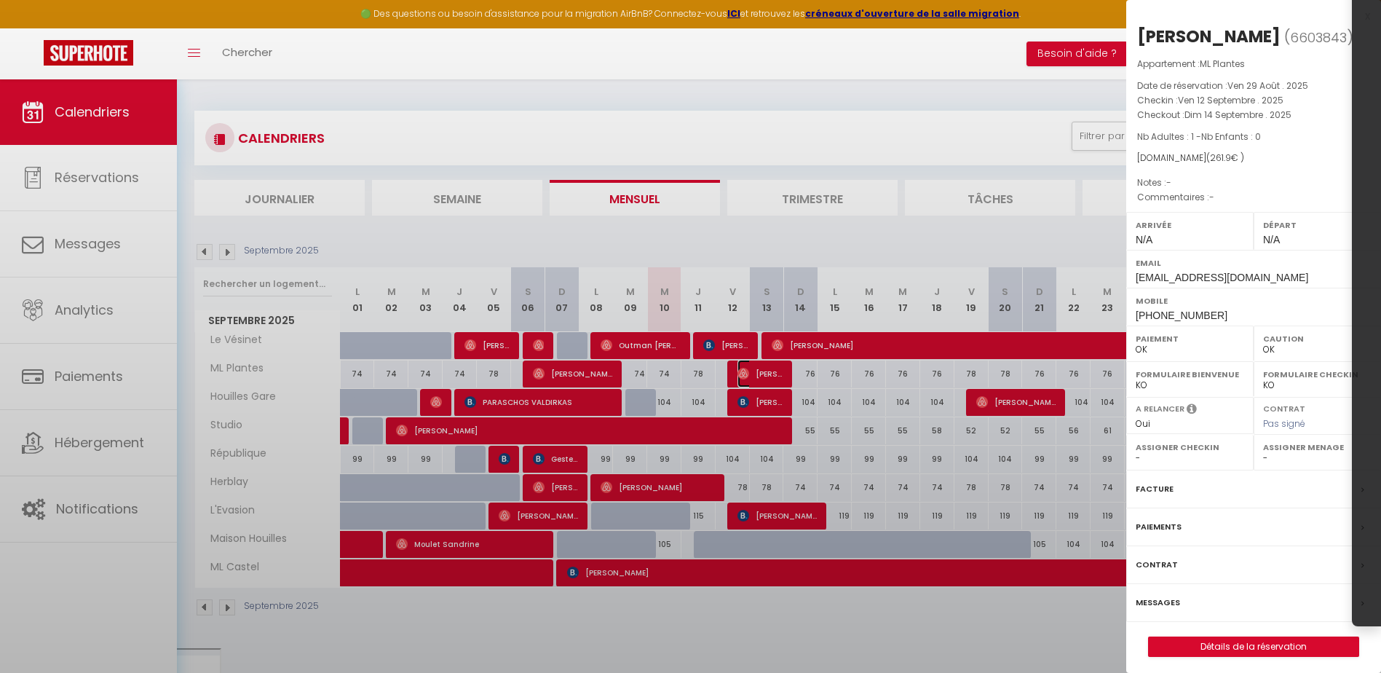
select select "36446"
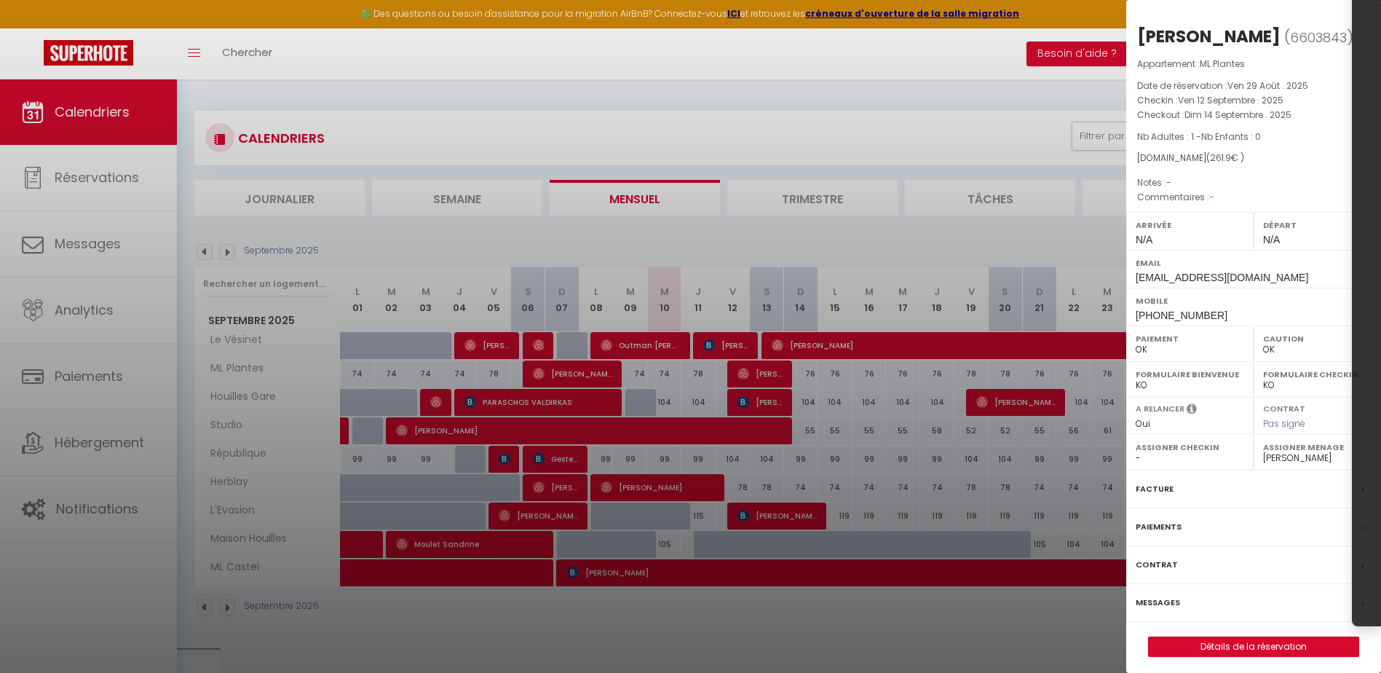
click at [1167, 493] on label "Facture" at bounding box center [1155, 488] width 38 height 15
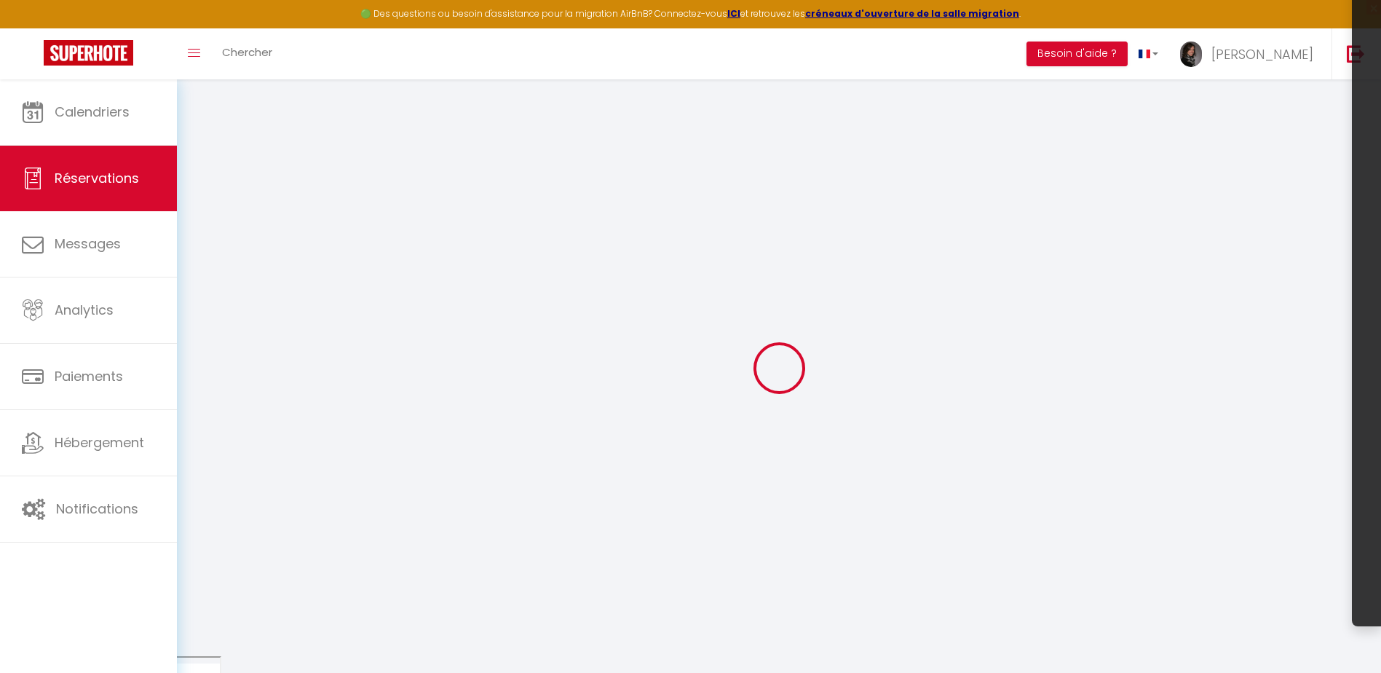
select select "cleaning"
select select "taxes"
select select
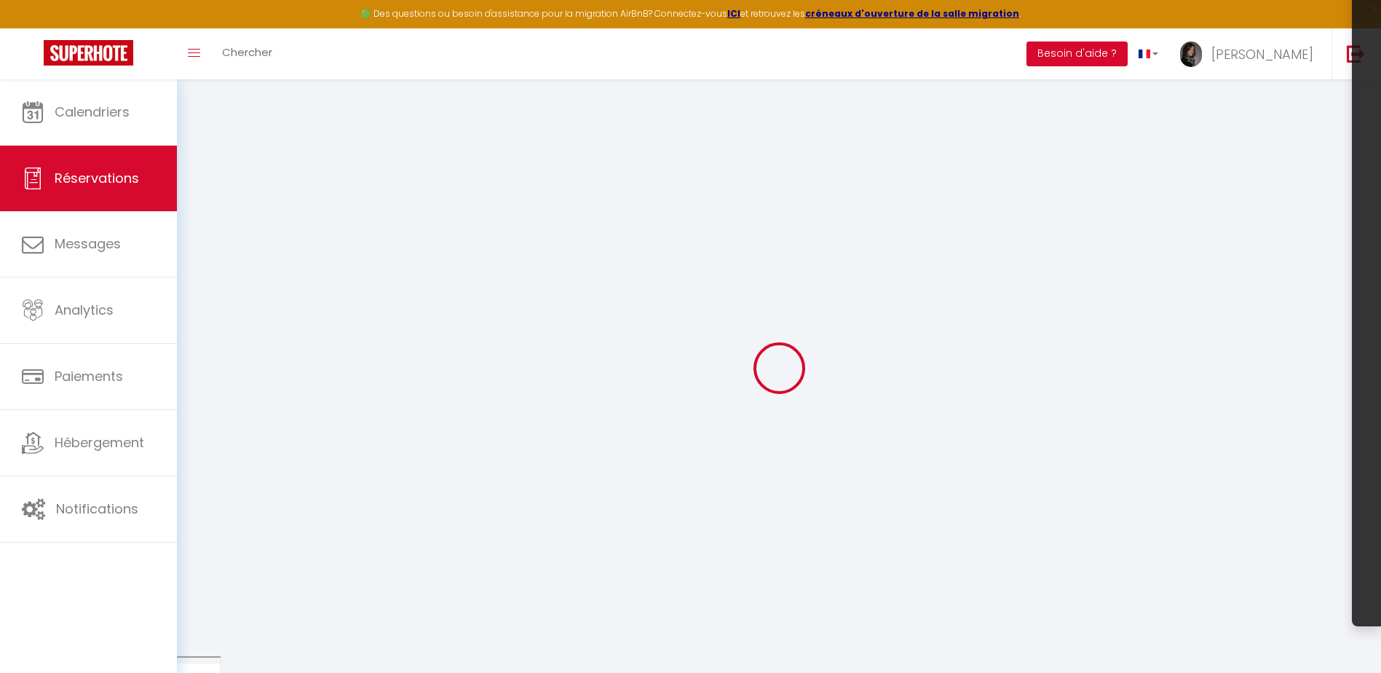
checkbox input "false"
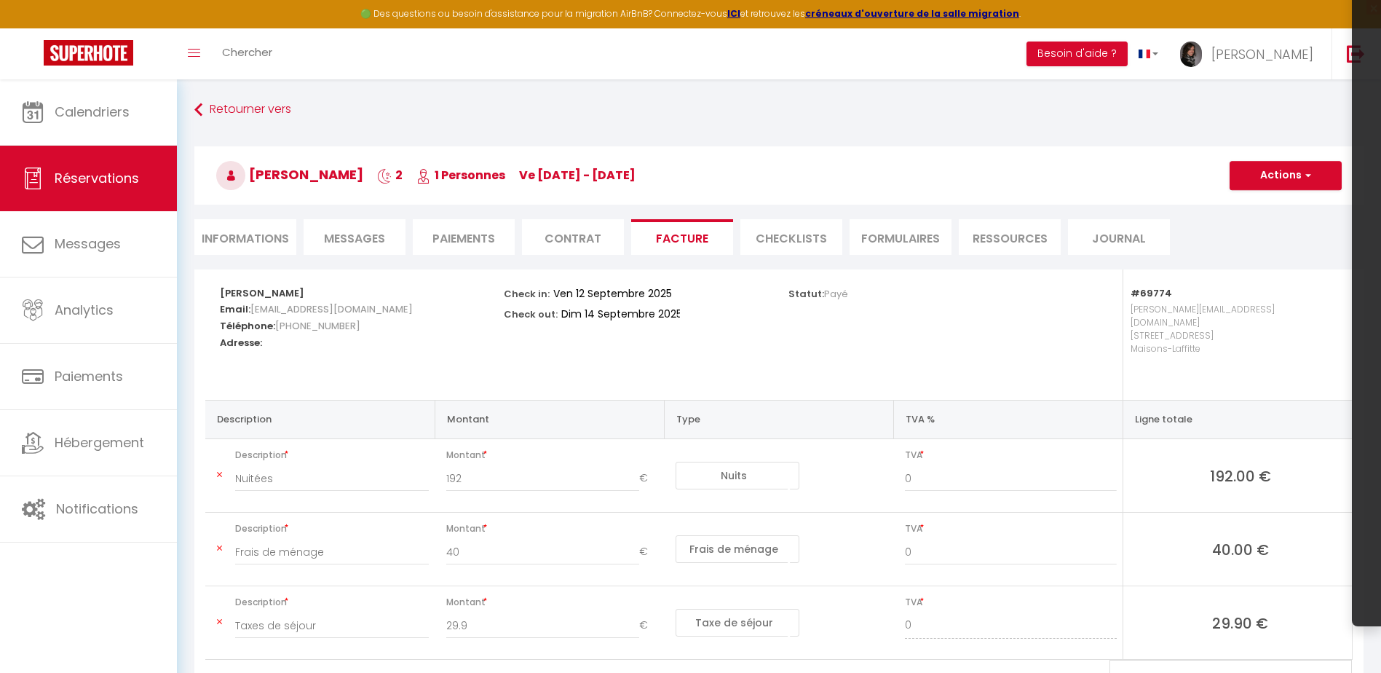
click at [289, 237] on li "Informations" at bounding box center [245, 237] width 102 height 36
select select
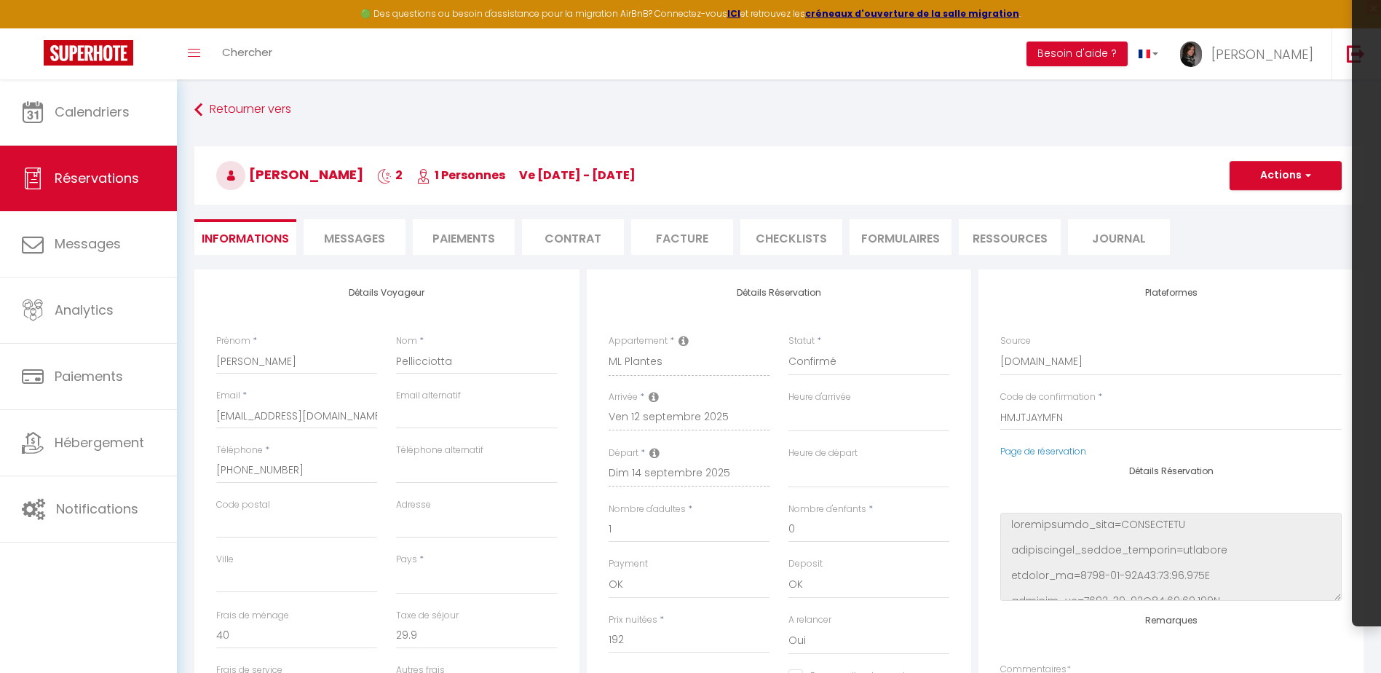
click at [503, 229] on li "Paiements" at bounding box center [464, 237] width 102 height 36
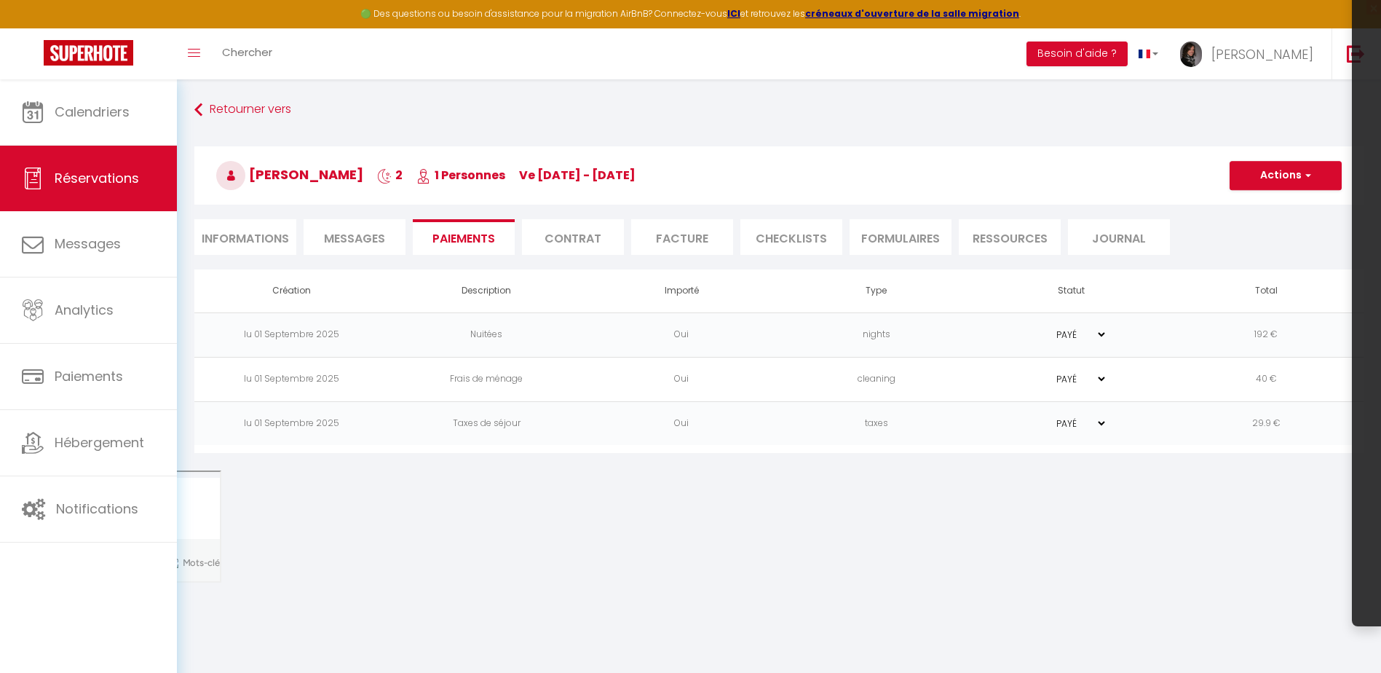
click at [363, 229] on li "Messages" at bounding box center [355, 237] width 102 height 36
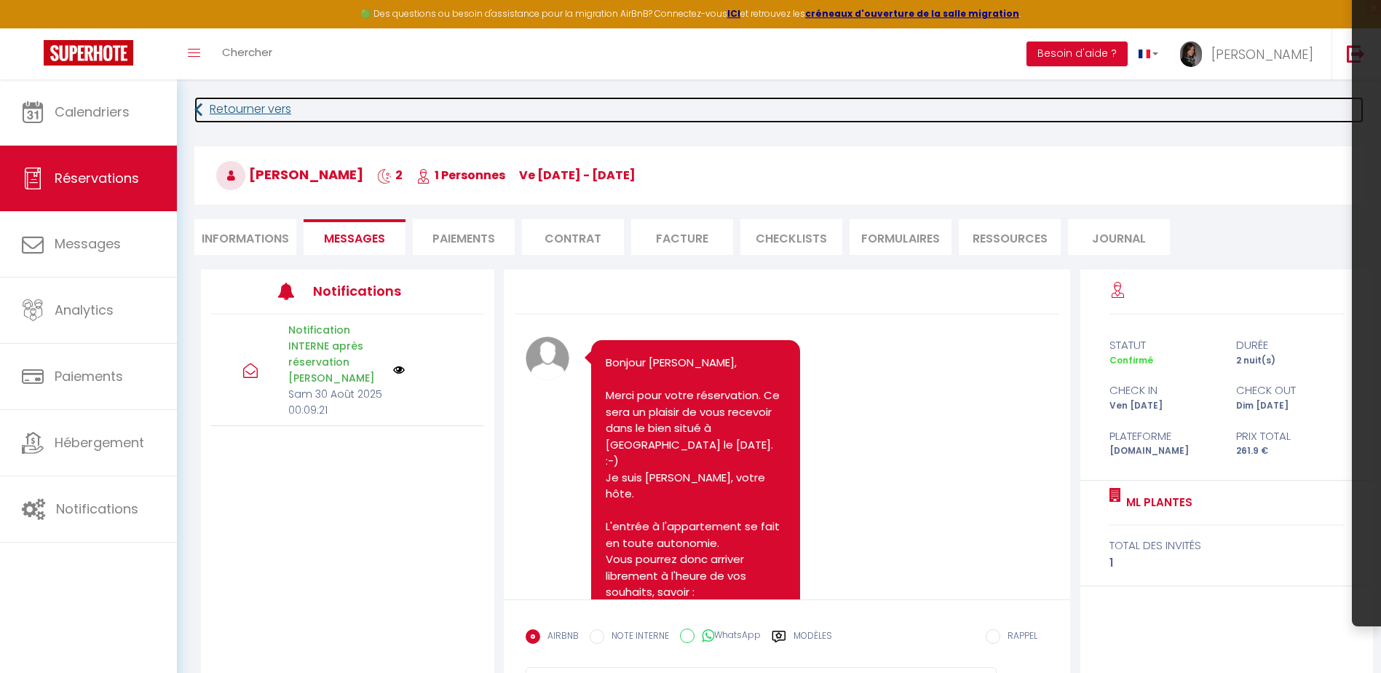
drag, startPoint x: 223, startPoint y: 110, endPoint x: 354, endPoint y: 151, distance: 136.7
click at [223, 110] on link "Retourner vers" at bounding box center [778, 110] width 1169 height 26
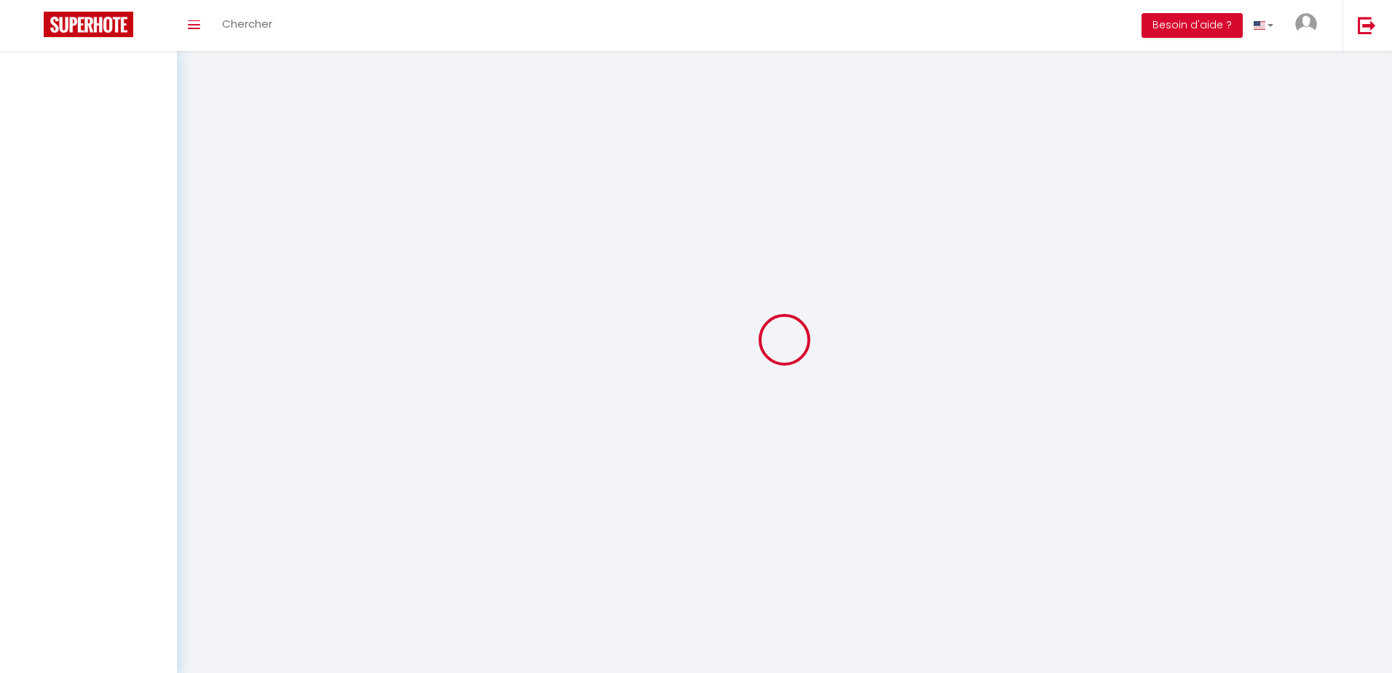
select select
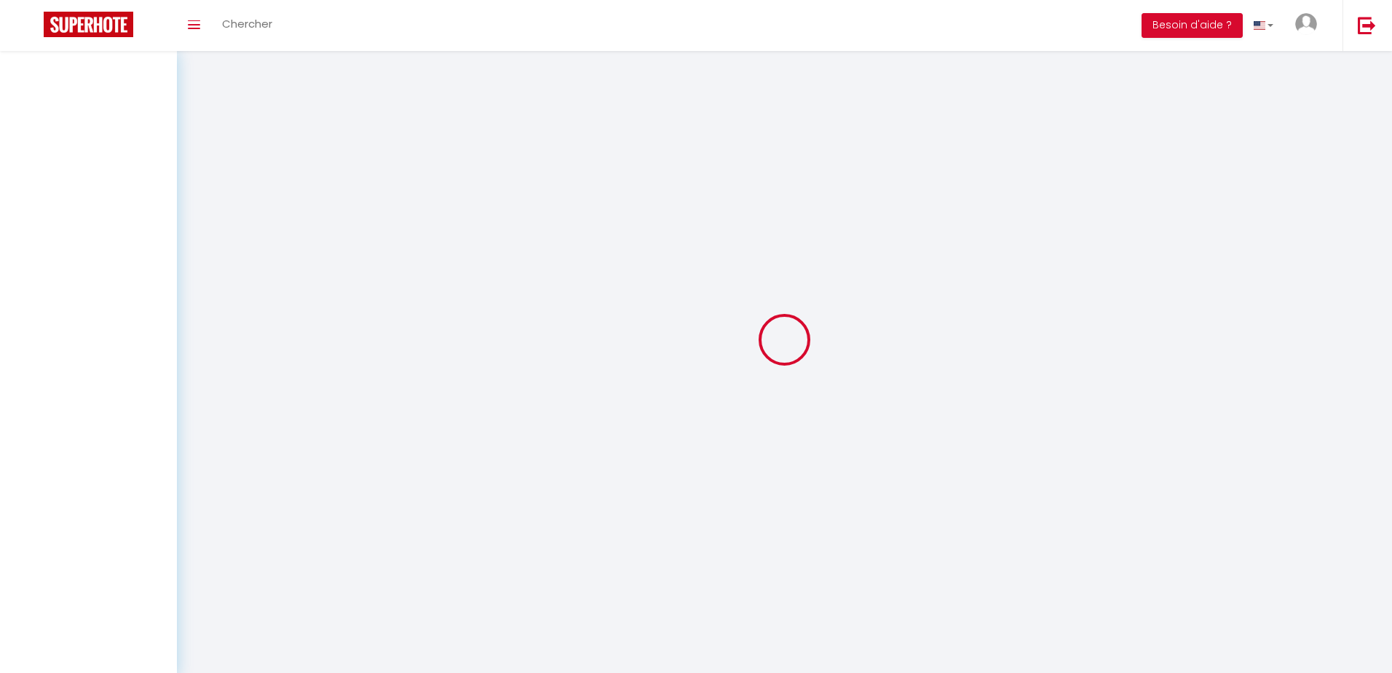
select select
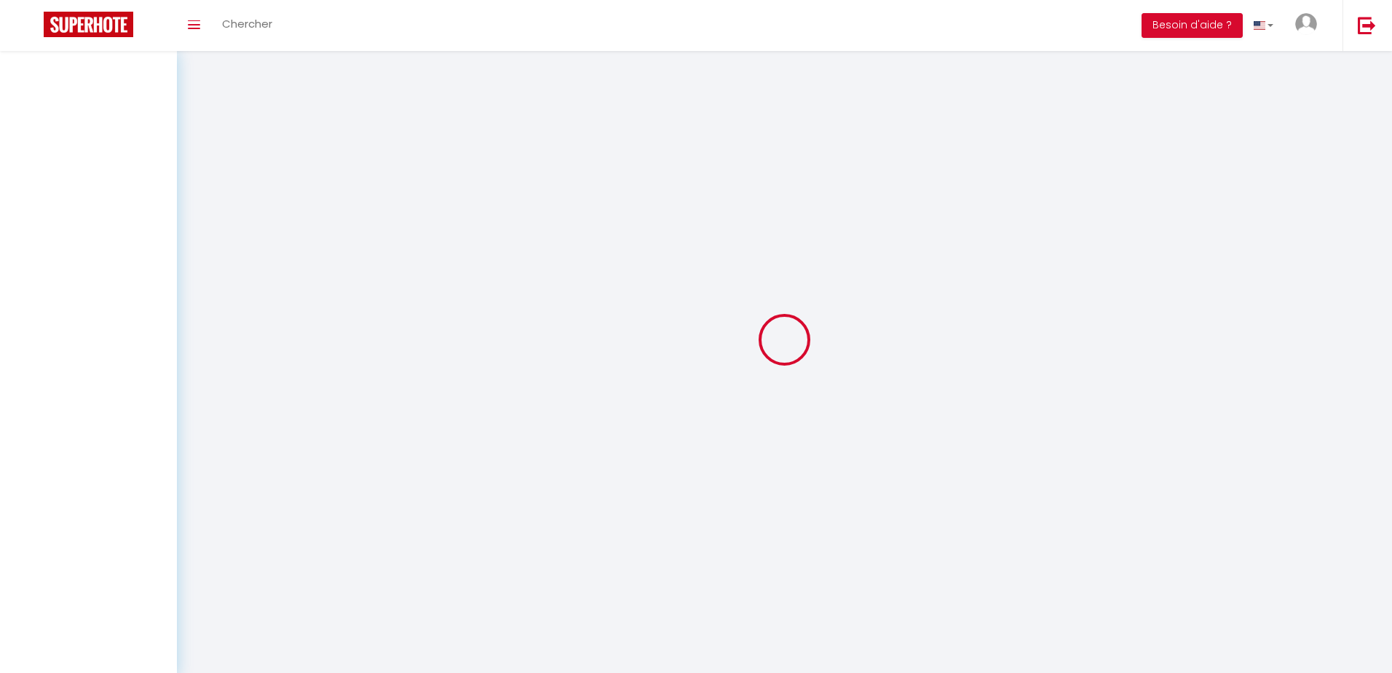
select select
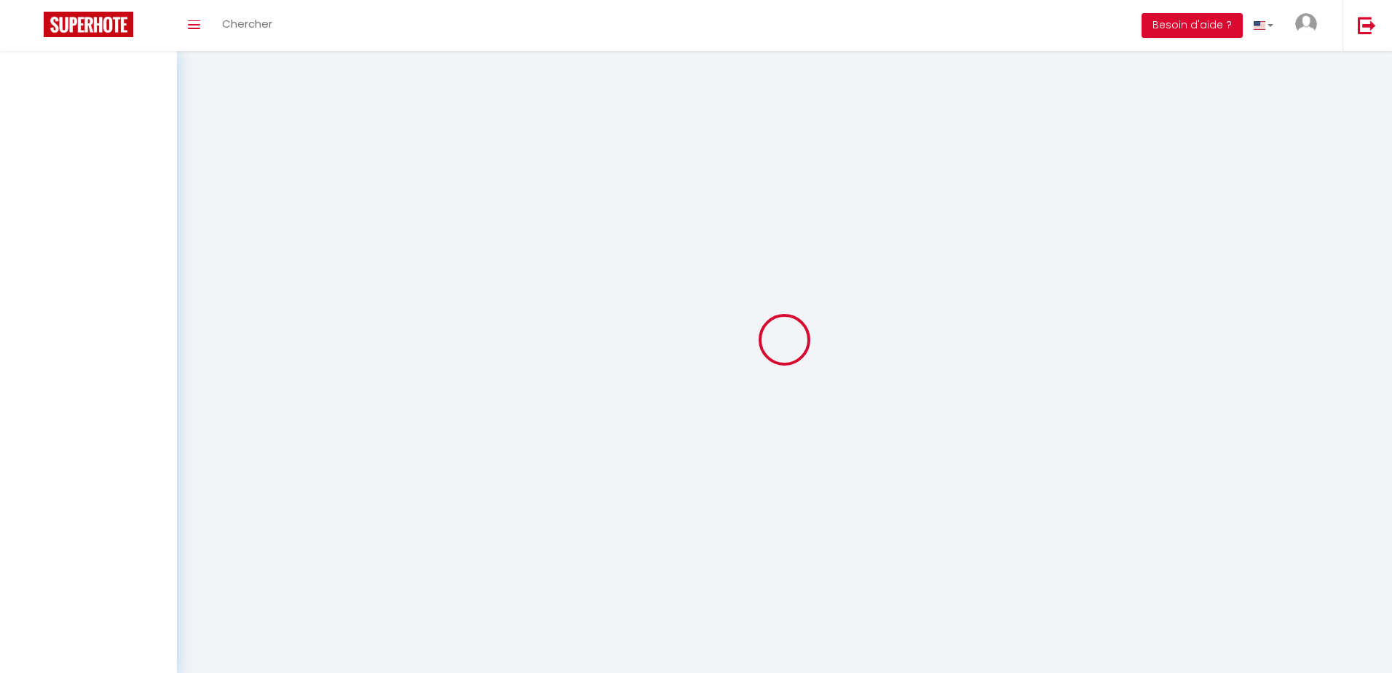
select select
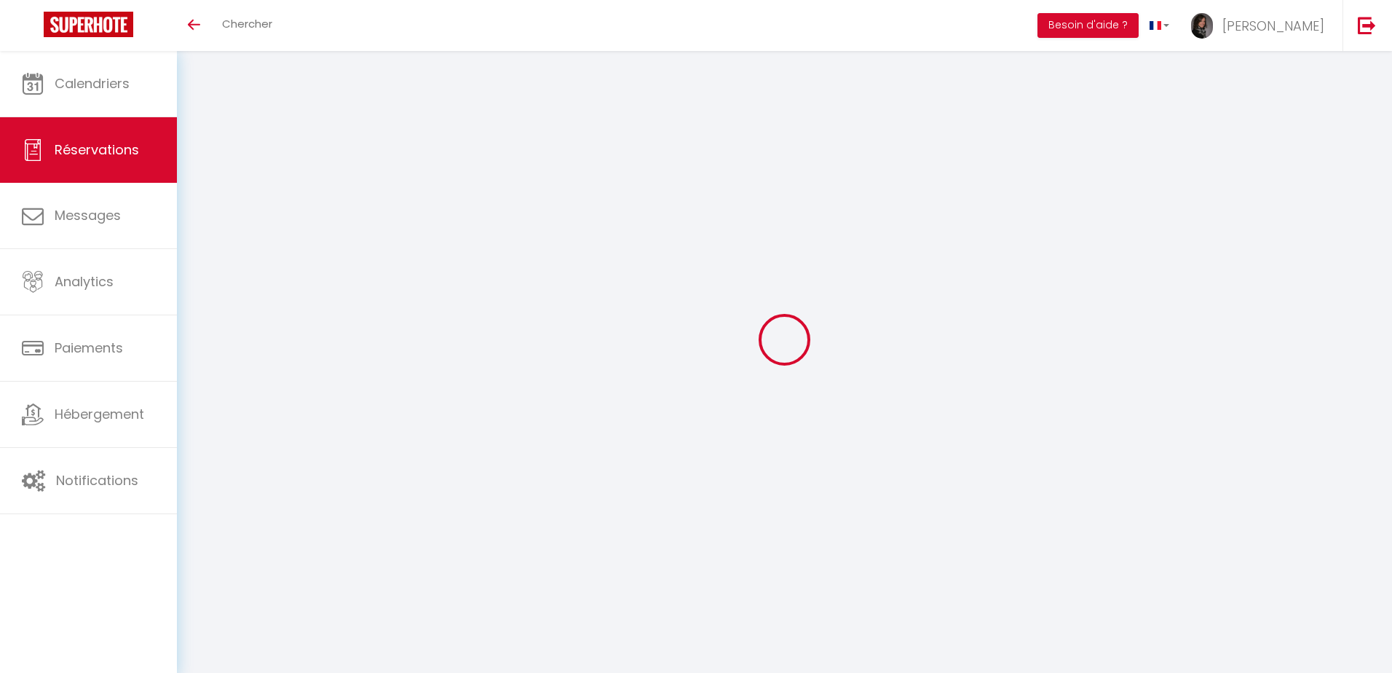
select select
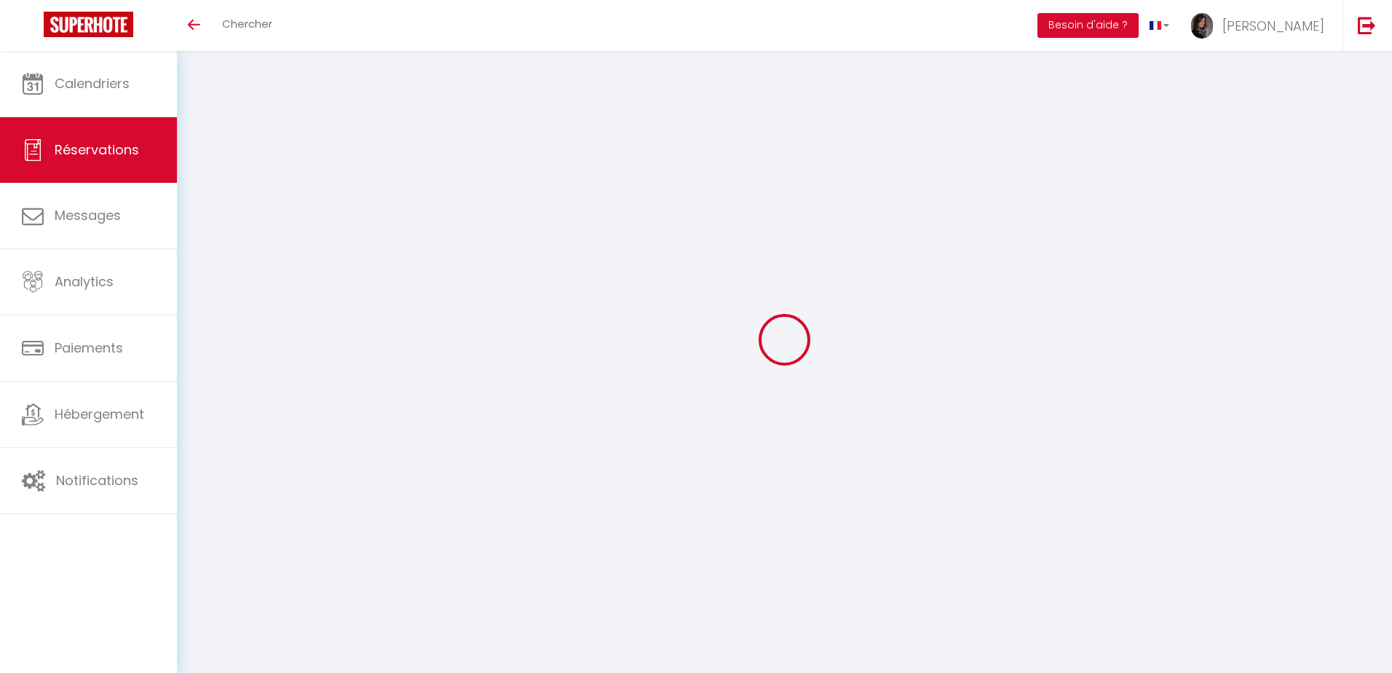
select select
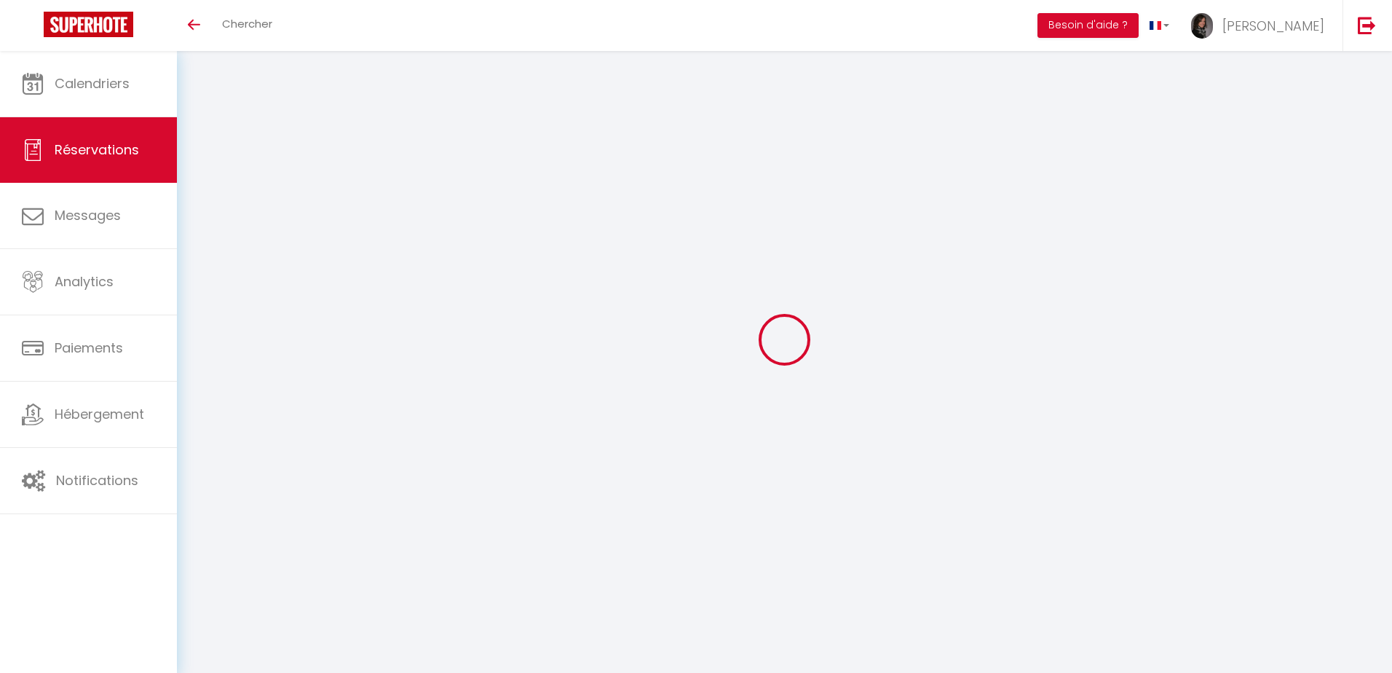
select select
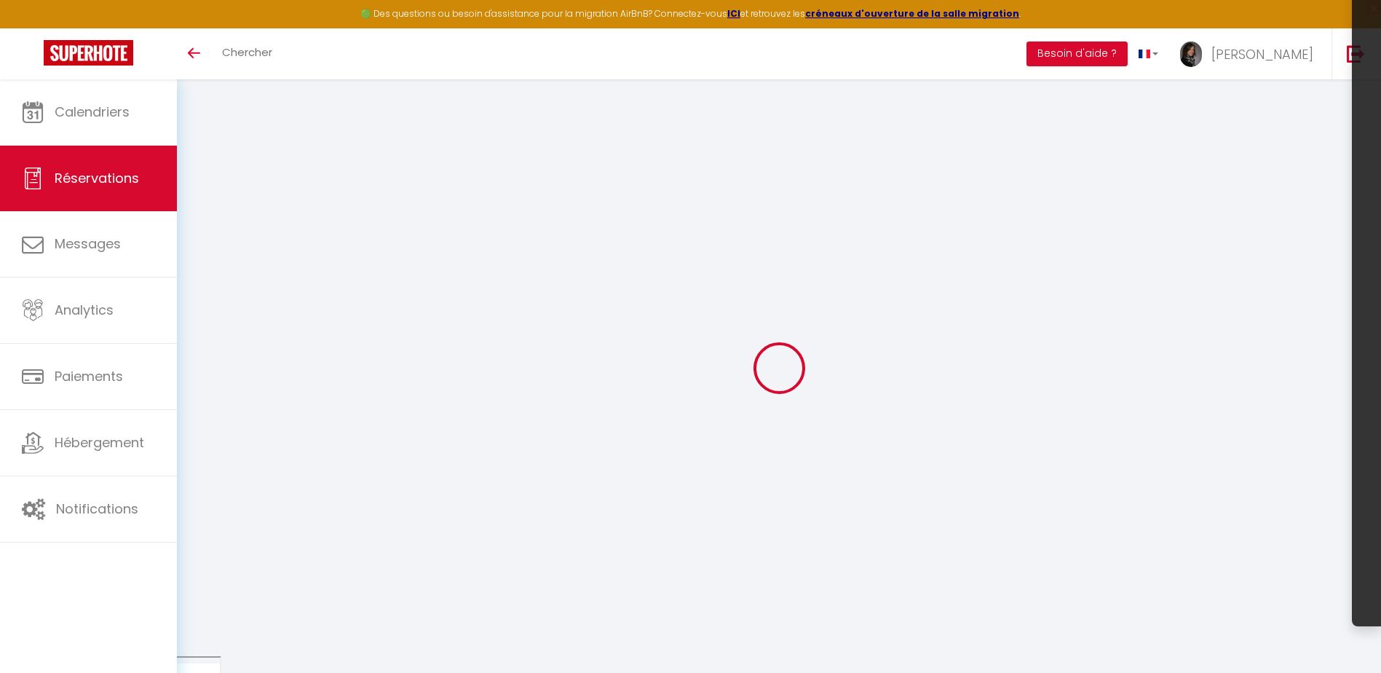
type input "[PERSON_NAME]"
type input "Pellicciotta"
type input "[EMAIL_ADDRESS][DOMAIN_NAME]"
type input "[PHONE_NUMBER]"
select select
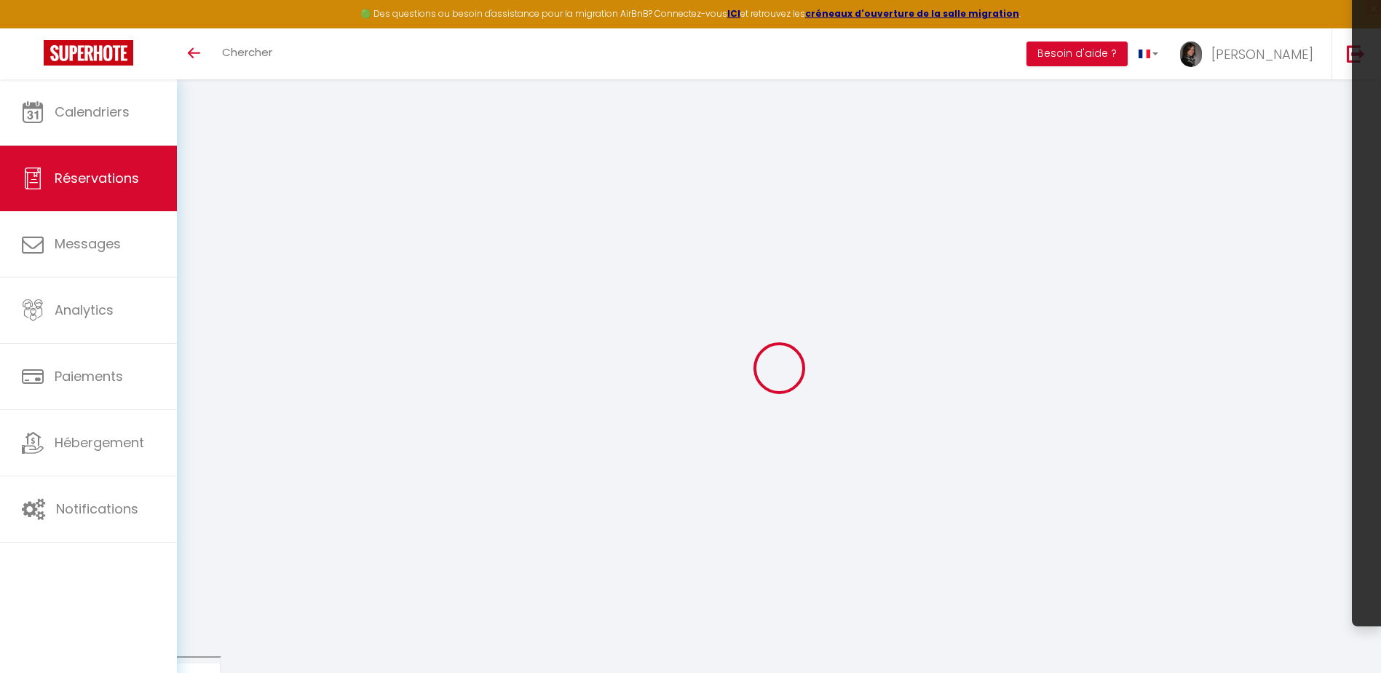
type input "41.76"
select select "69774"
select select "1"
select select
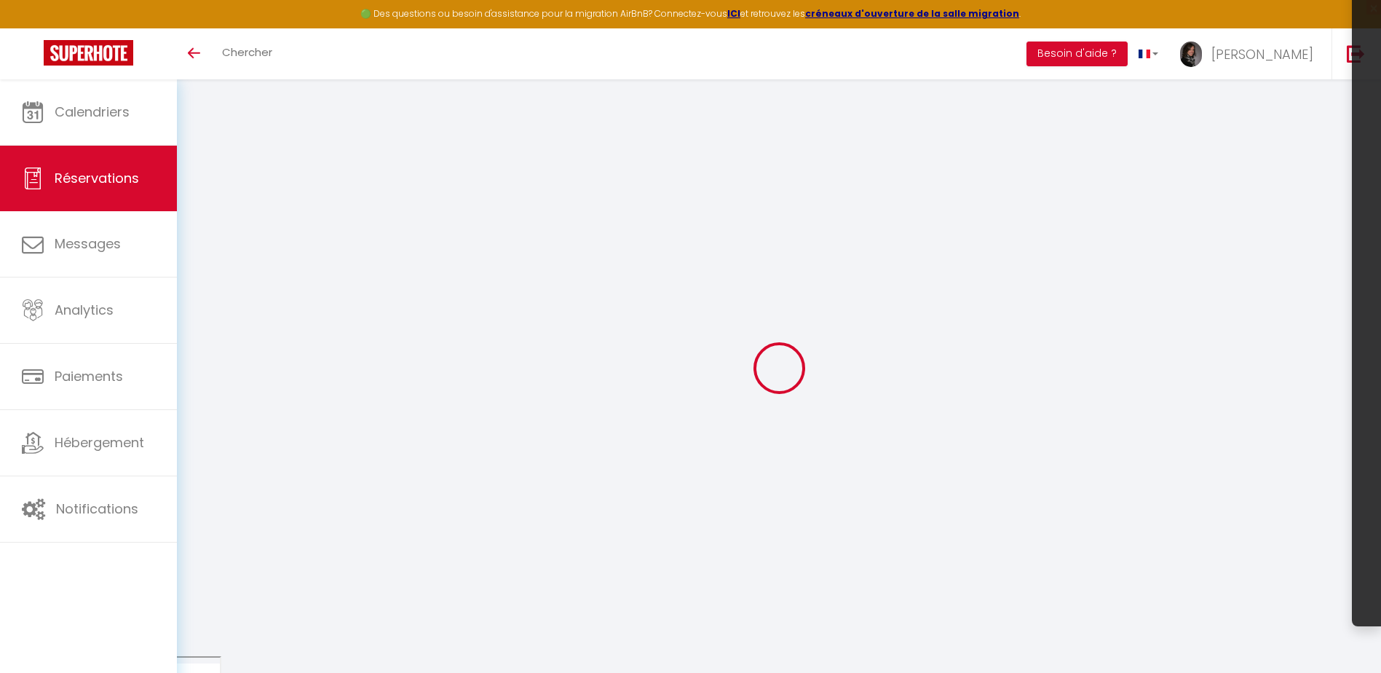
type input "1"
select select "12"
select select
select select "1"
type input "40"
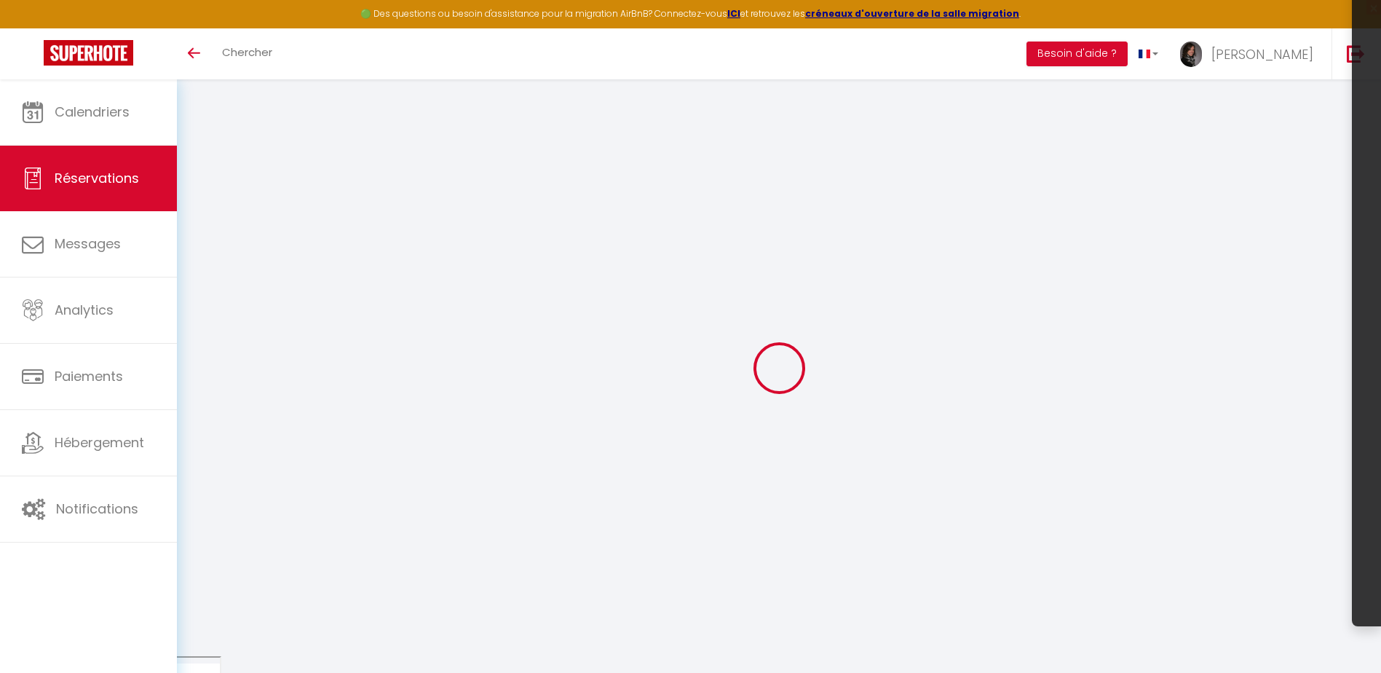
type input "0"
select select
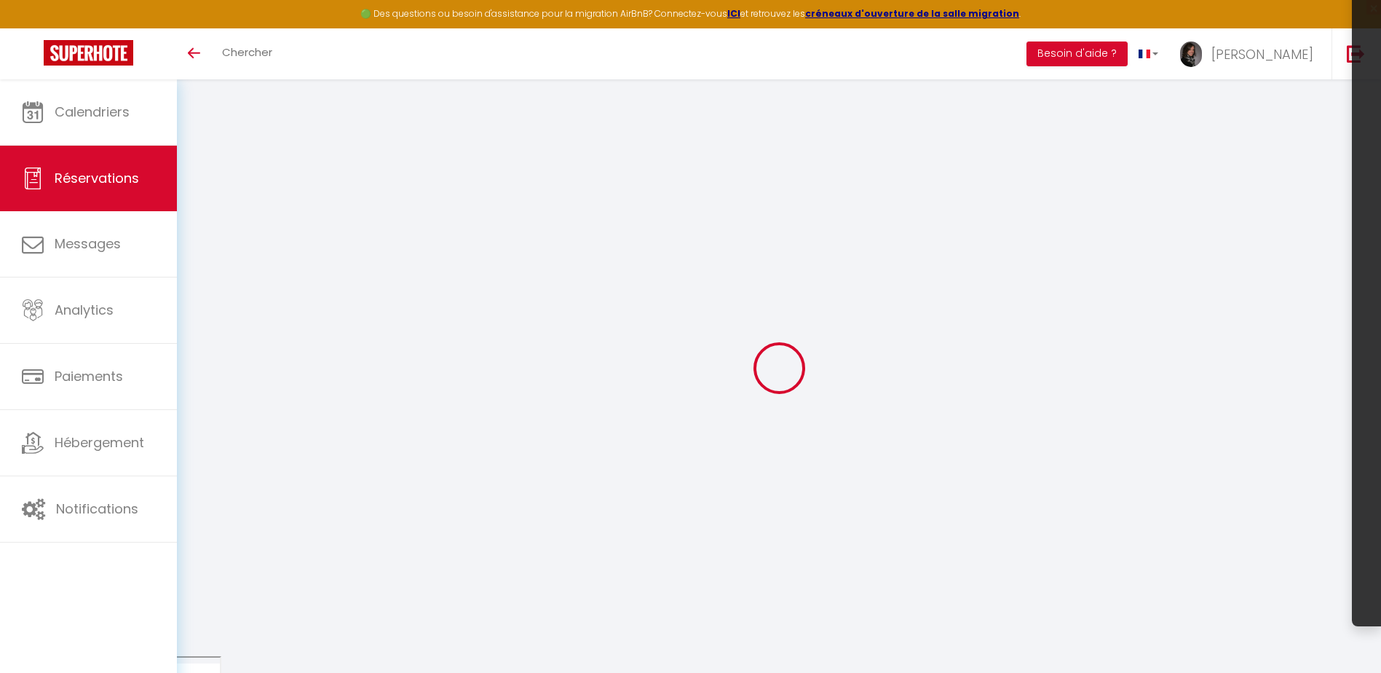
select select "15"
select select
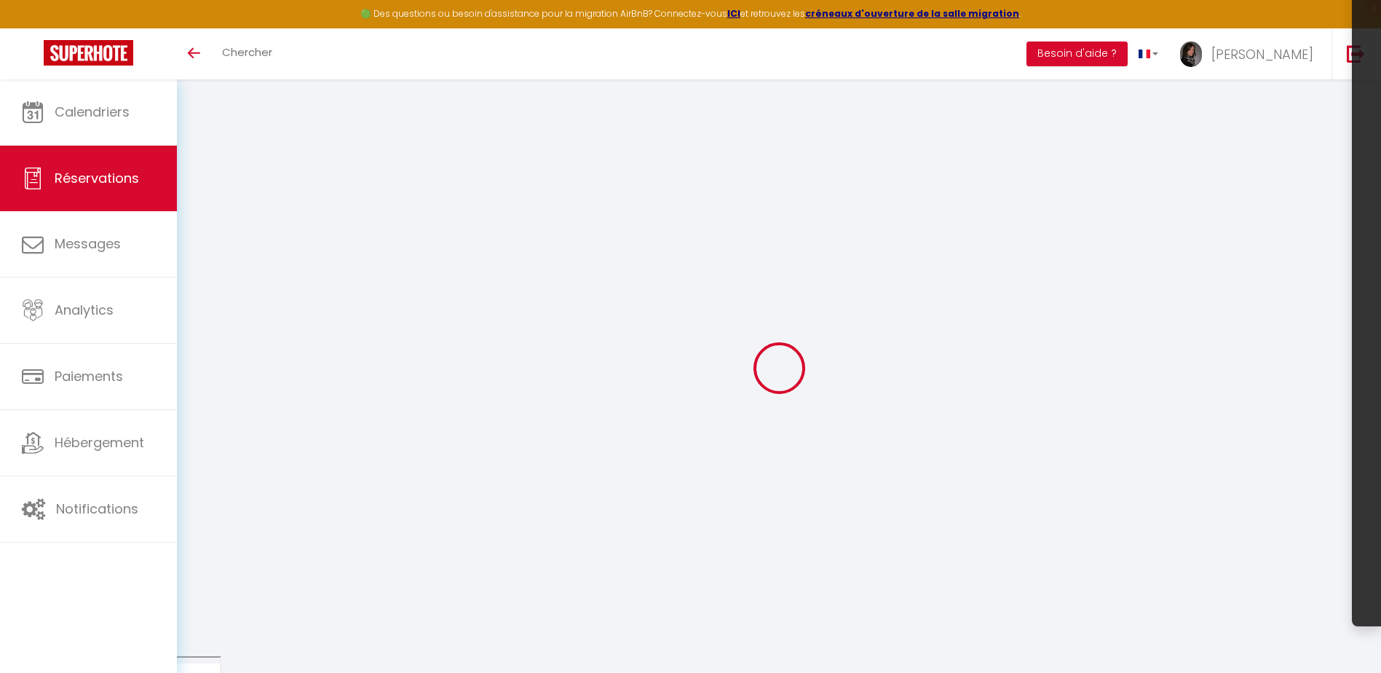
select select
checkbox input "false"
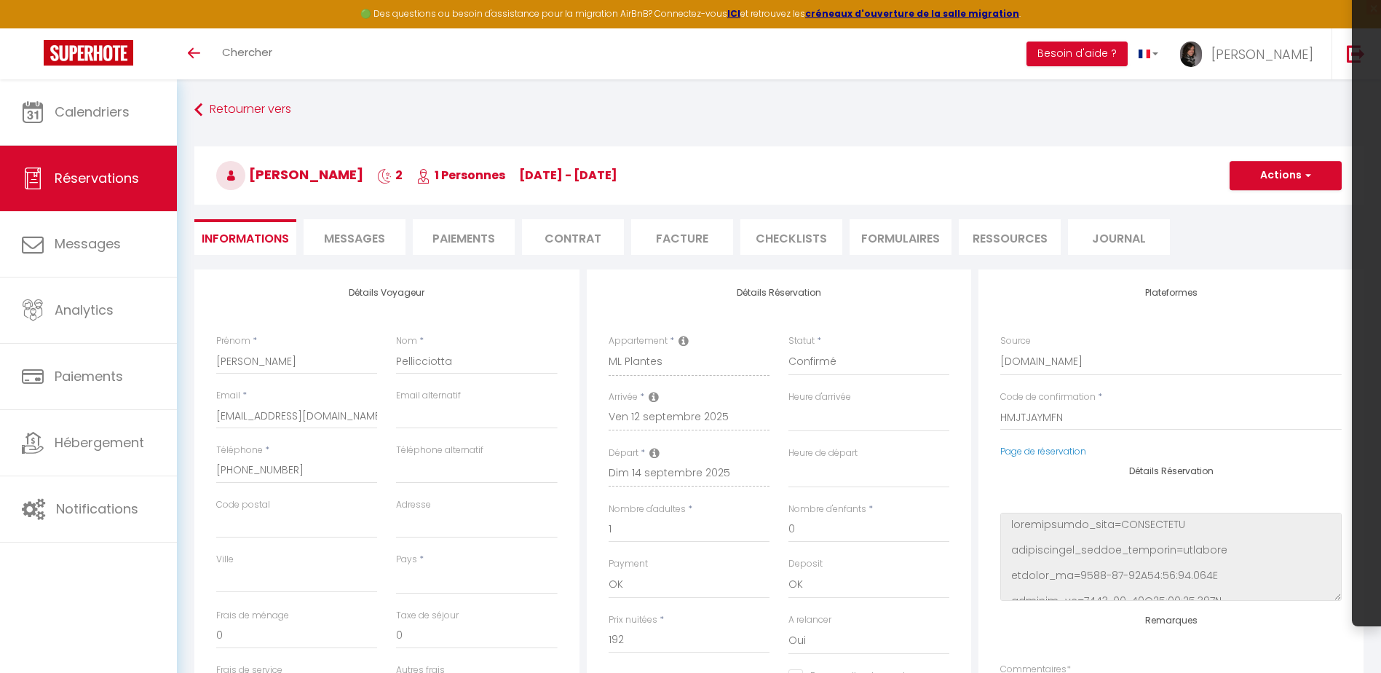
select select
type input "40"
type input "29.9"
select select
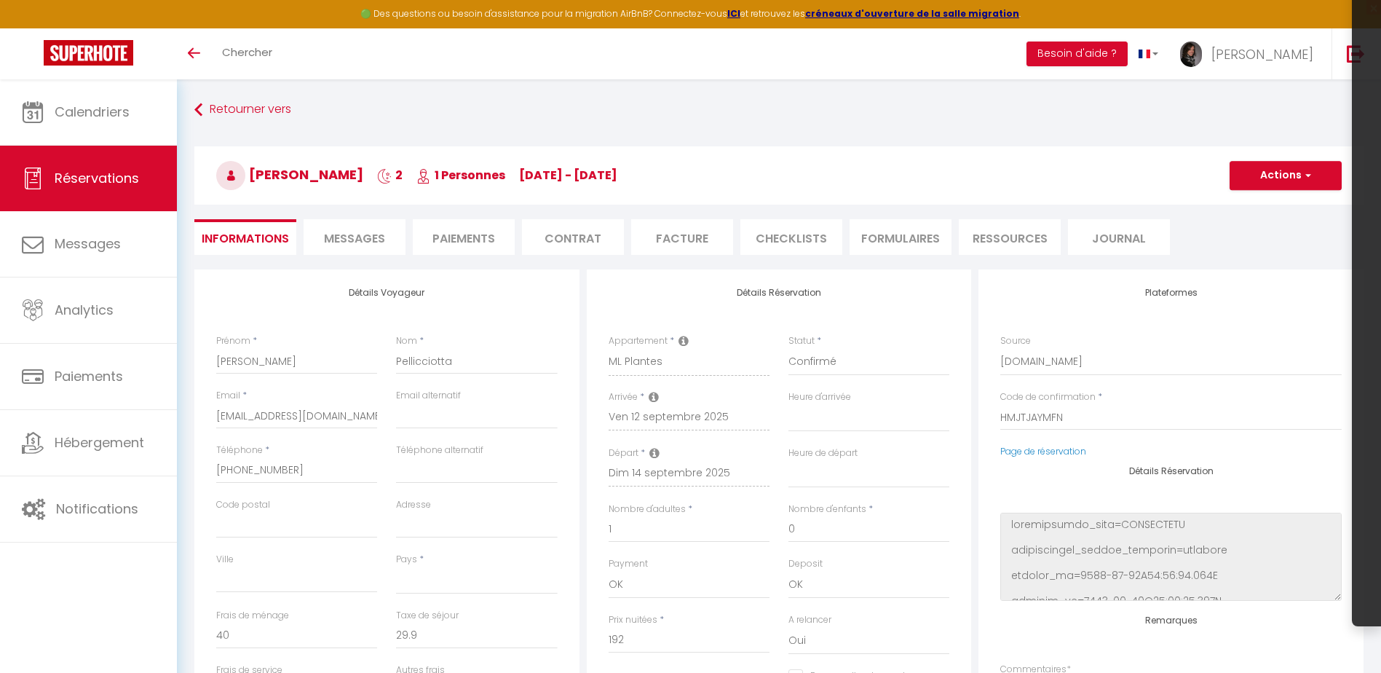
select select
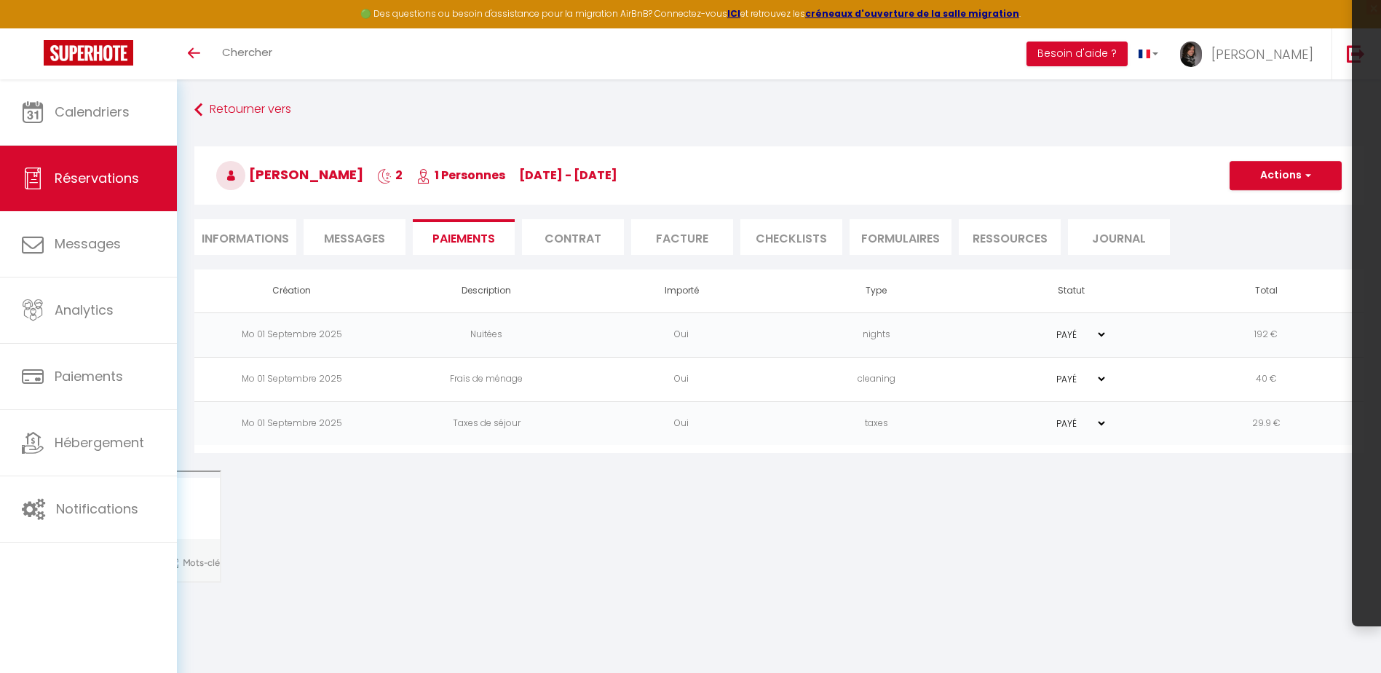
click at [215, 229] on li "Informations" at bounding box center [245, 237] width 102 height 36
select select
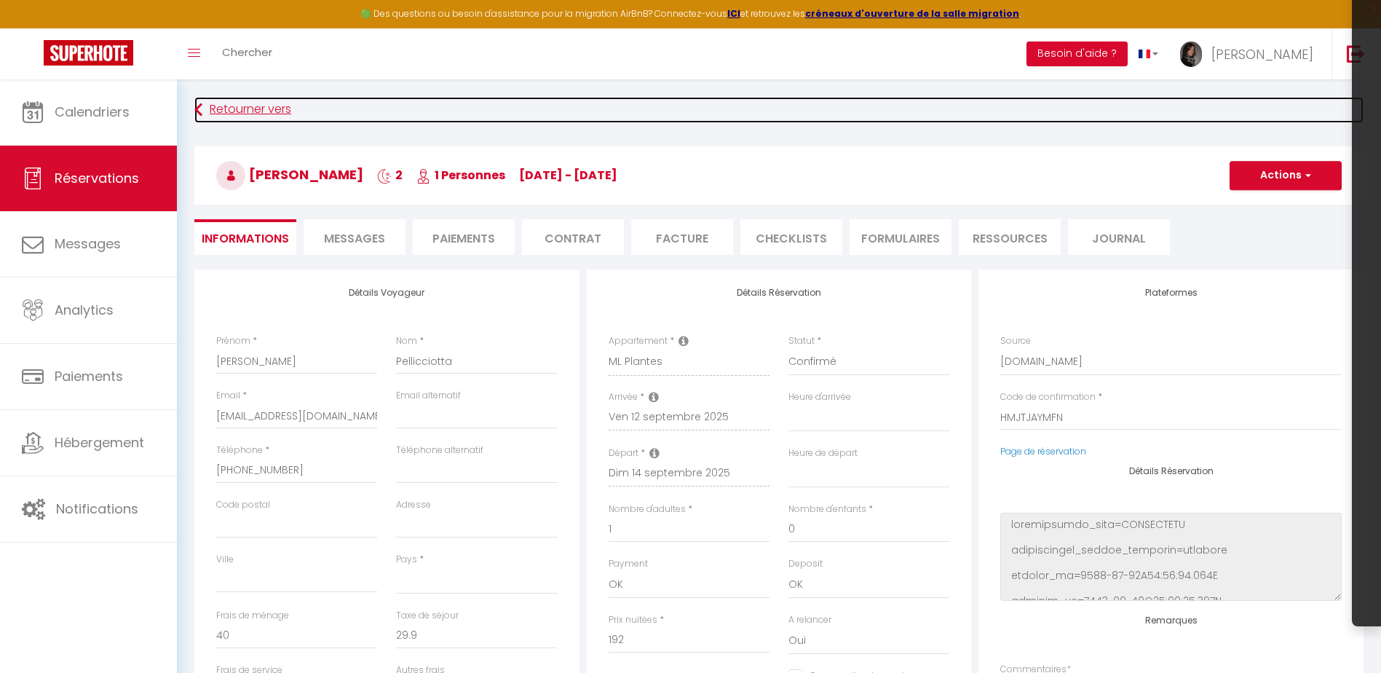
click at [263, 119] on link "Retourner vers" at bounding box center [778, 110] width 1169 height 26
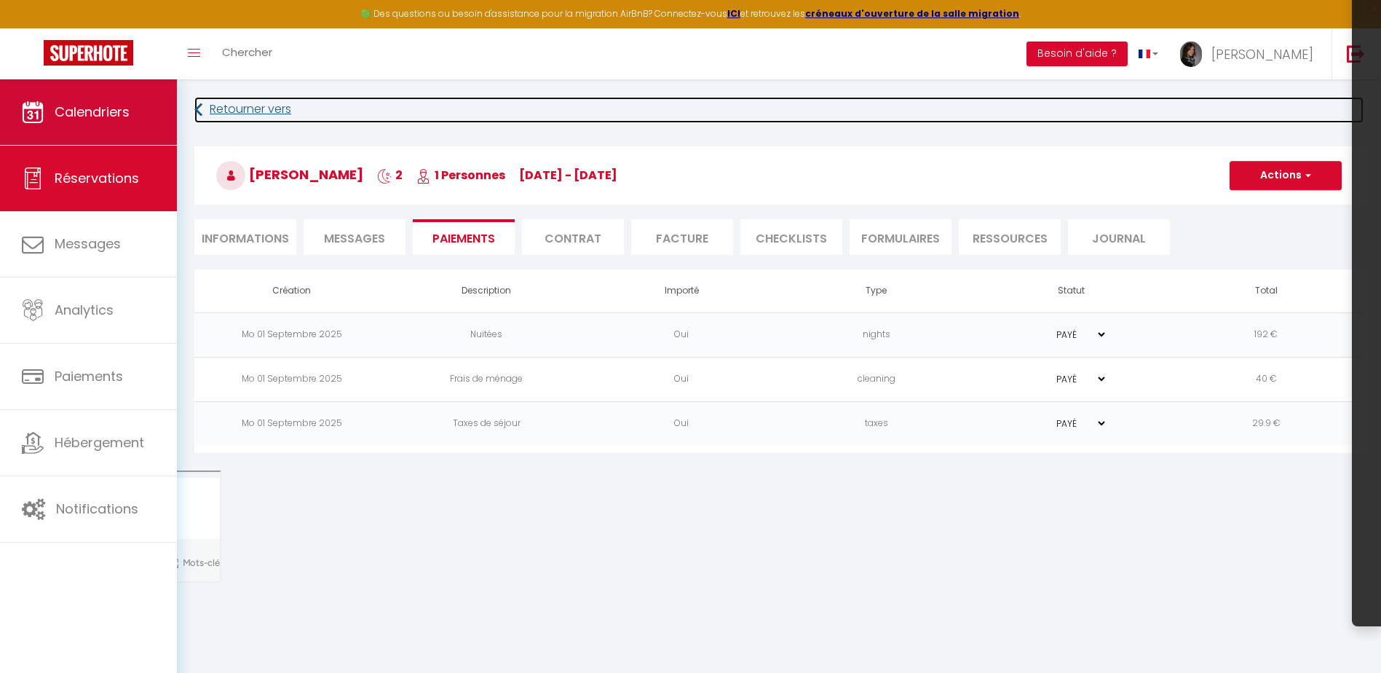
click at [35, 93] on link "Calendriers" at bounding box center [88, 112] width 177 height 66
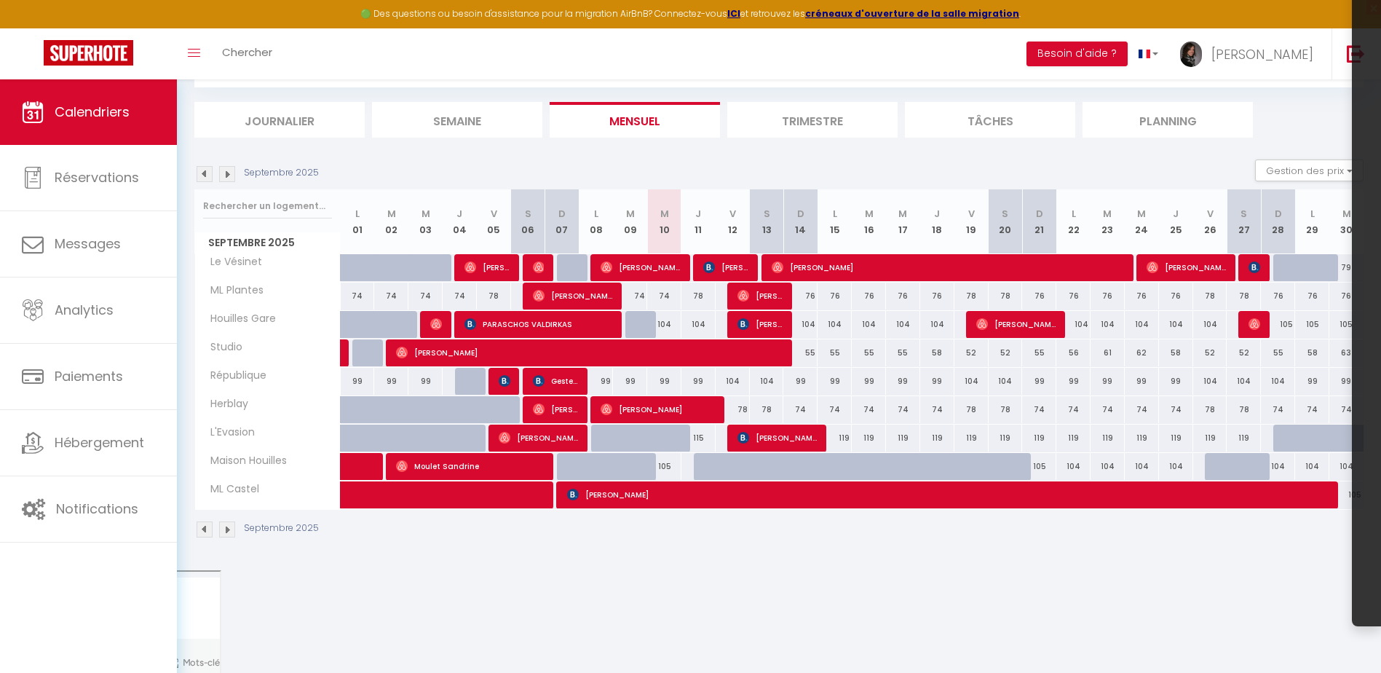
scroll to position [79, 0]
